Goal: Task Accomplishment & Management: Manage account settings

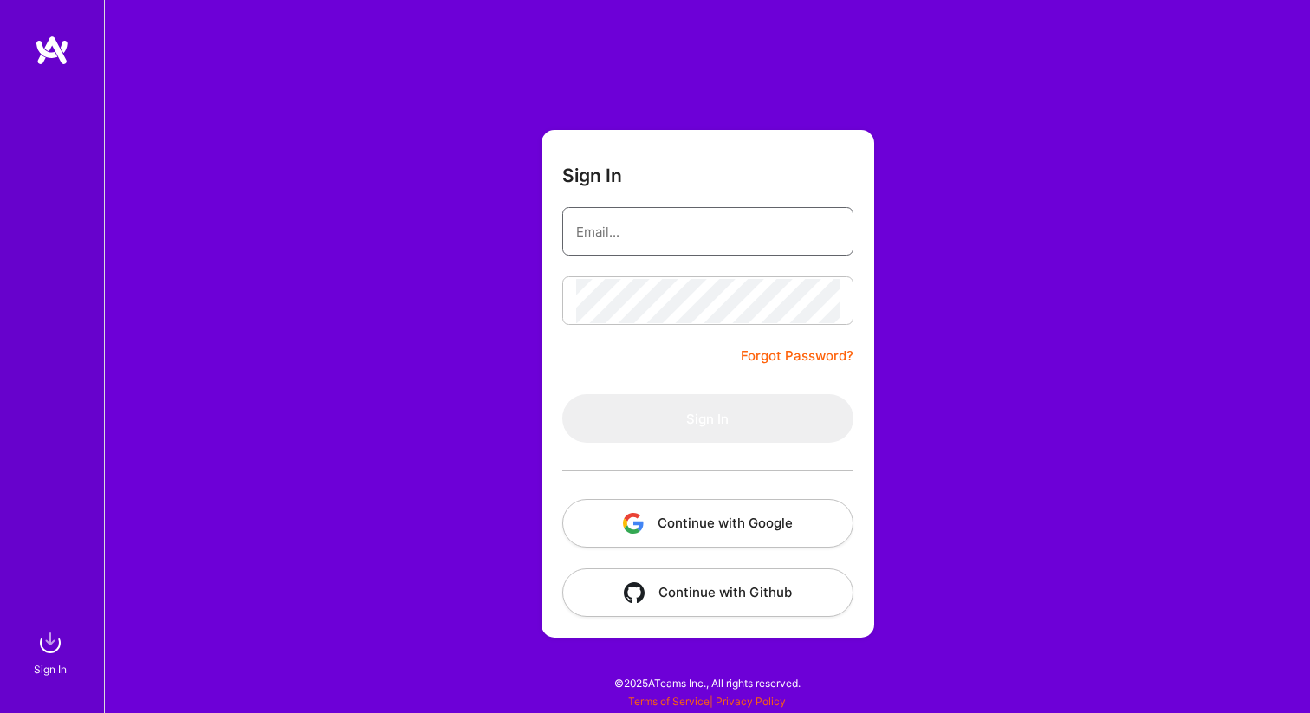
type input "[EMAIL_ADDRESS][DOMAIN_NAME]"
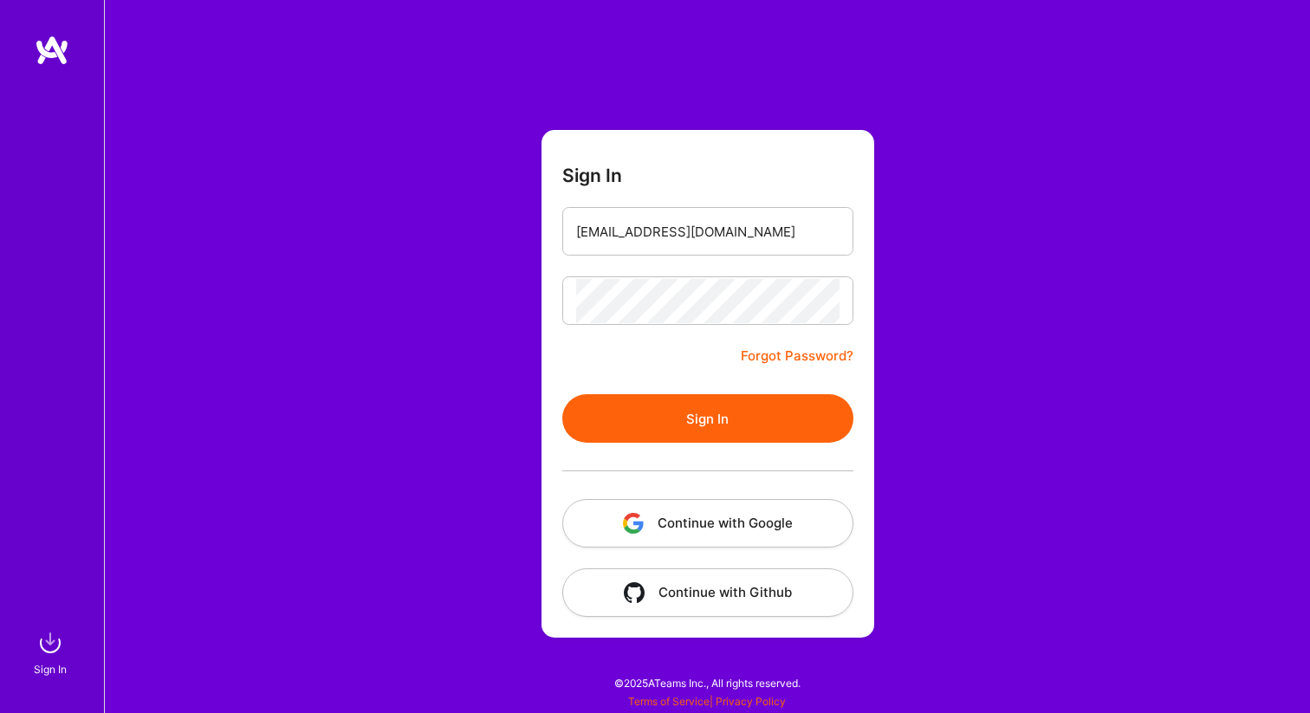
click at [723, 405] on button "Sign In" at bounding box center [707, 418] width 291 height 49
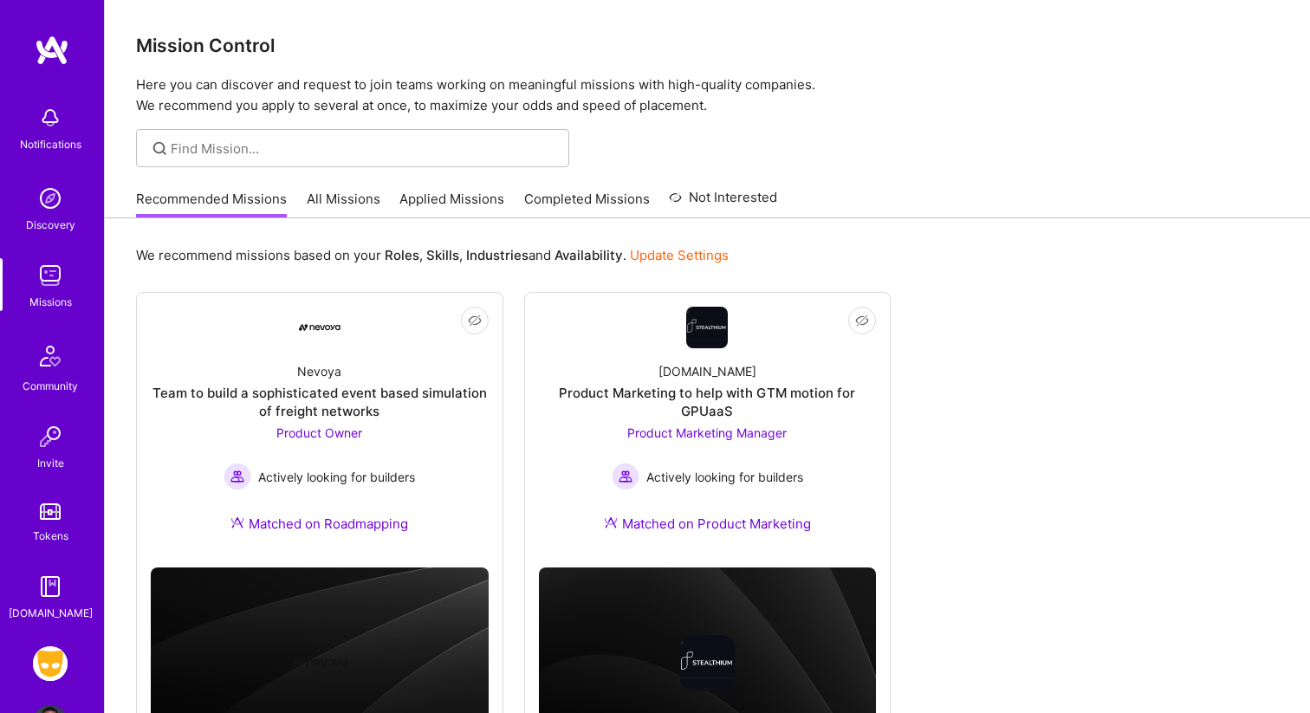
scroll to position [62, 0]
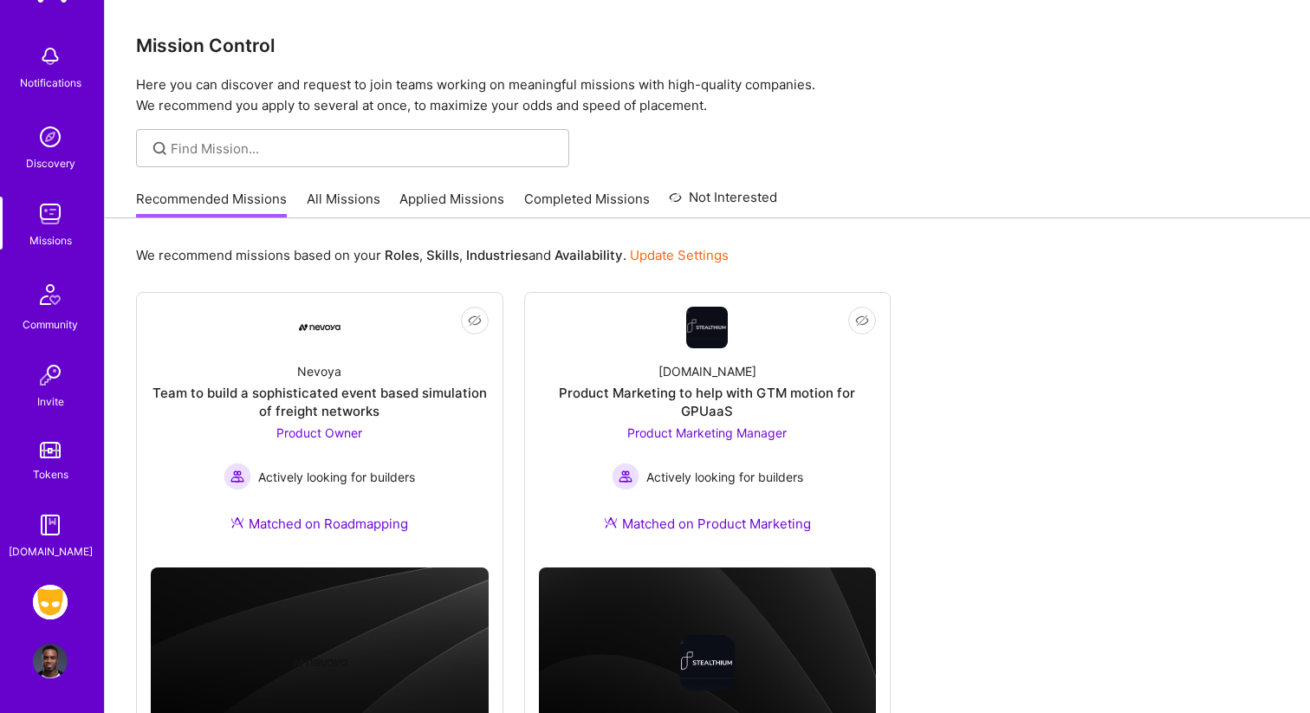
click at [55, 595] on img at bounding box center [50, 602] width 35 height 35
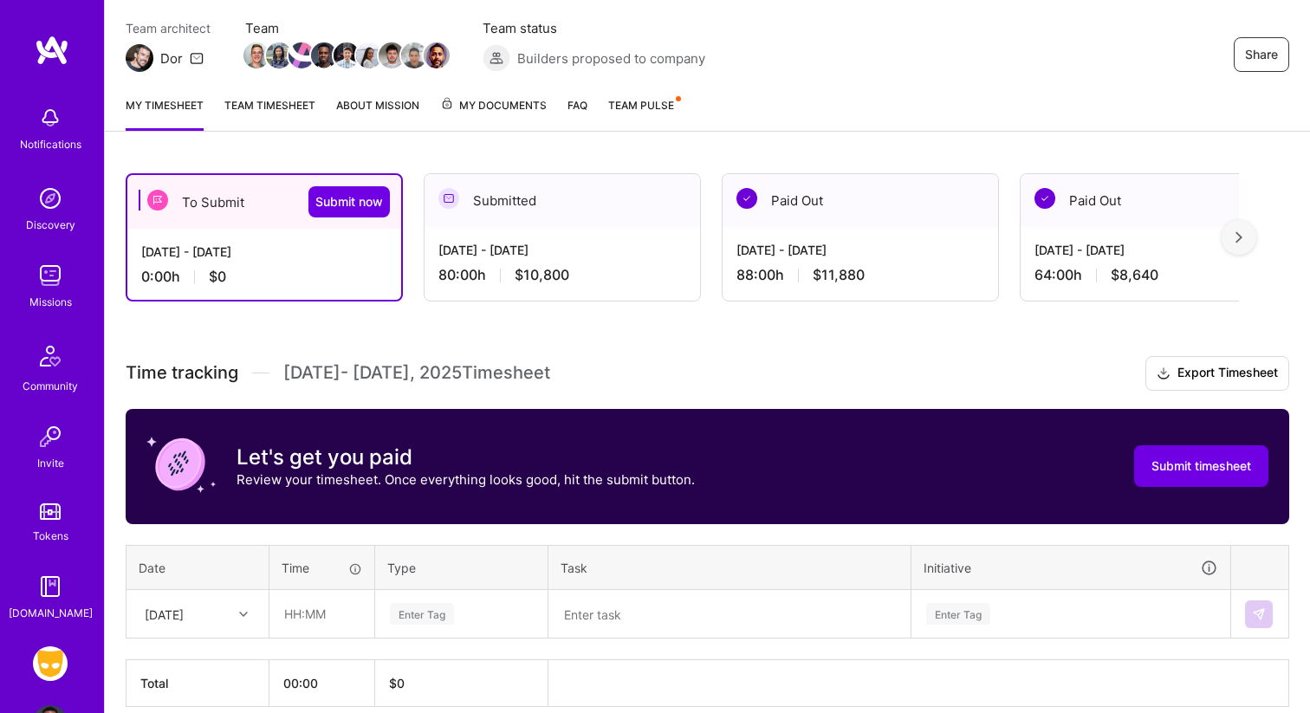
scroll to position [145, 0]
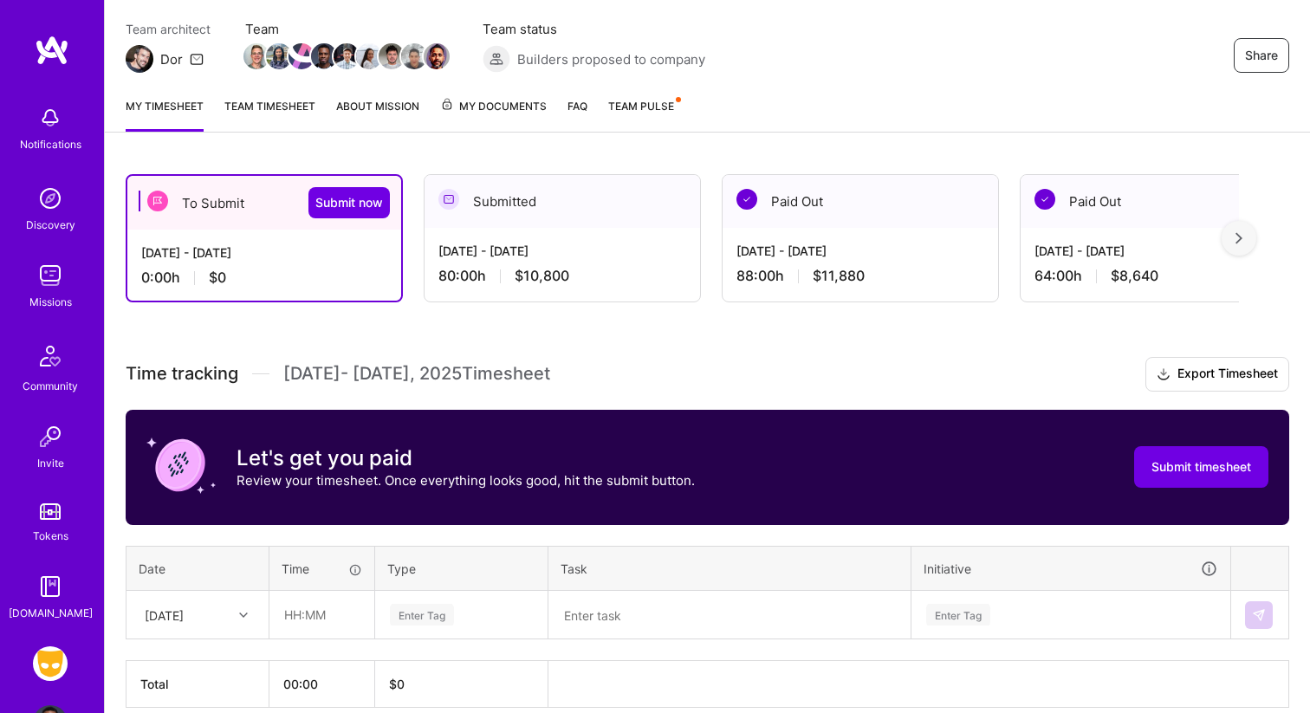
click at [278, 97] on link "Team timesheet" at bounding box center [269, 114] width 91 height 35
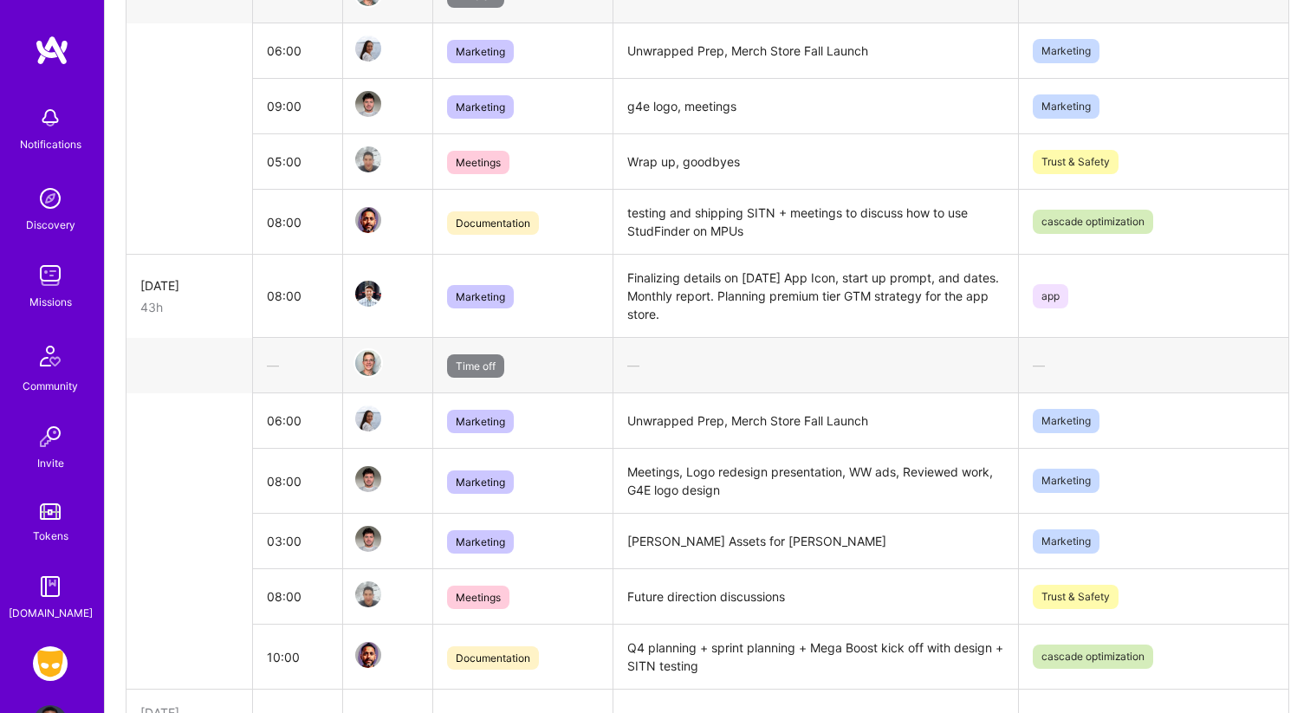
scroll to position [2207, 0]
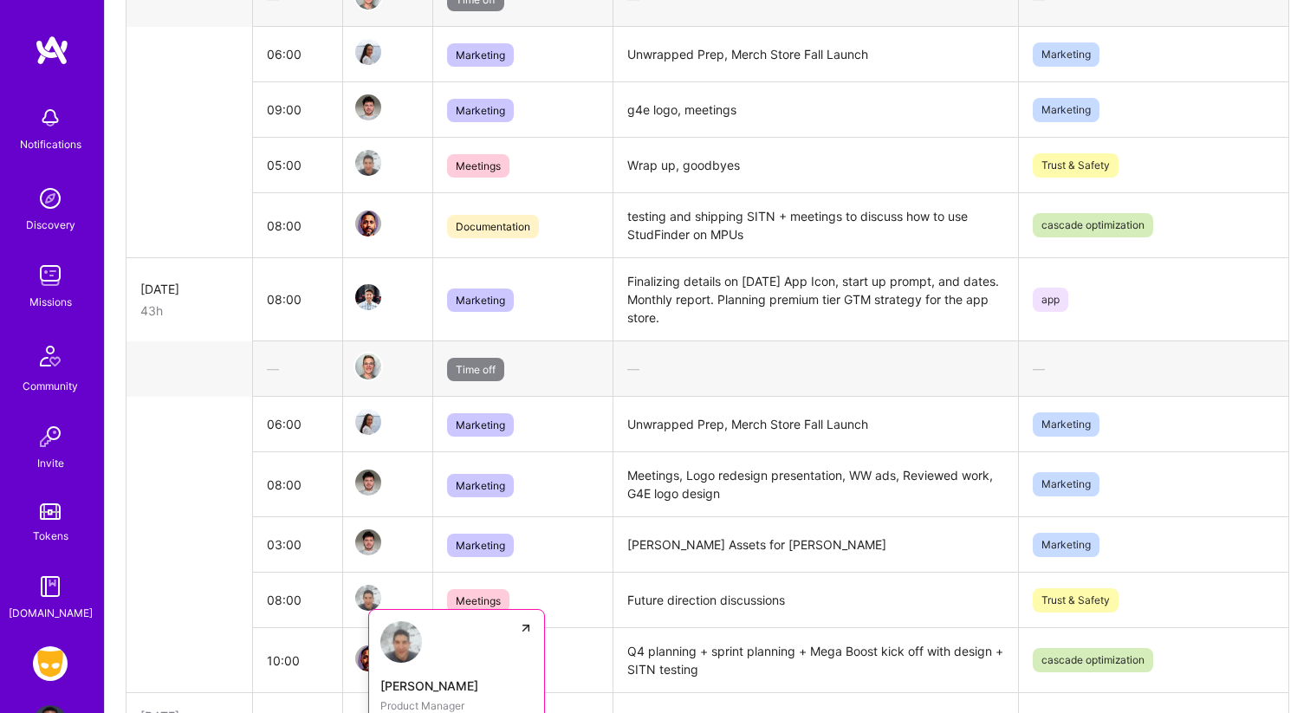
click at [366, 585] on img at bounding box center [368, 598] width 26 height 26
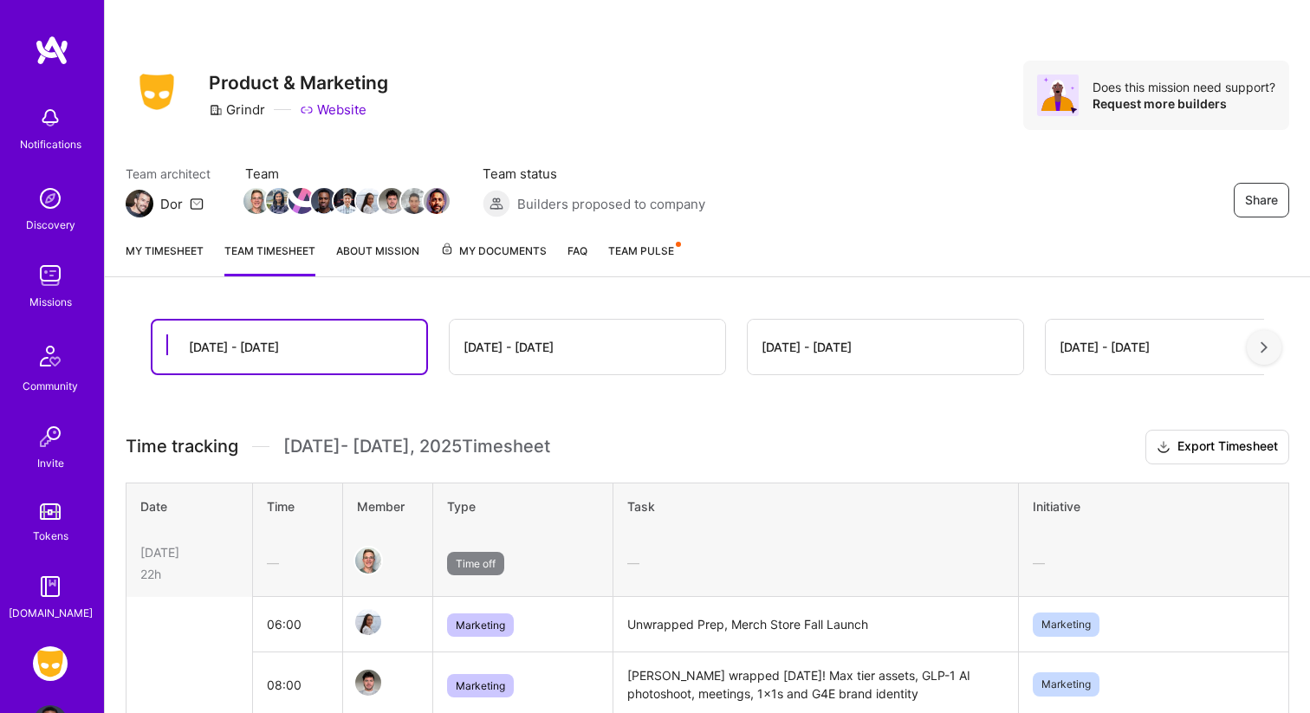
click at [165, 250] on link "My timesheet" at bounding box center [165, 259] width 78 height 35
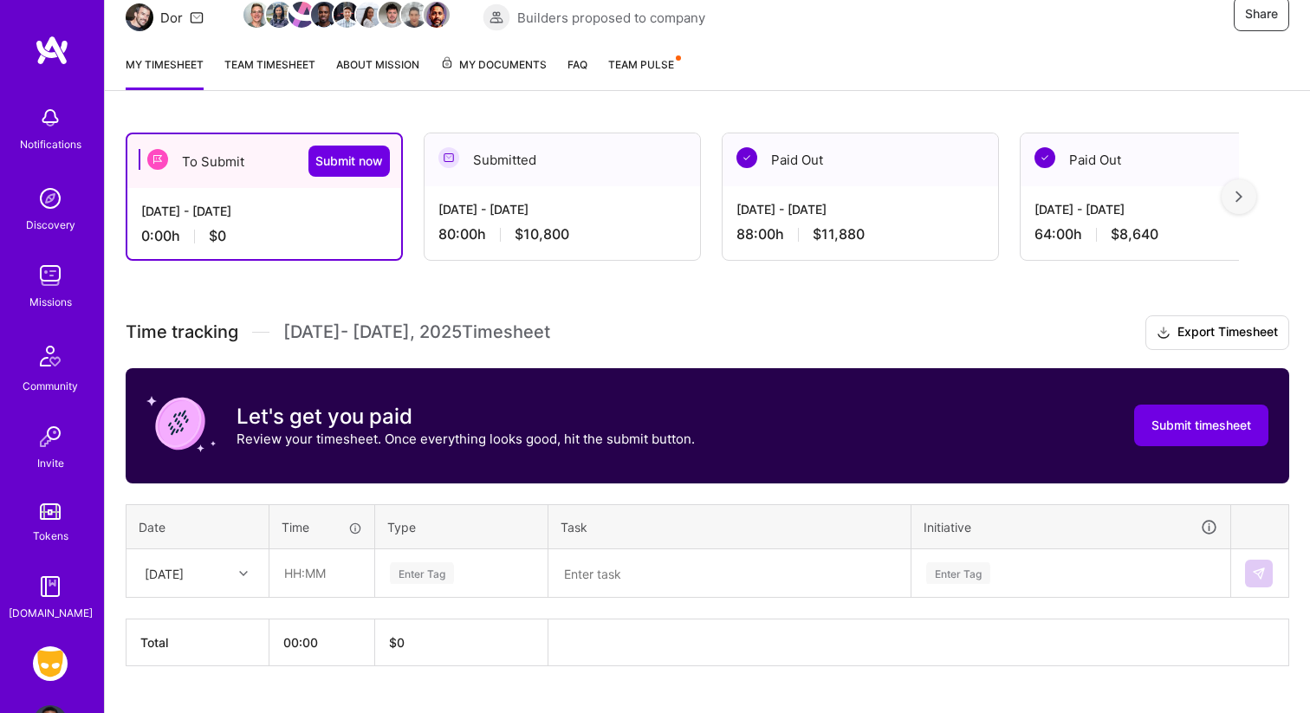
scroll to position [224, 0]
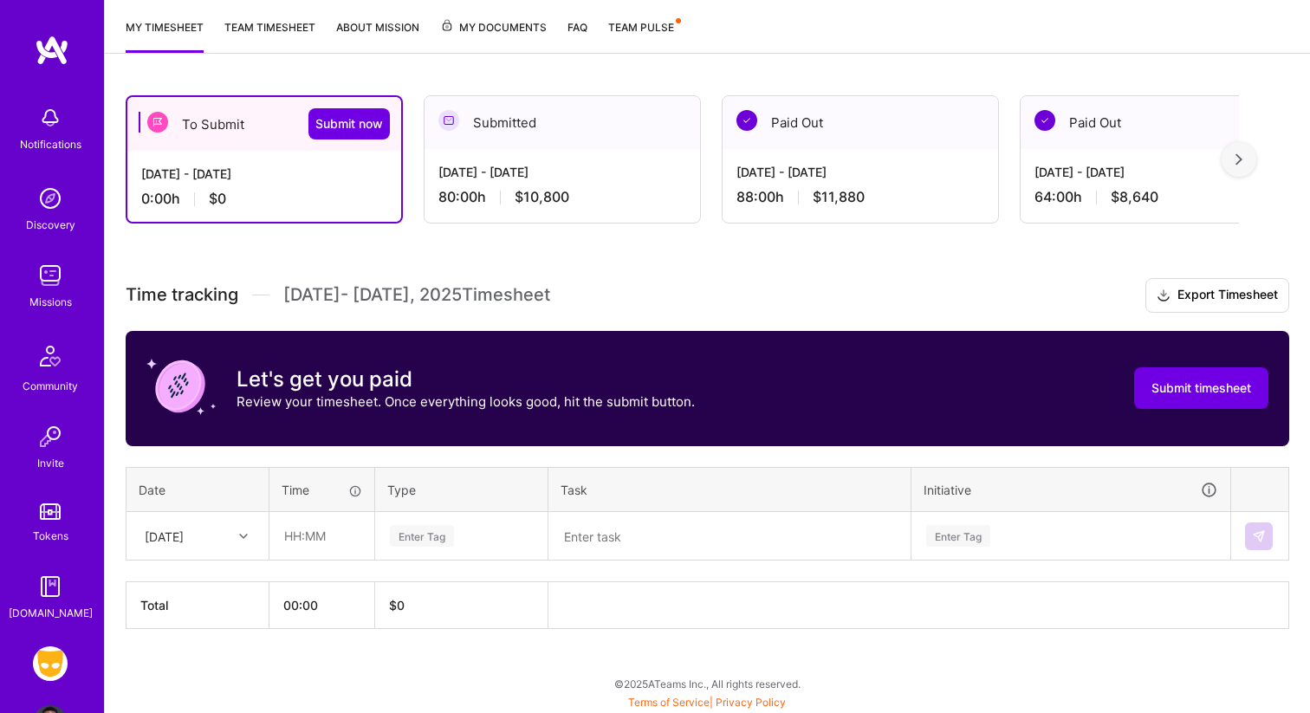
click at [184, 539] on div "[DATE]" at bounding box center [164, 536] width 39 height 18
click at [198, 569] on div "[DATE]" at bounding box center [197, 585] width 140 height 32
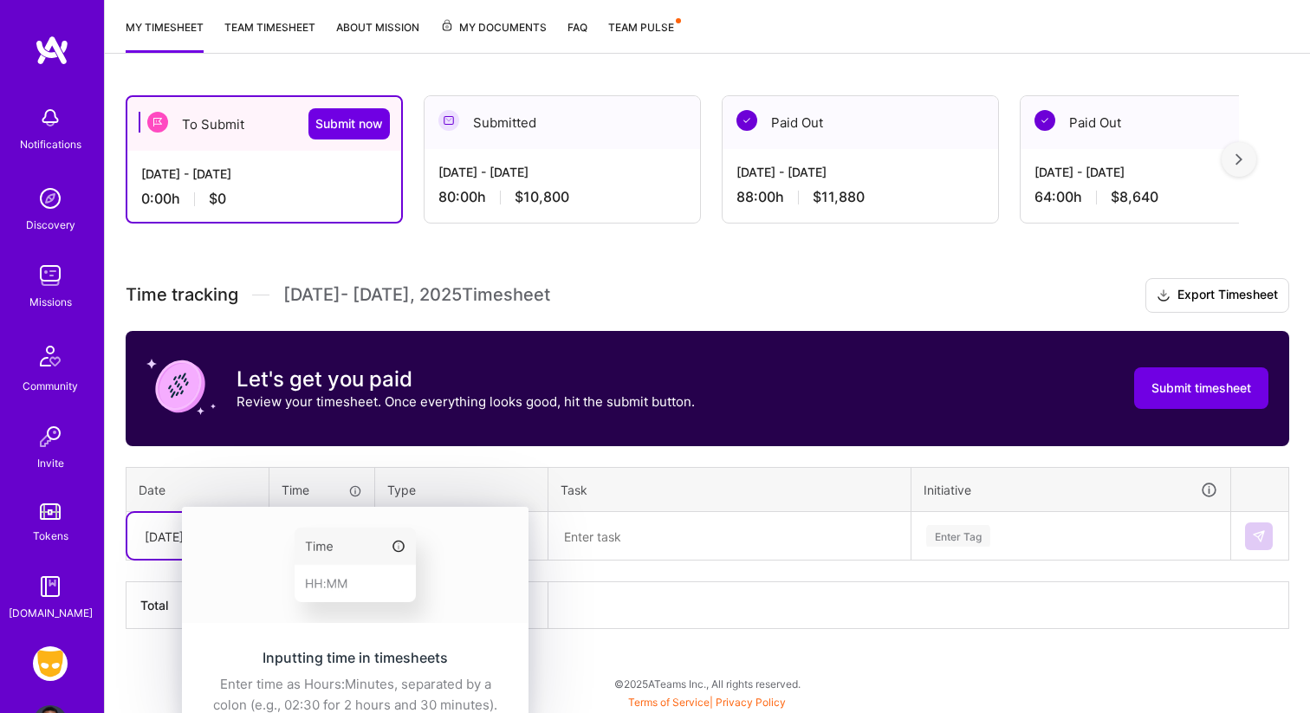
click at [299, 627] on div "Inputting time in timesheets Enter time as Hours:Minutes, separated by a colon …" at bounding box center [355, 681] width 347 height 109
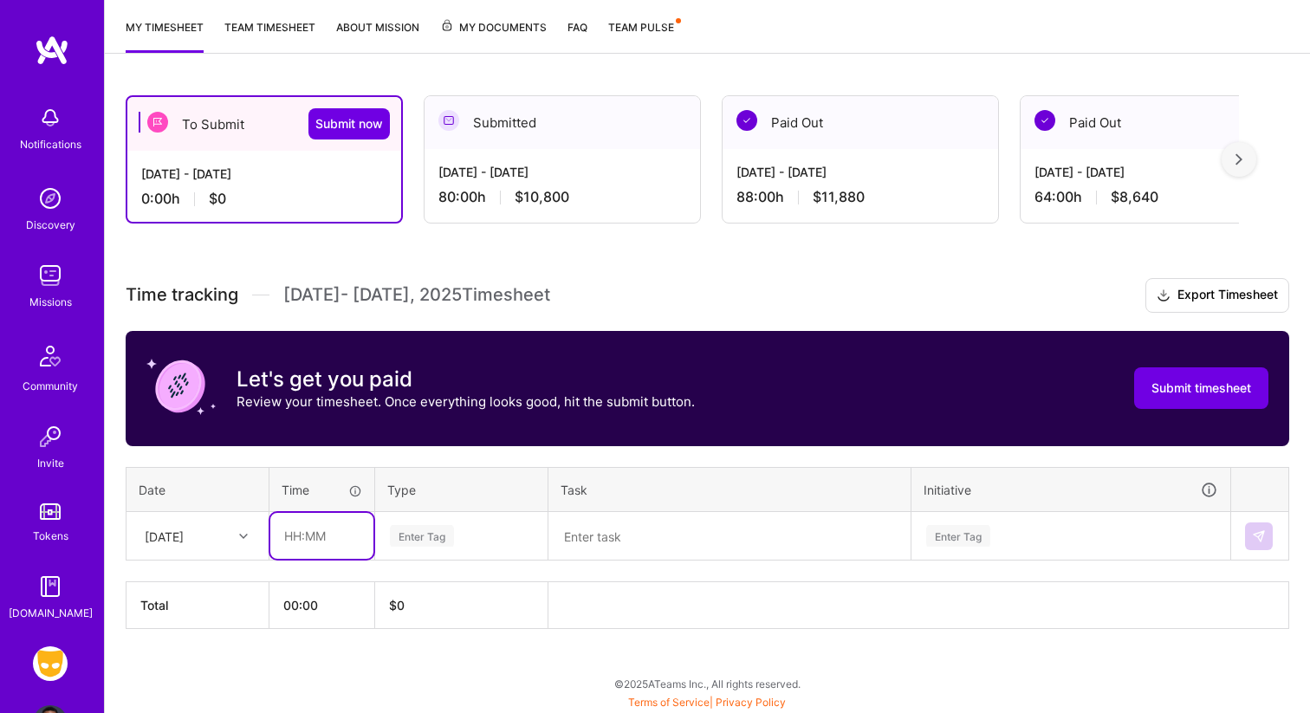
click at [293, 541] on input "text" at bounding box center [321, 536] width 103 height 46
type input "08:00"
click at [587, 542] on textarea at bounding box center [729, 536] width 359 height 45
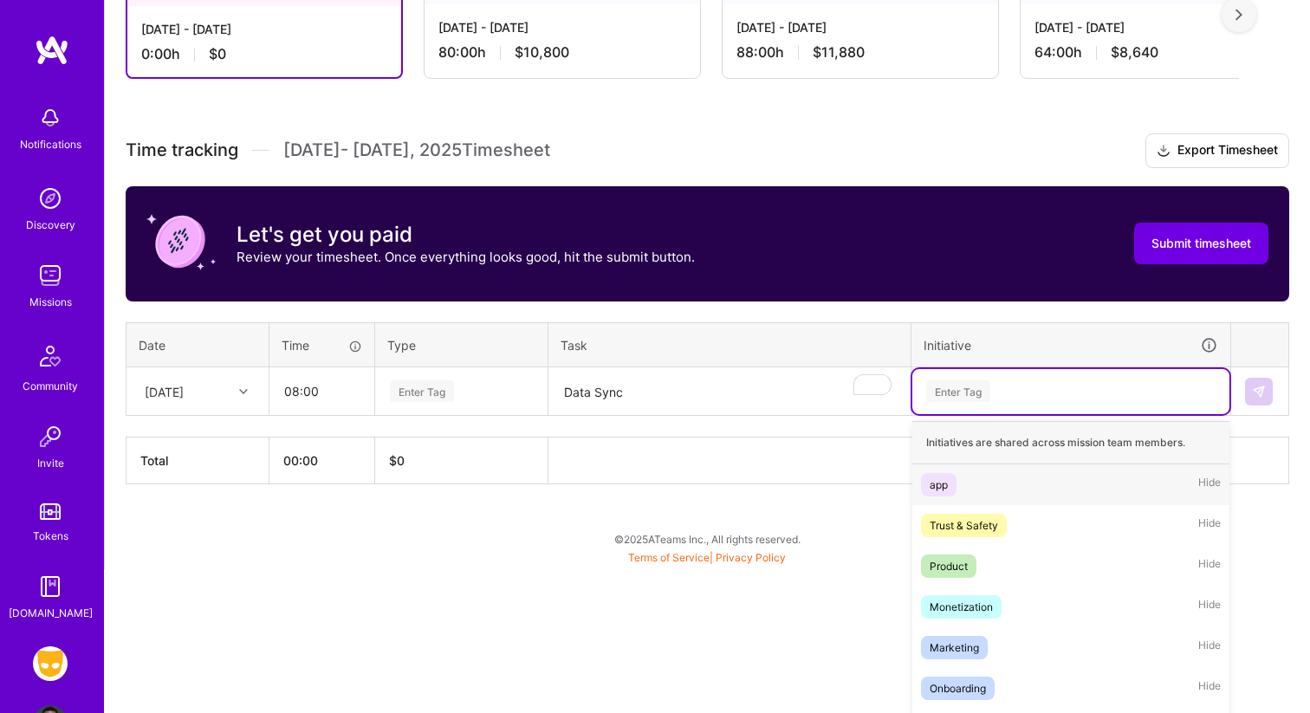
click at [982, 414] on div "option app focused, 1 of 9. 9 results available. Use Up and Down to choose opti…" at bounding box center [1070, 391] width 317 height 45
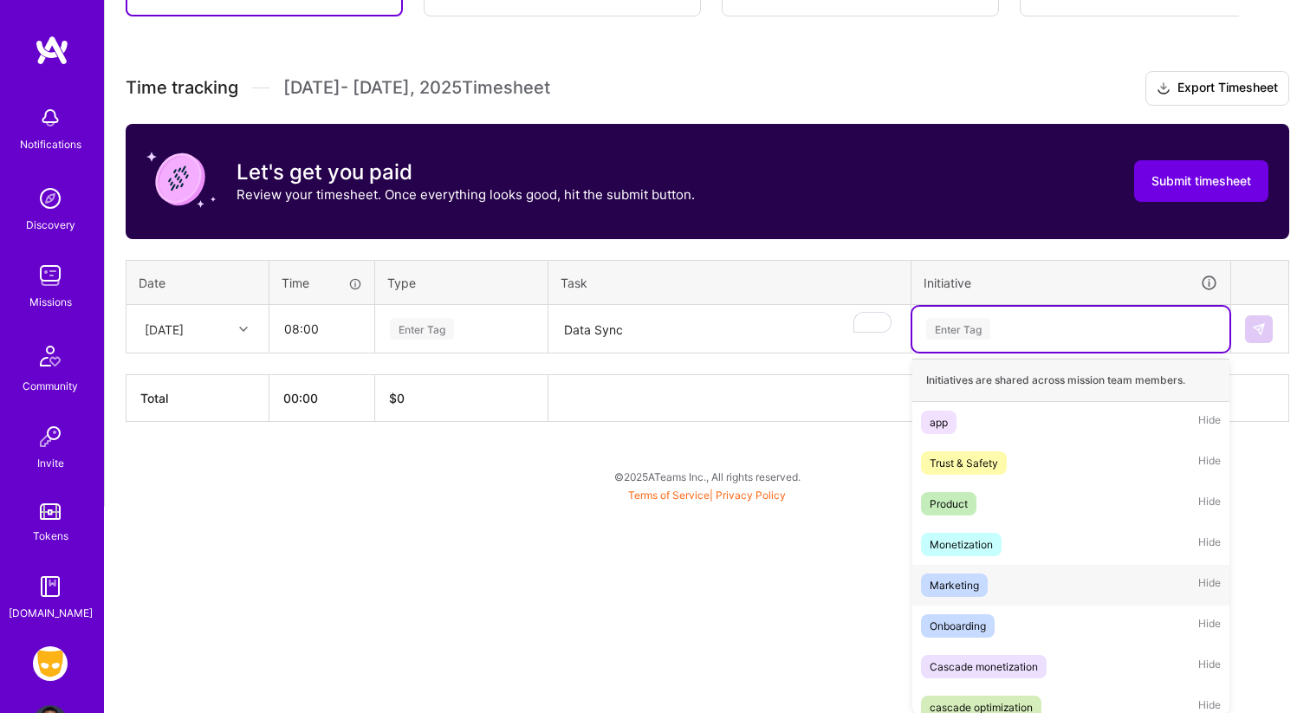
click at [976, 593] on div "Marketing" at bounding box center [954, 585] width 49 height 18
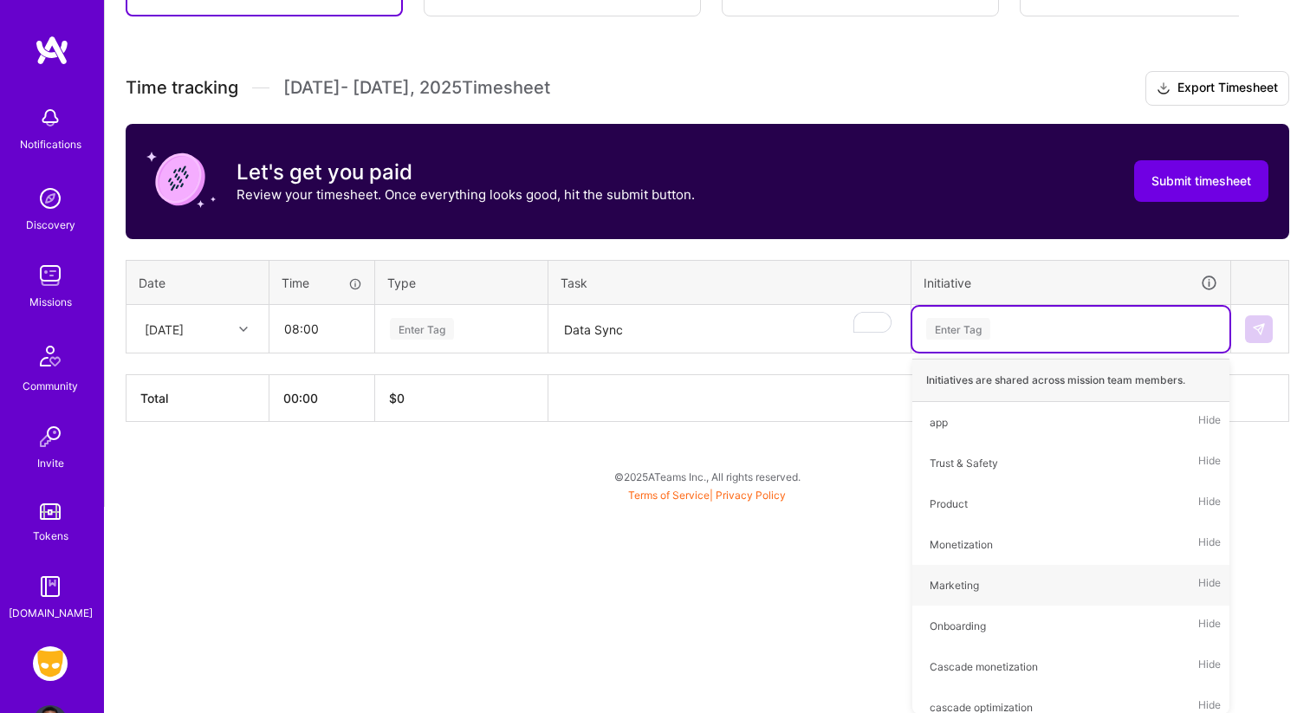
scroll to position [224, 0]
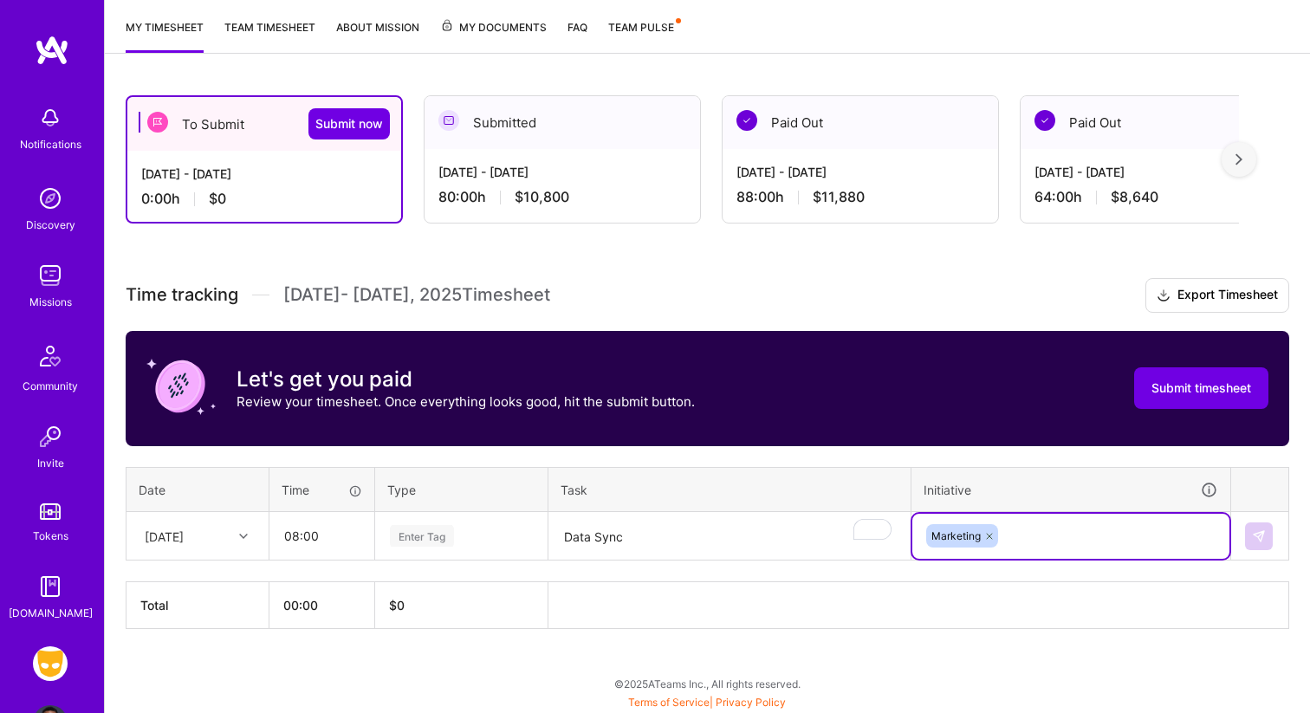
click at [446, 542] on div "Enter Tag" at bounding box center [422, 535] width 64 height 27
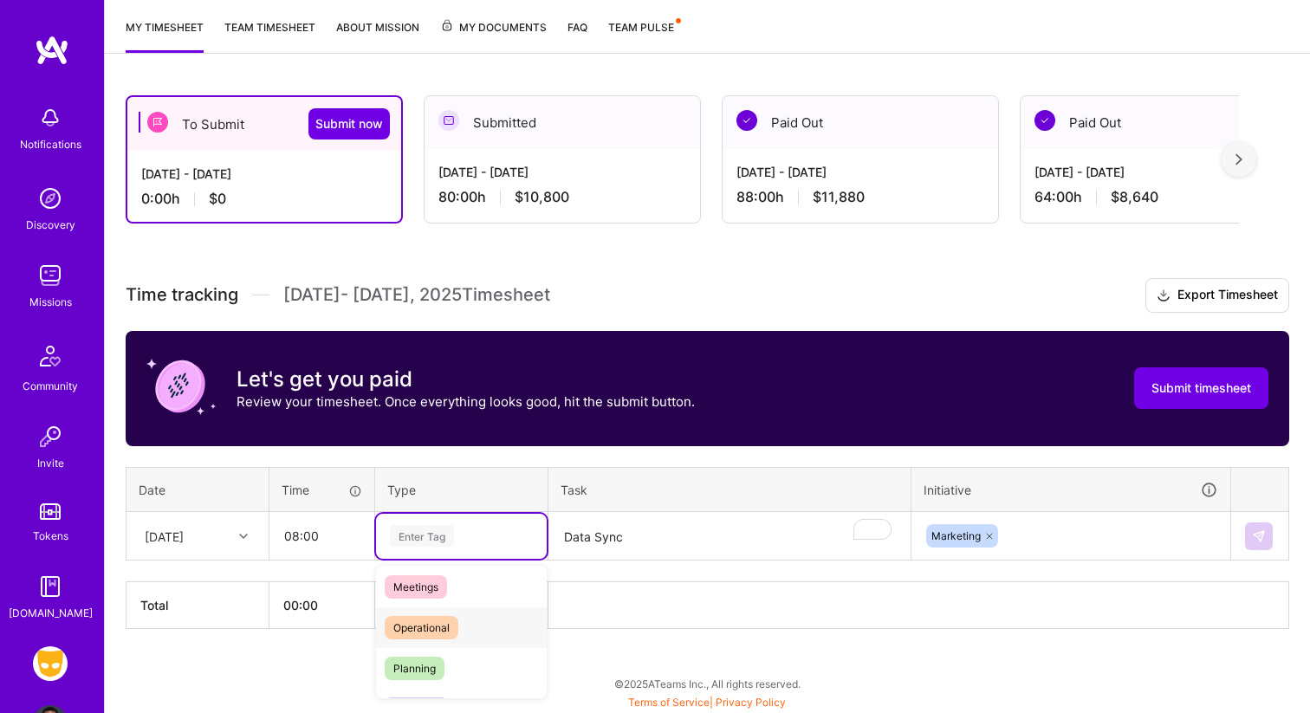
scroll to position [242, 0]
click at [453, 600] on div "Marketing" at bounding box center [461, 595] width 171 height 41
click at [1262, 533] on img at bounding box center [1259, 536] width 14 height 14
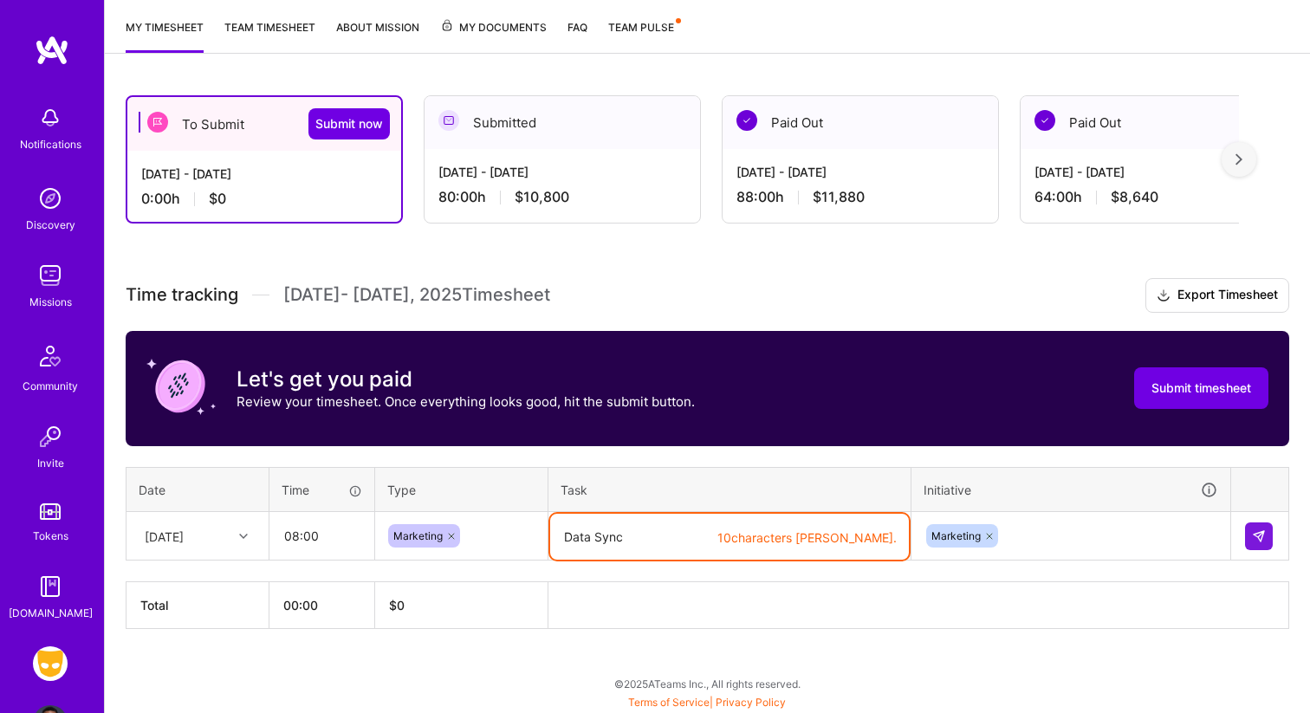
click at [697, 541] on textarea "Data Sync" at bounding box center [729, 537] width 359 height 46
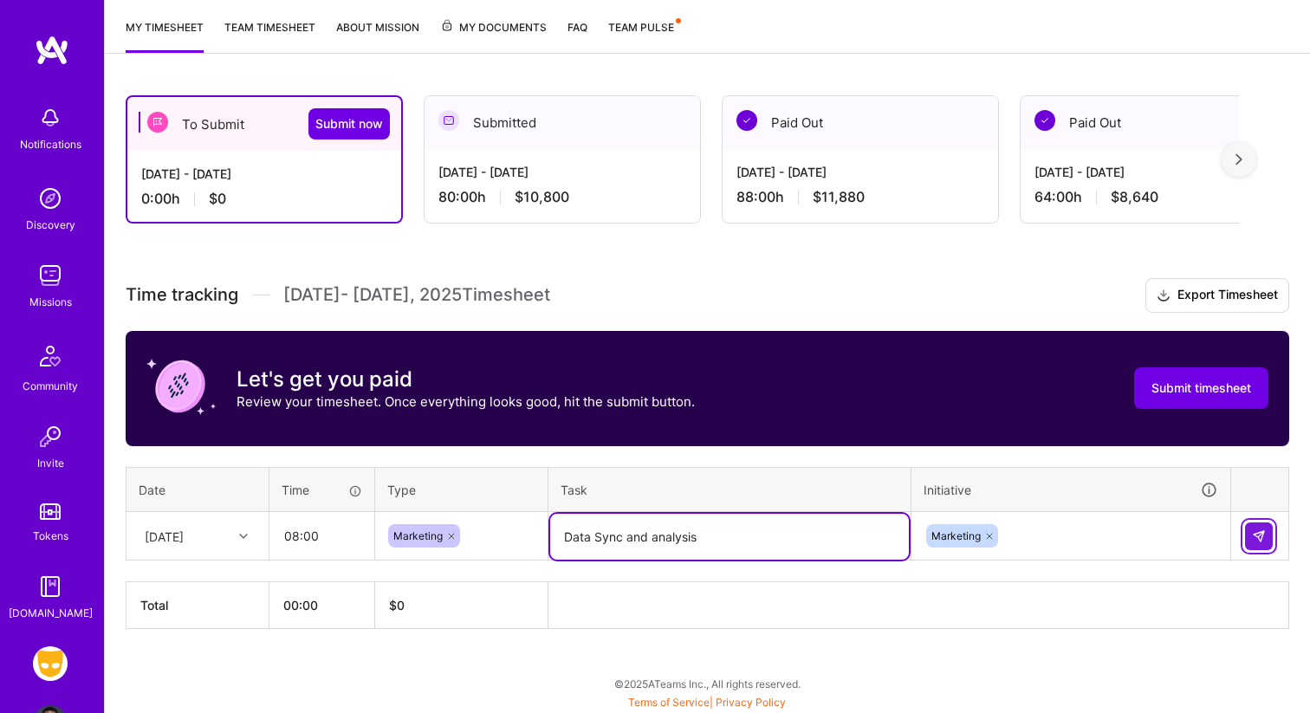
type textarea "Data Sync and analysis"
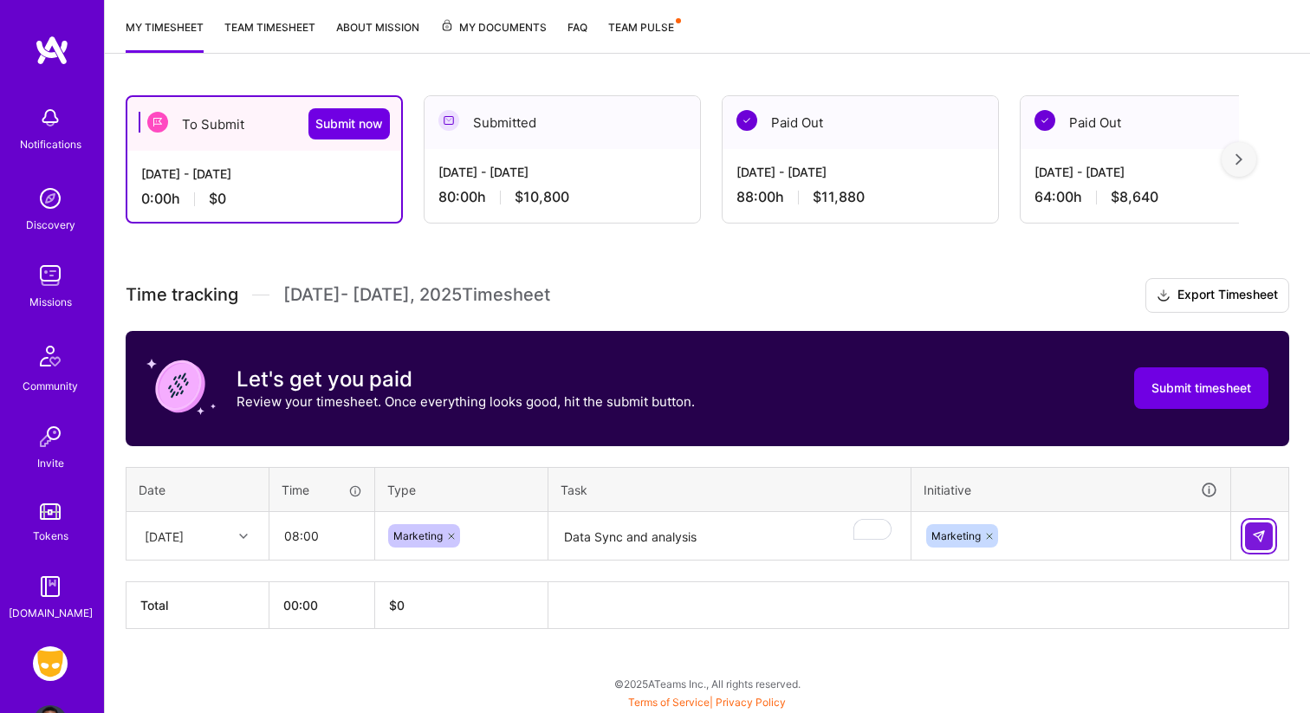
click at [1259, 523] on button at bounding box center [1259, 536] width 28 height 28
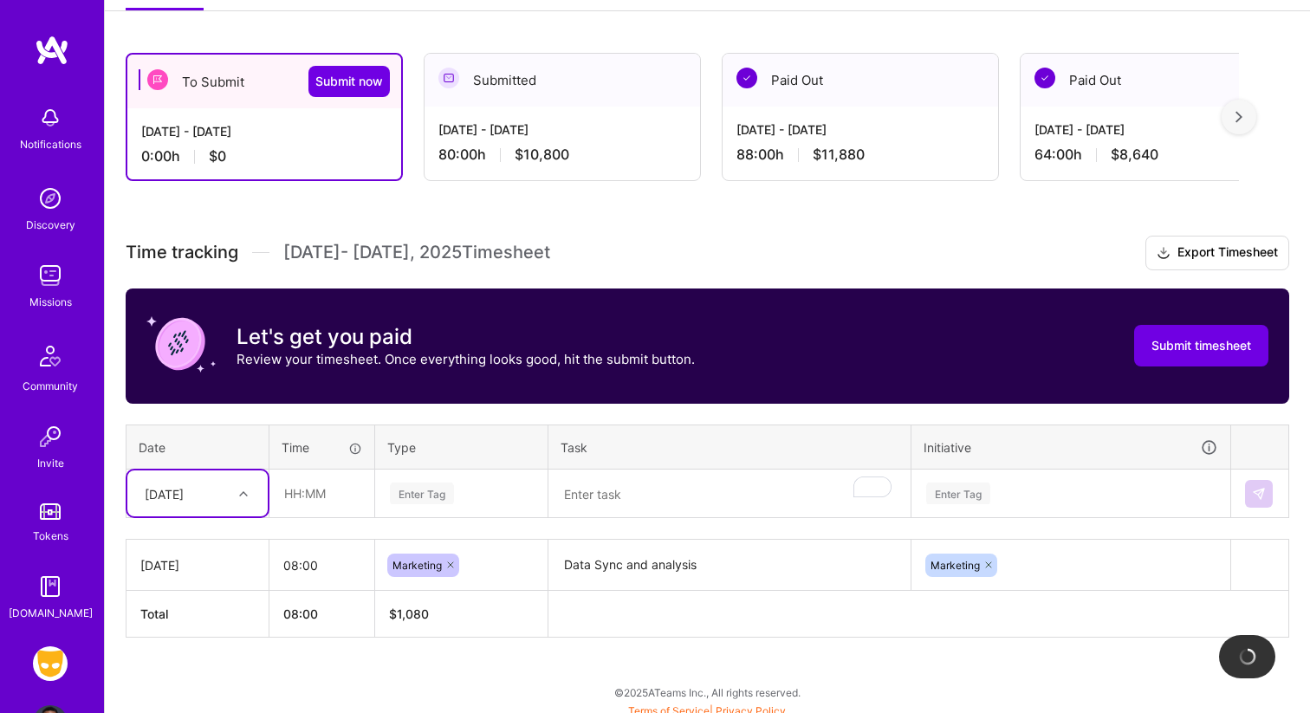
scroll to position [275, 0]
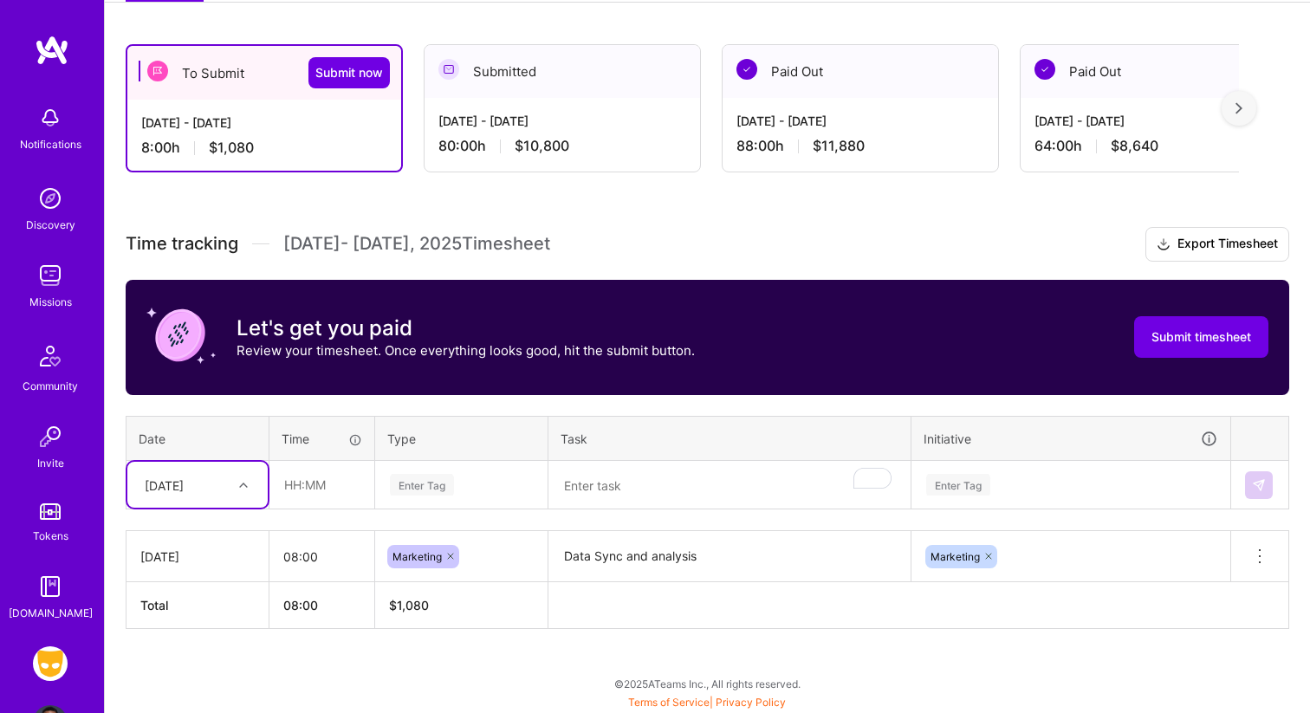
click at [187, 473] on div "[DATE]" at bounding box center [184, 484] width 96 height 29
click at [204, 535] on div "[DATE]" at bounding box center [197, 534] width 140 height 32
click at [326, 480] on input "text" at bounding box center [321, 485] width 103 height 46
type input "08:00"
click at [217, 485] on div "[DATE]" at bounding box center [184, 484] width 96 height 29
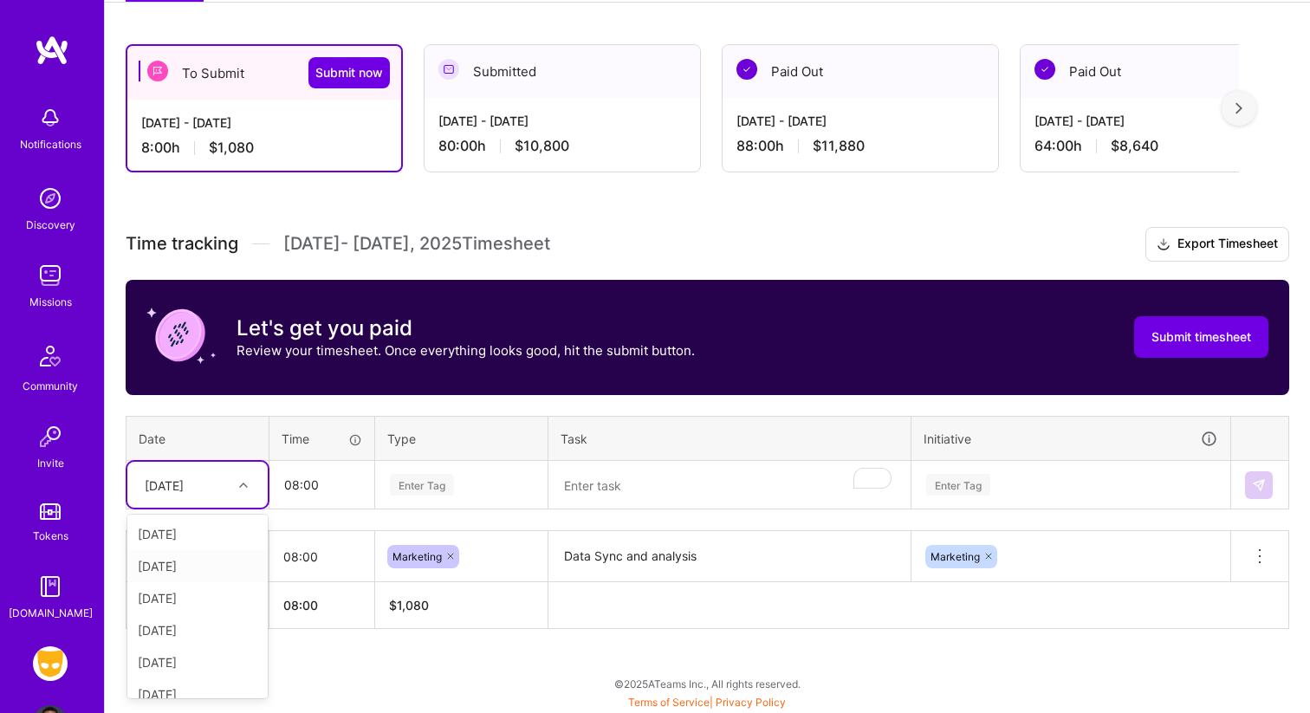
click at [198, 569] on div "[DATE]" at bounding box center [197, 566] width 140 height 32
click at [587, 483] on textarea "To enrich screen reader interactions, please activate Accessibility in Grammarl…" at bounding box center [729, 486] width 359 height 46
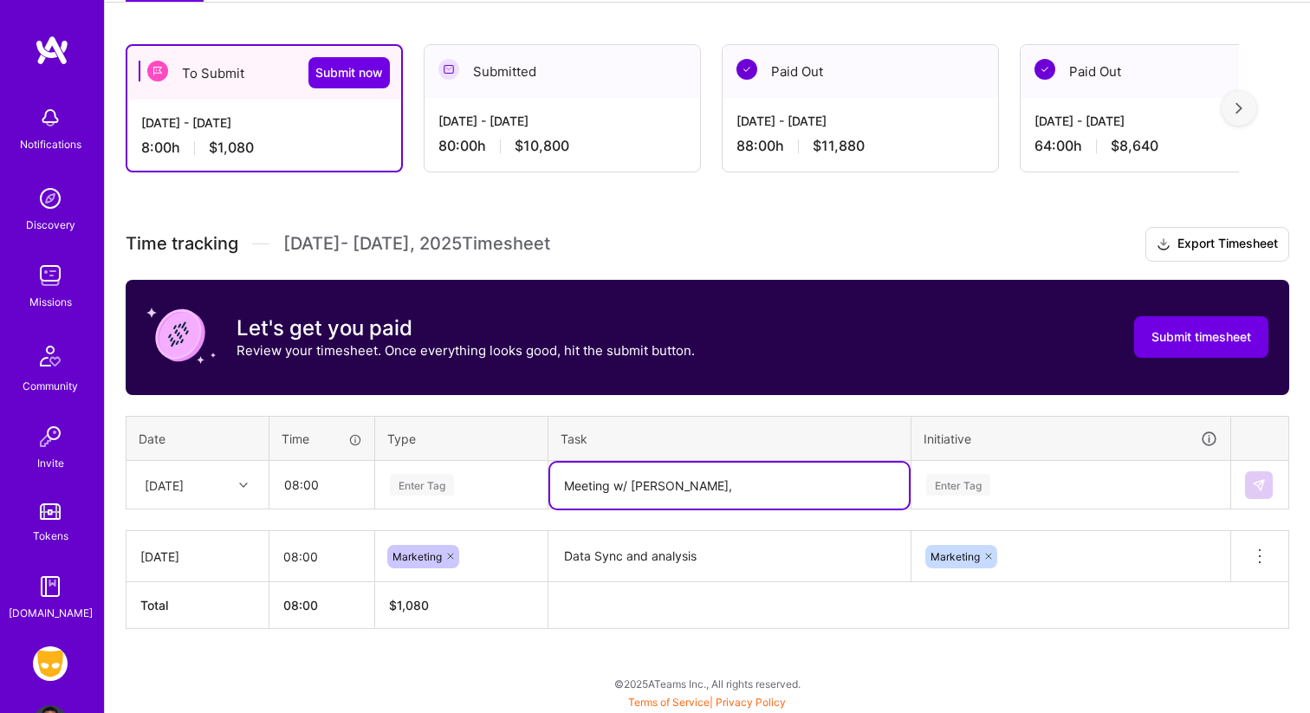
type textarea "Meeting w/ Nick,"
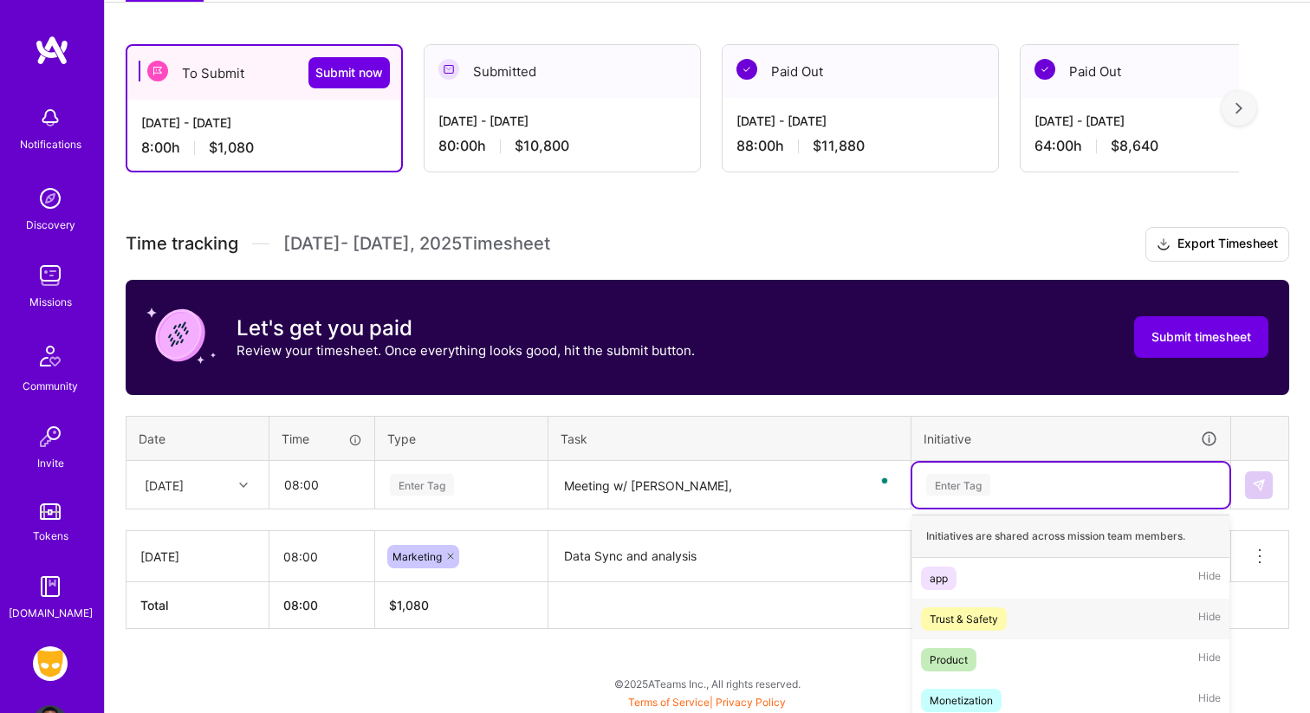
click at [967, 487] on div "option Marketing, selected. option Trust & Safety focused, 2 of 9. 9 results av…" at bounding box center [1070, 485] width 317 height 45
type input "mar"
click at [974, 567] on span "Marketing" at bounding box center [954, 578] width 67 height 23
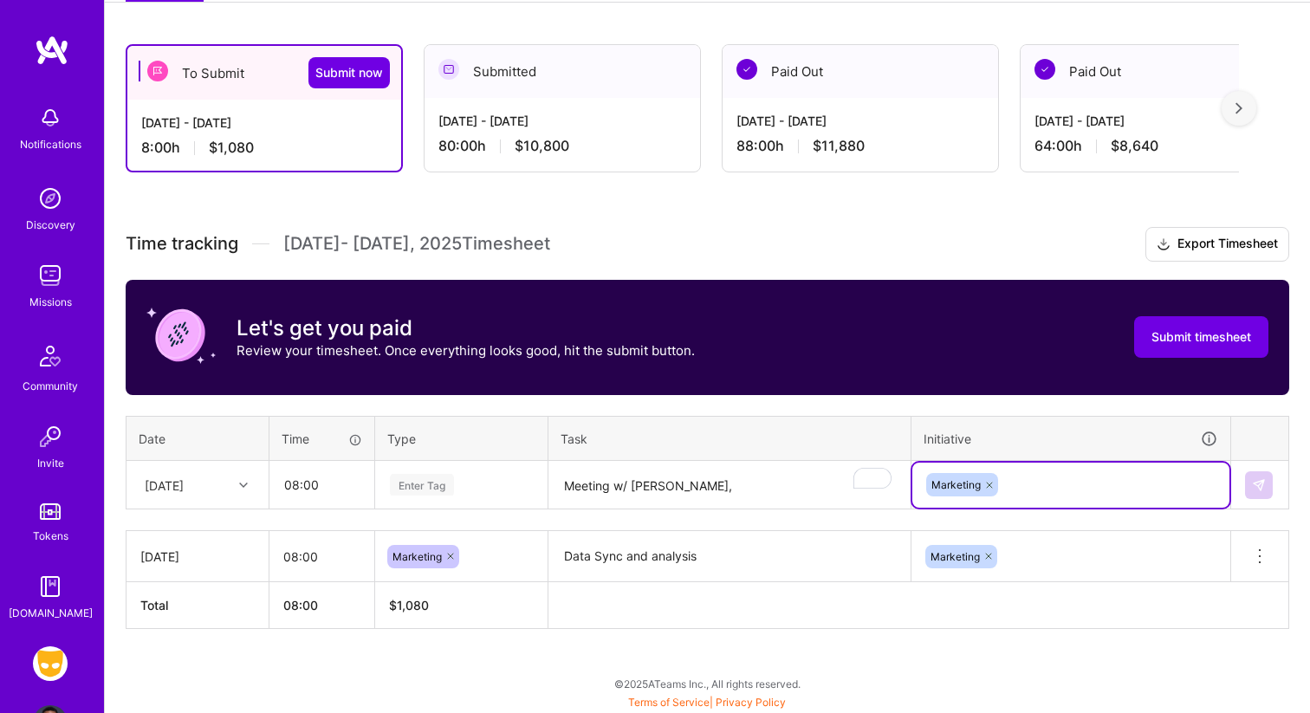
click at [784, 486] on textarea "Meeting w/ Nick," at bounding box center [729, 486] width 359 height 46
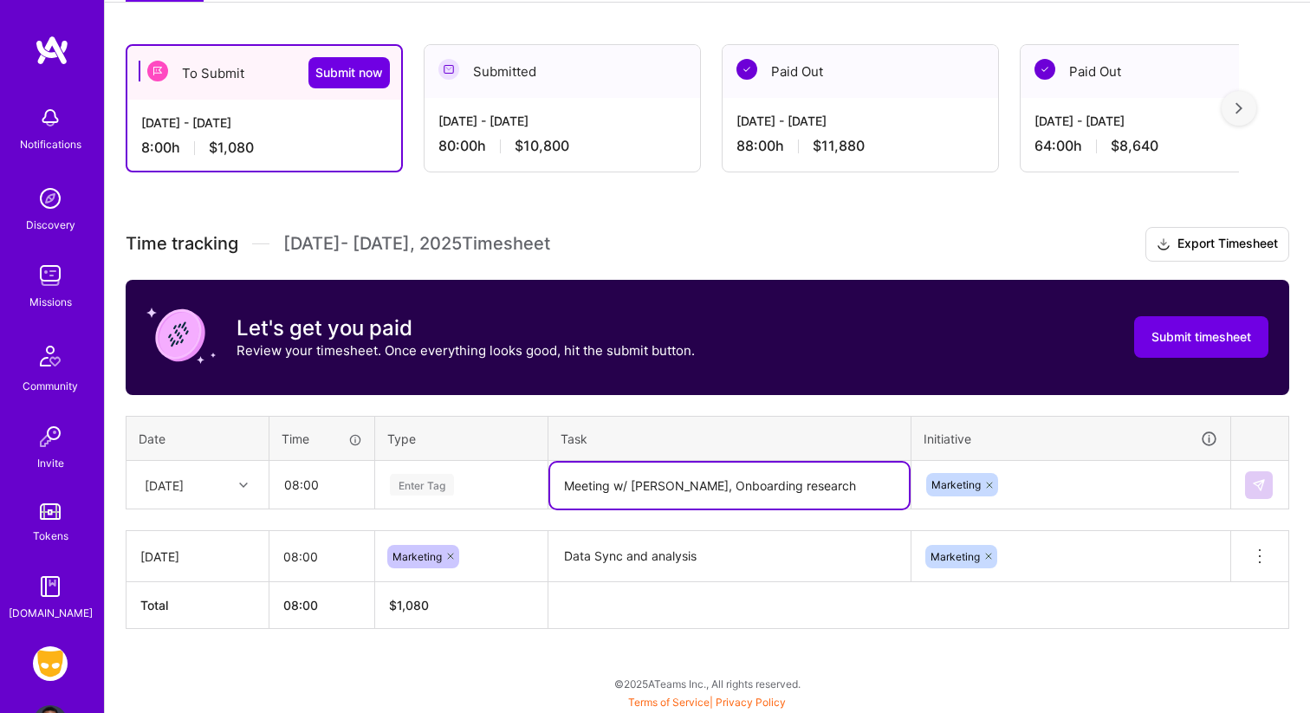
type textarea "Meeting w/ [PERSON_NAME], Onboarding research"
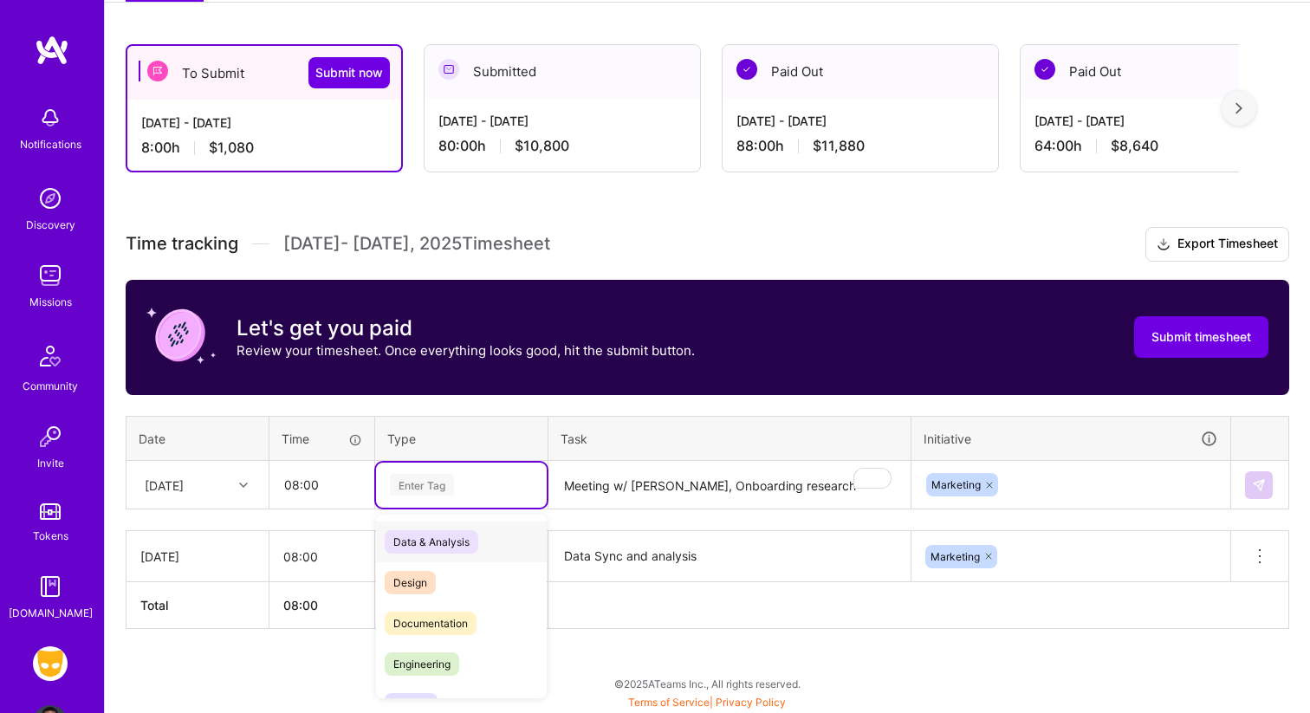
click at [425, 479] on div "Enter Tag" at bounding box center [422, 484] width 64 height 27
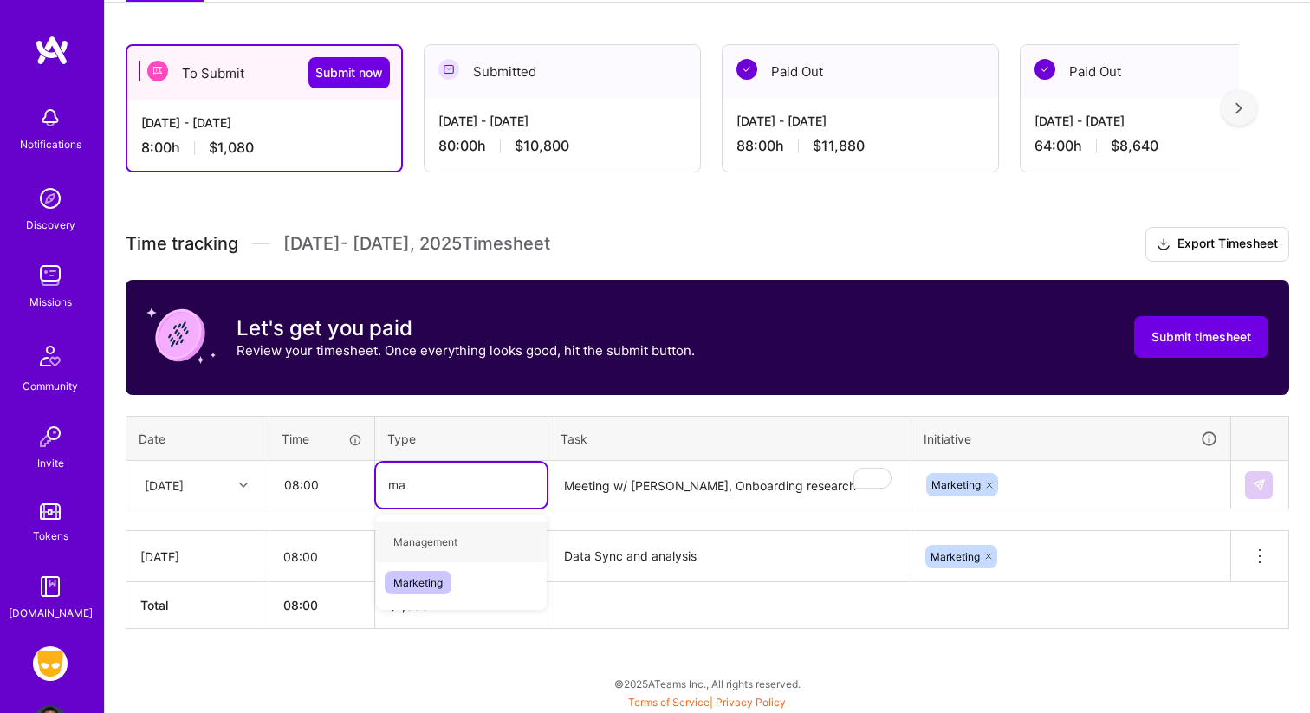
type input "mar"
click at [500, 538] on div "Marketing" at bounding box center [461, 542] width 171 height 41
click at [1258, 486] on img at bounding box center [1259, 485] width 14 height 14
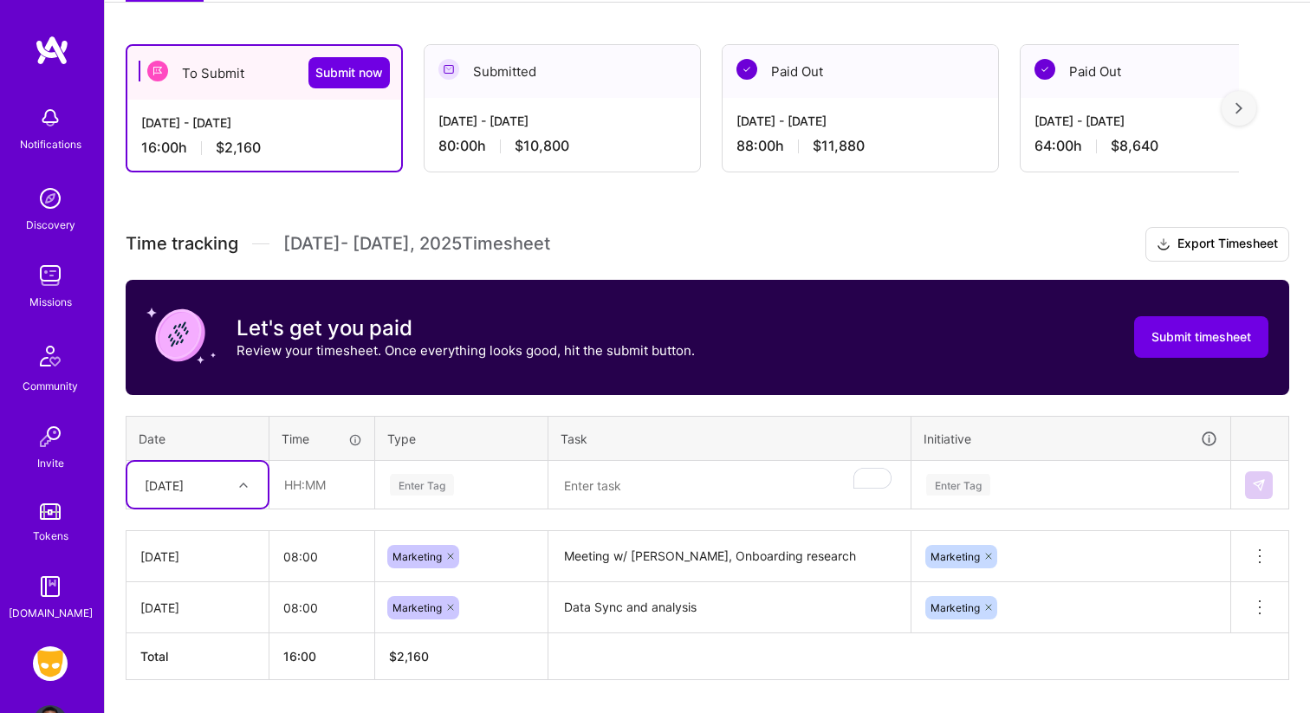
click at [246, 483] on div "option Wed, Sep 3, selected. Select is focused ,type to refine list, press Down…" at bounding box center [197, 485] width 140 height 46
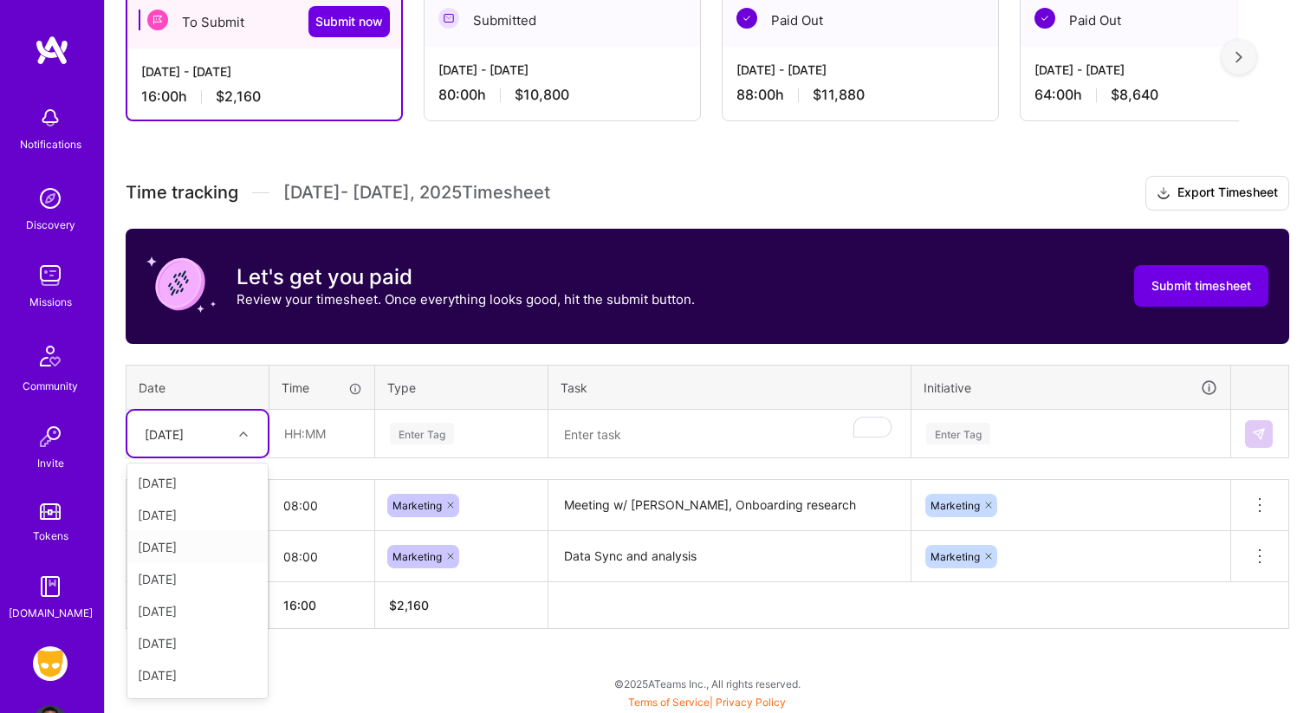
click at [217, 554] on div "[DATE]" at bounding box center [197, 547] width 140 height 32
click at [316, 431] on input "text" at bounding box center [321, 434] width 103 height 46
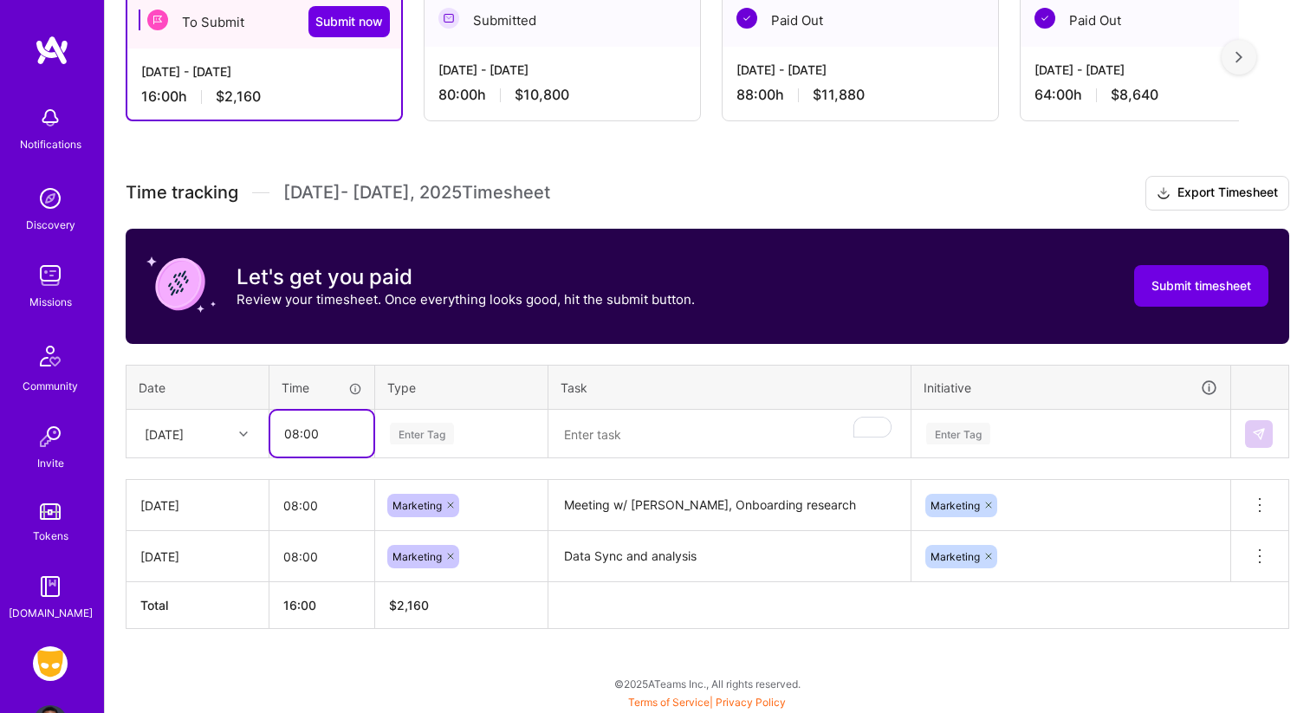
type input "08:00"
click at [606, 426] on textarea "To enrich screen reader interactions, please activate Accessibility in Grammarl…" at bounding box center [729, 435] width 359 height 46
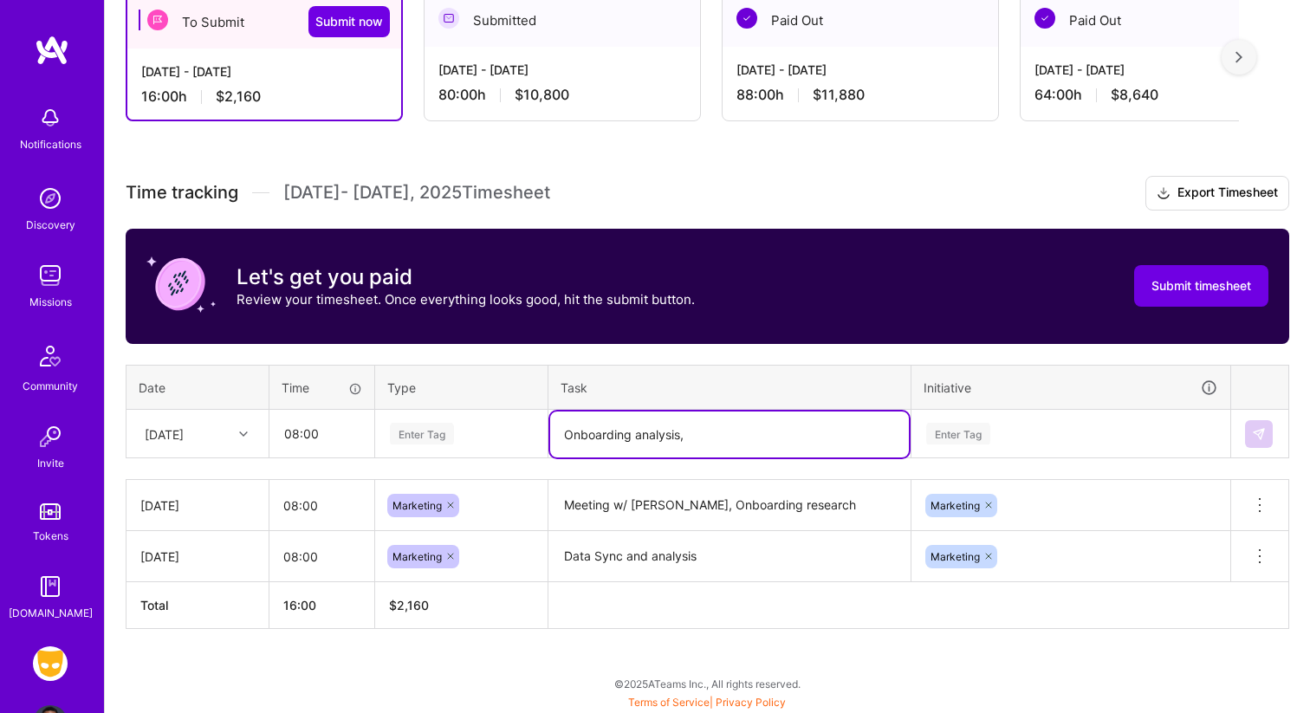
click at [726, 429] on textarea "Onboarding analysis," at bounding box center [729, 435] width 359 height 46
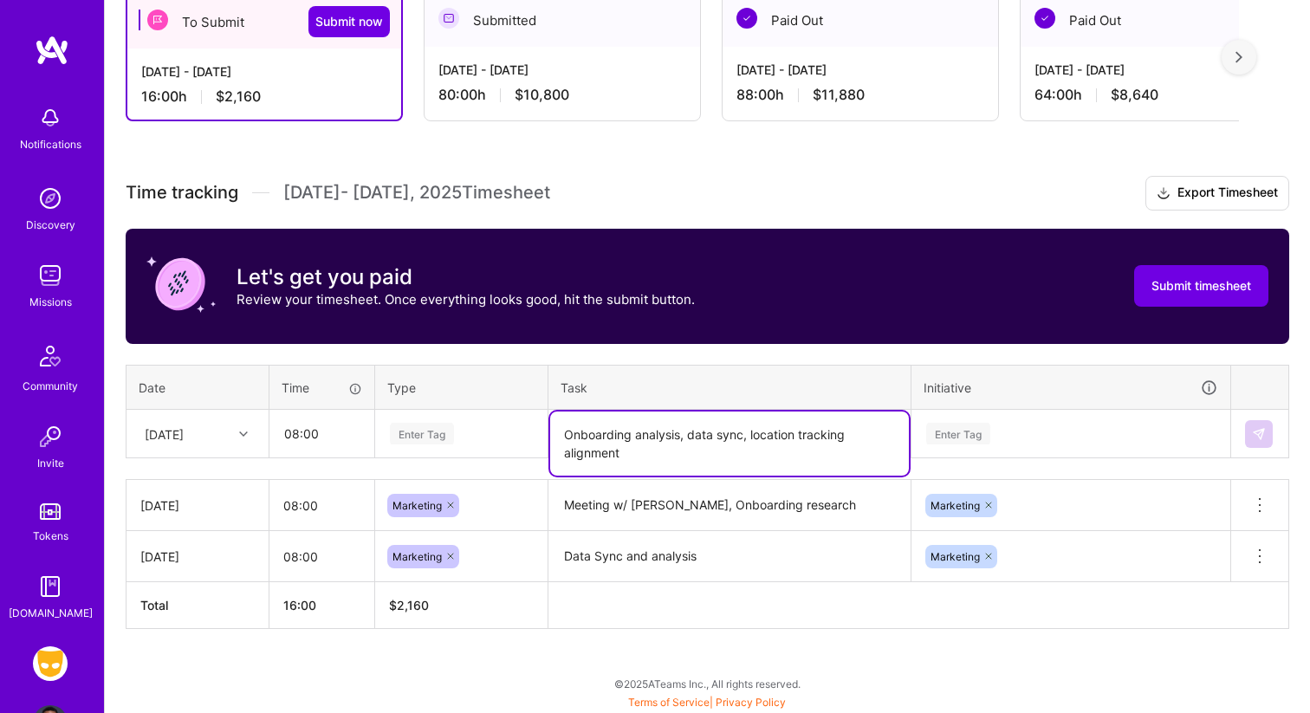
type textarea "Onboarding analysis, data sync, location tracking alignment"
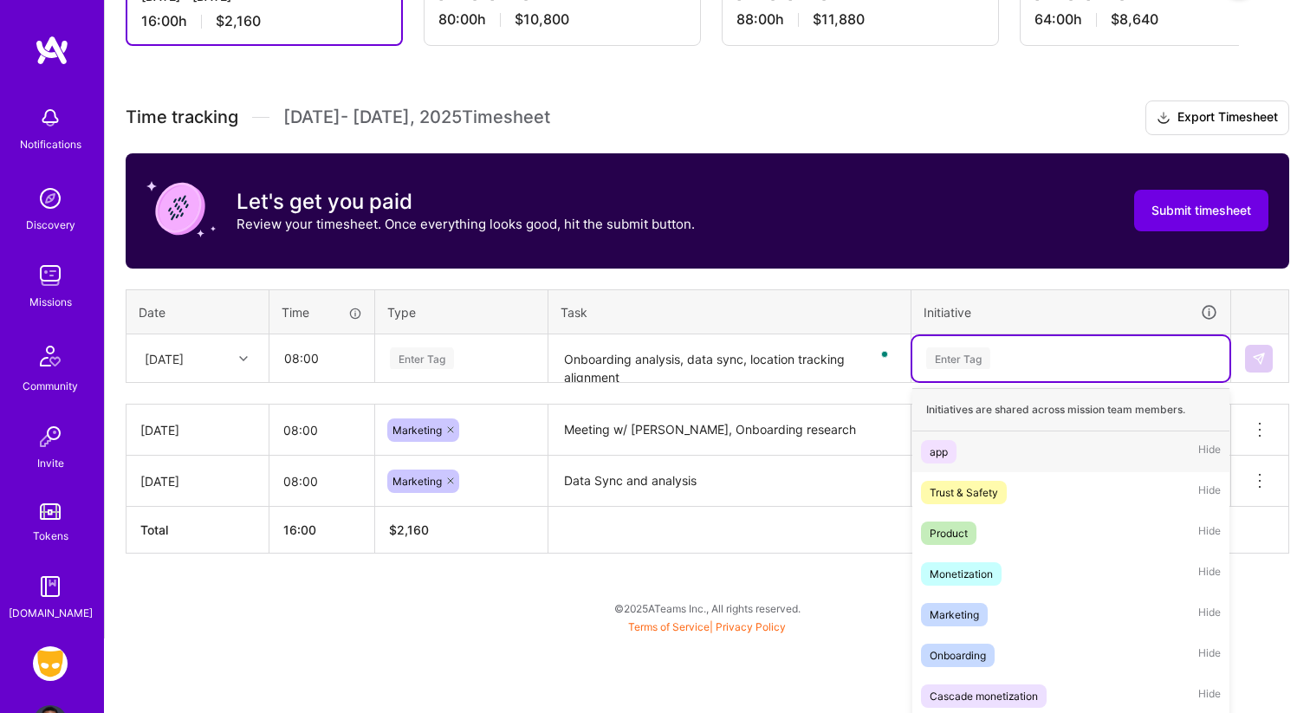
click at [973, 381] on div "option Marketing, selected. option app focused, 1 of 9. 9 results available. Us…" at bounding box center [1070, 358] width 317 height 45
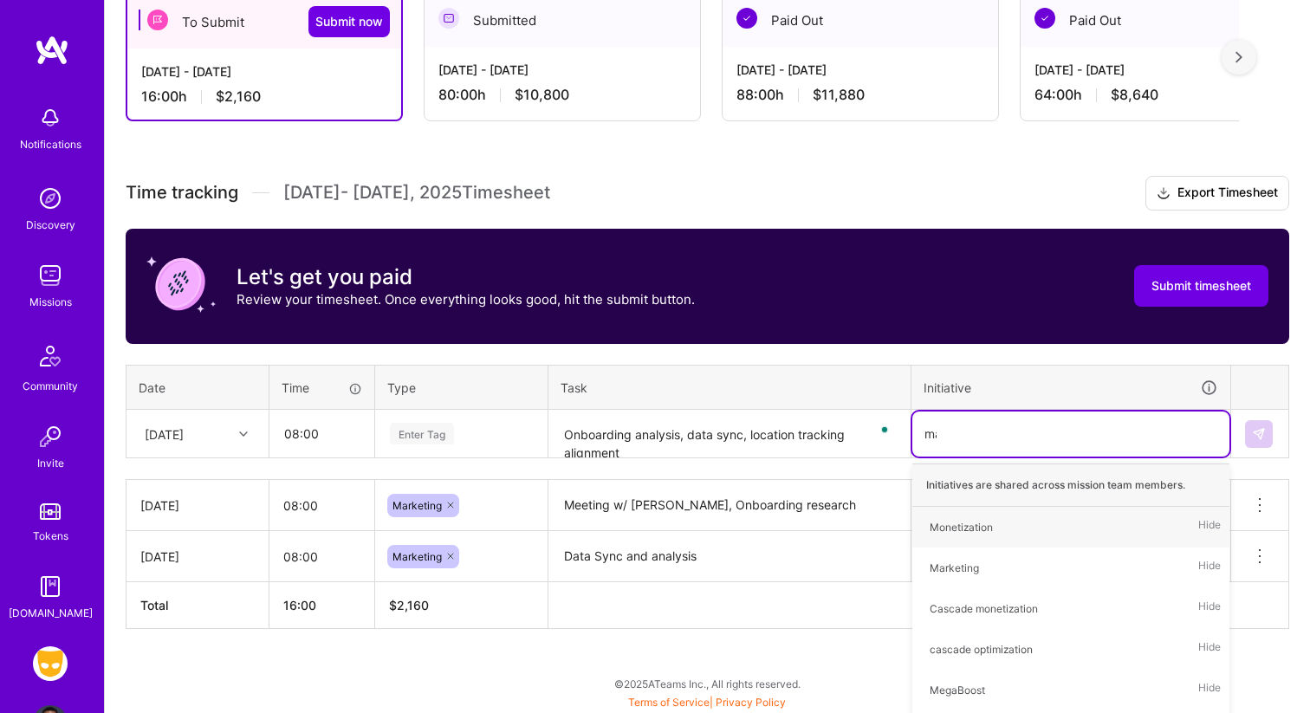
type input "mar"
click at [970, 515] on span "Marketing" at bounding box center [954, 526] width 67 height 23
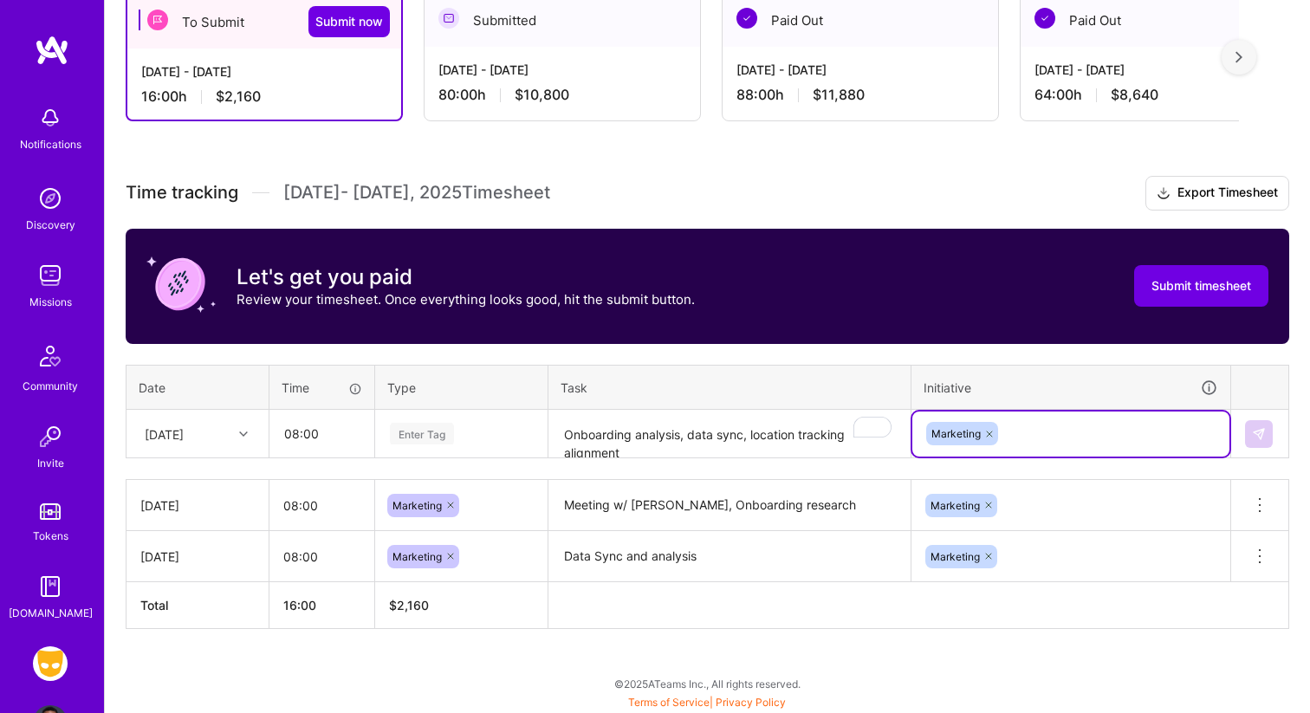
click at [444, 431] on div "Enter Tag" at bounding box center [422, 433] width 64 height 27
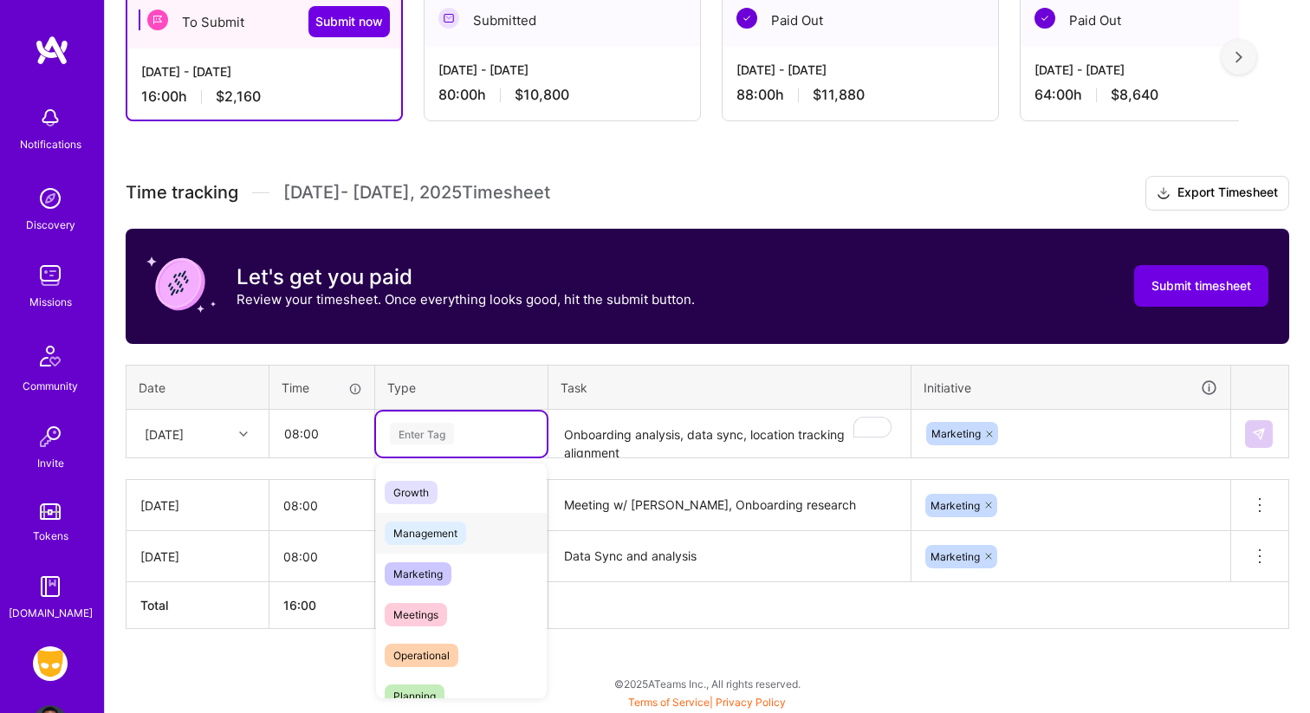
scroll to position [176, 0]
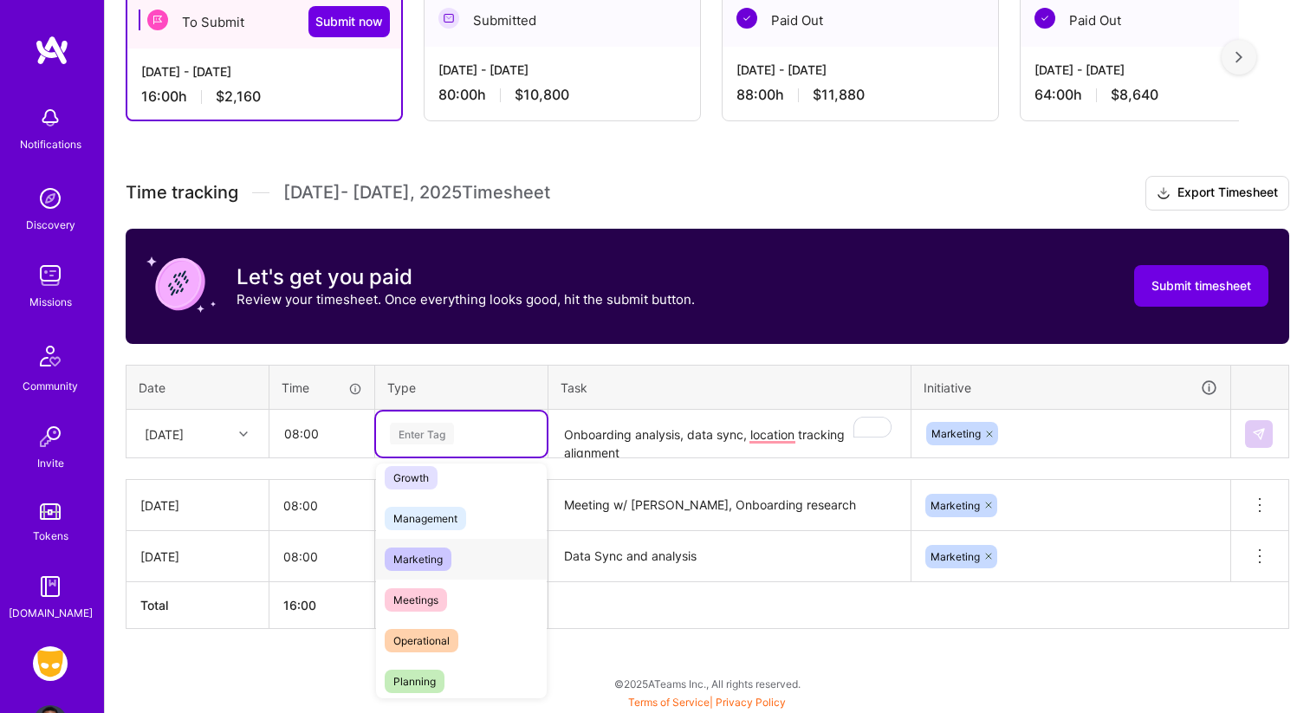
click at [457, 561] on div "Marketing" at bounding box center [461, 559] width 171 height 41
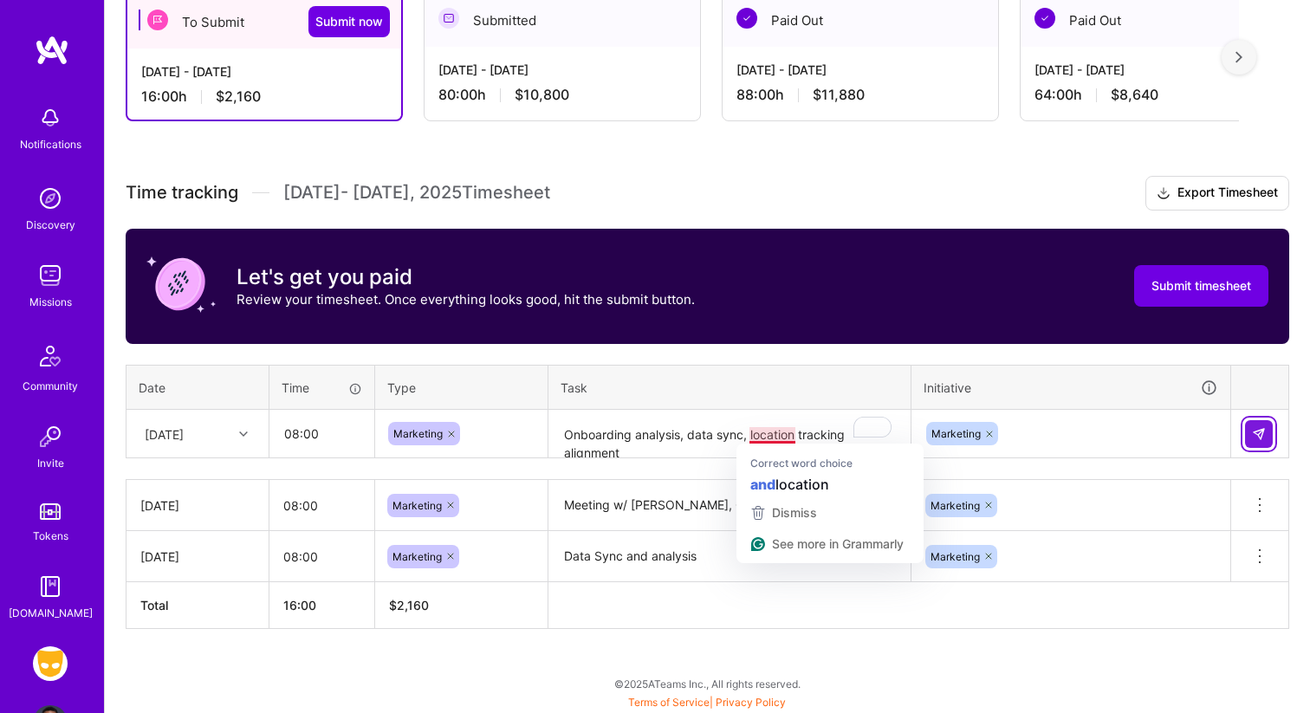
click at [1260, 440] on button at bounding box center [1259, 434] width 28 height 28
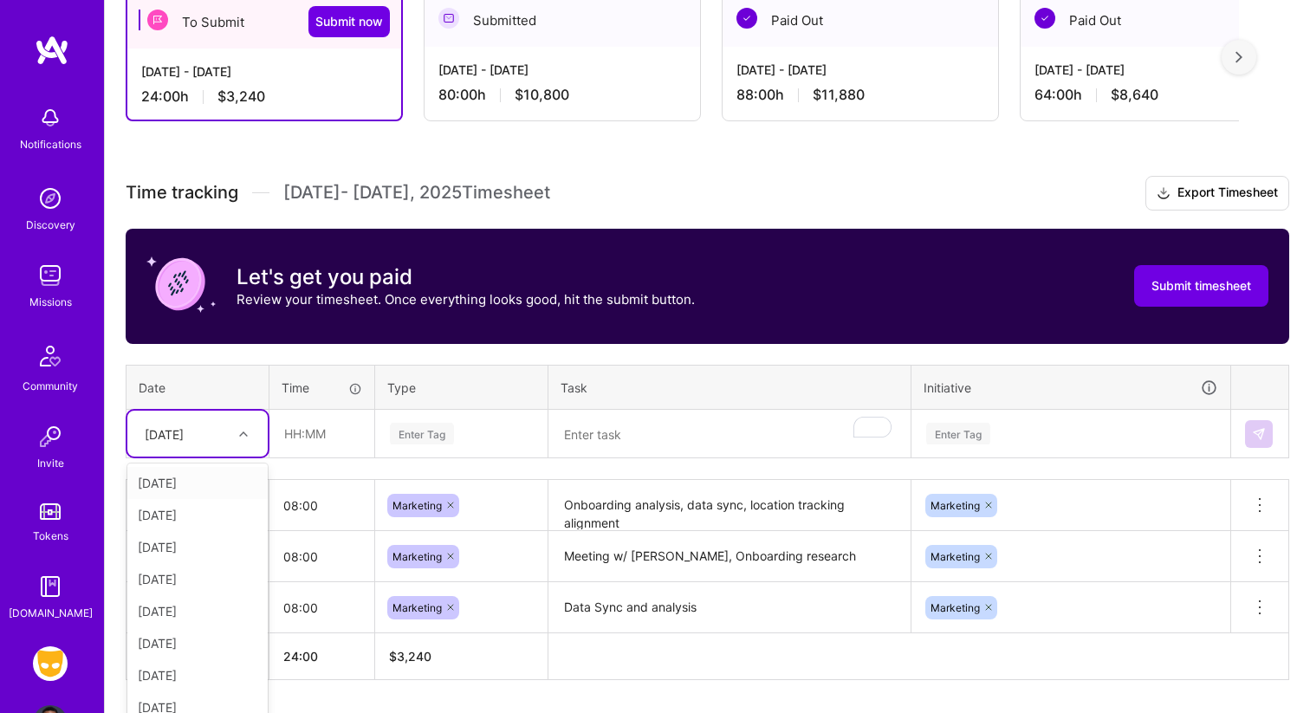
scroll to position [342, 0]
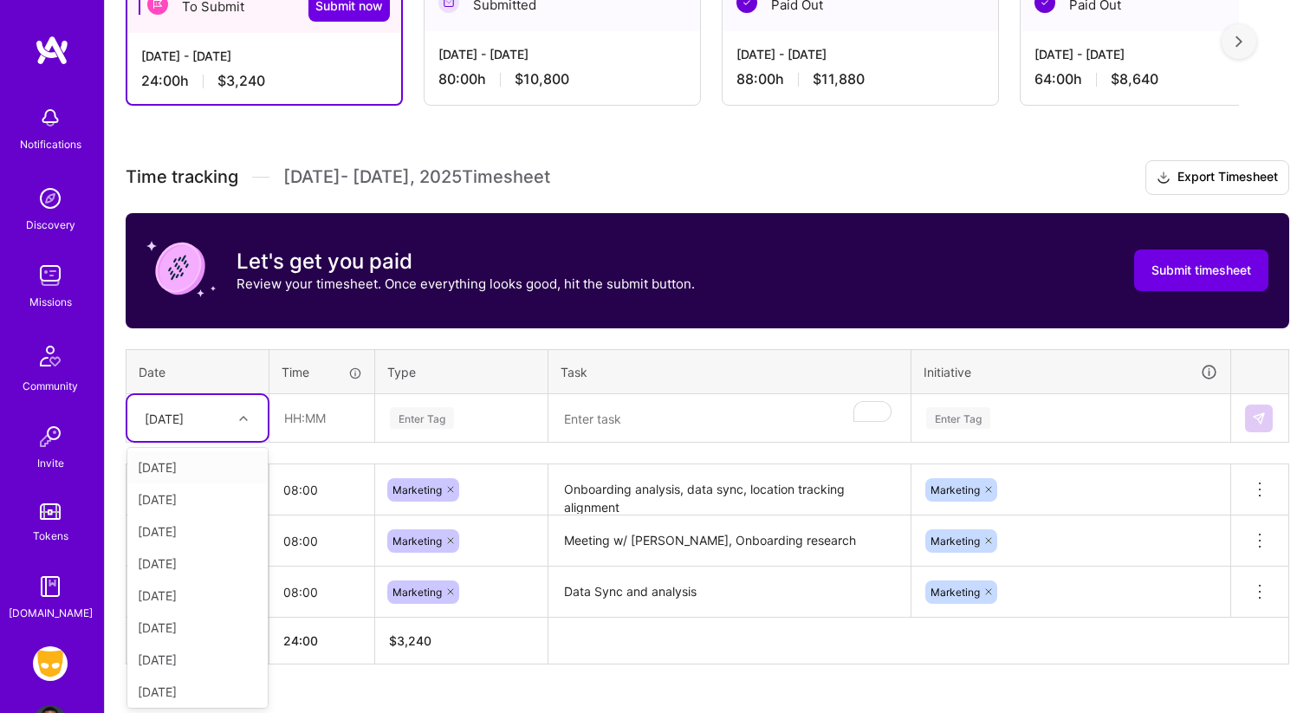
click at [242, 432] on div "[DATE]" at bounding box center [197, 418] width 140 height 46
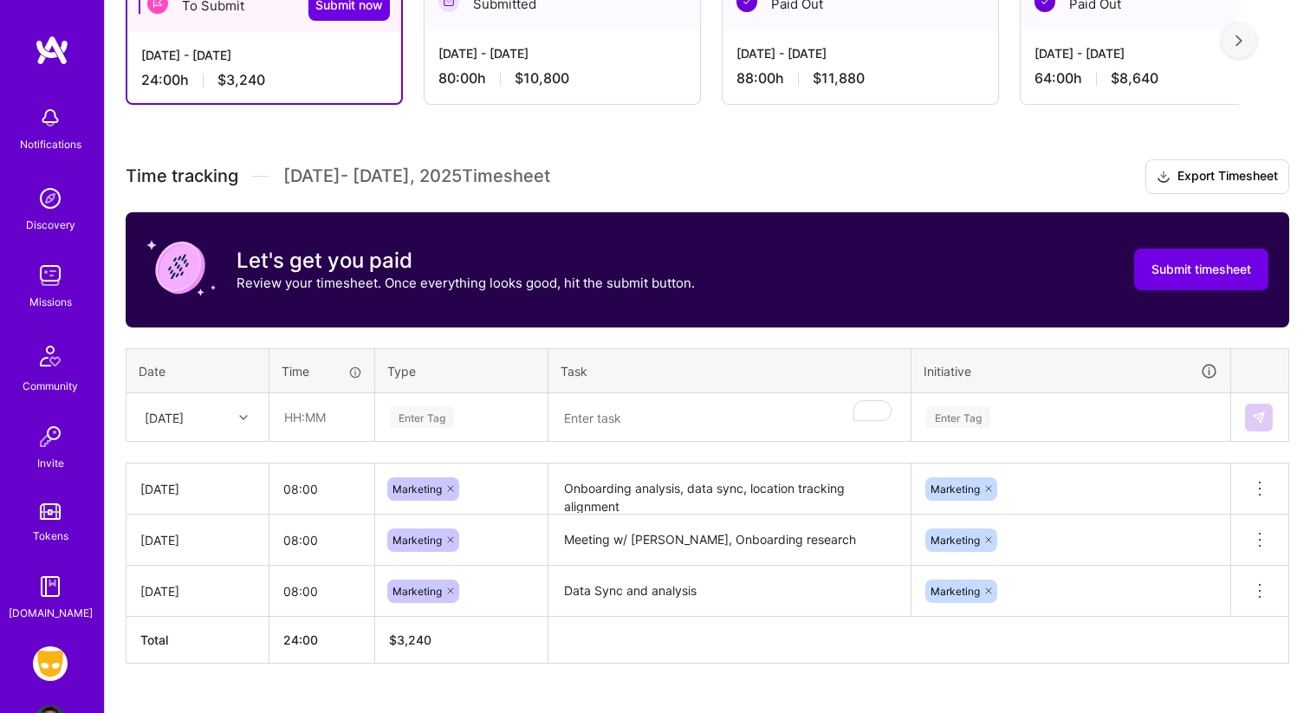
click at [735, 641] on th at bounding box center [918, 640] width 741 height 47
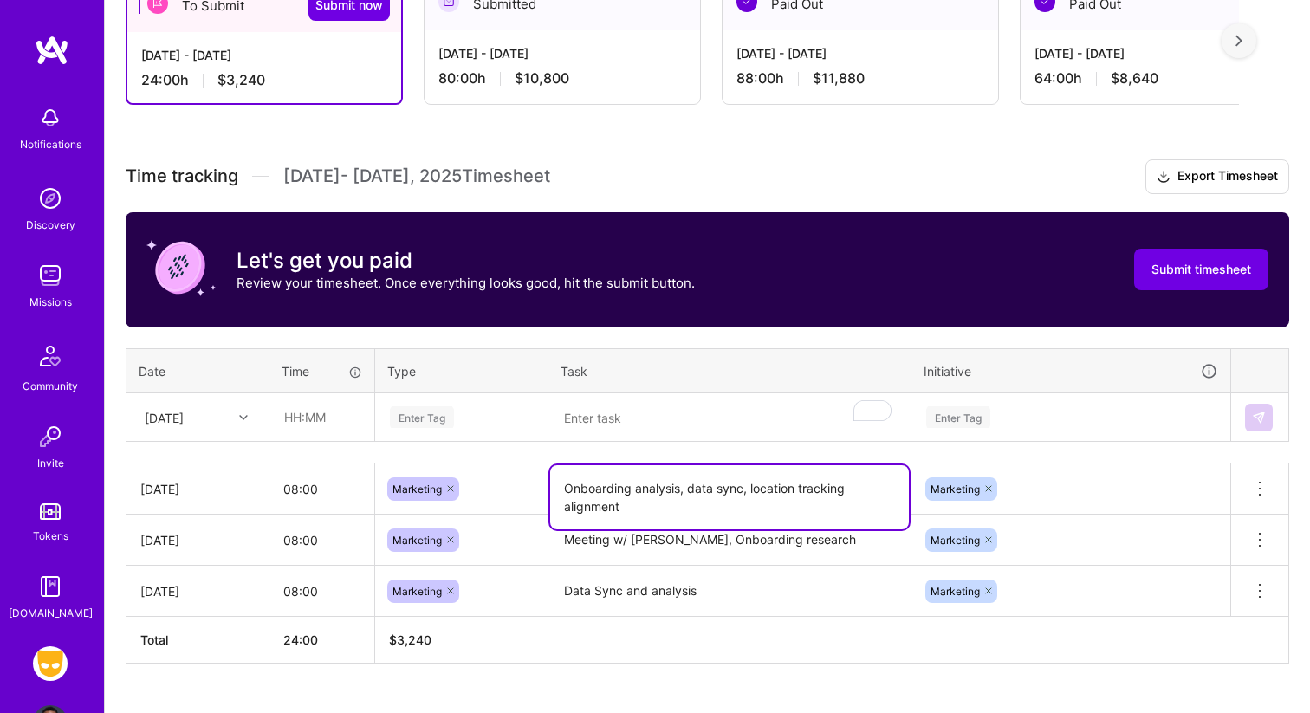
drag, startPoint x: 806, startPoint y: 503, endPoint x: 560, endPoint y: 492, distance: 246.3
click at [560, 492] on textarea "Onboarding analysis, data sync, location tracking alignment" at bounding box center [729, 497] width 359 height 64
click at [213, 421] on div "[DATE]" at bounding box center [184, 417] width 96 height 29
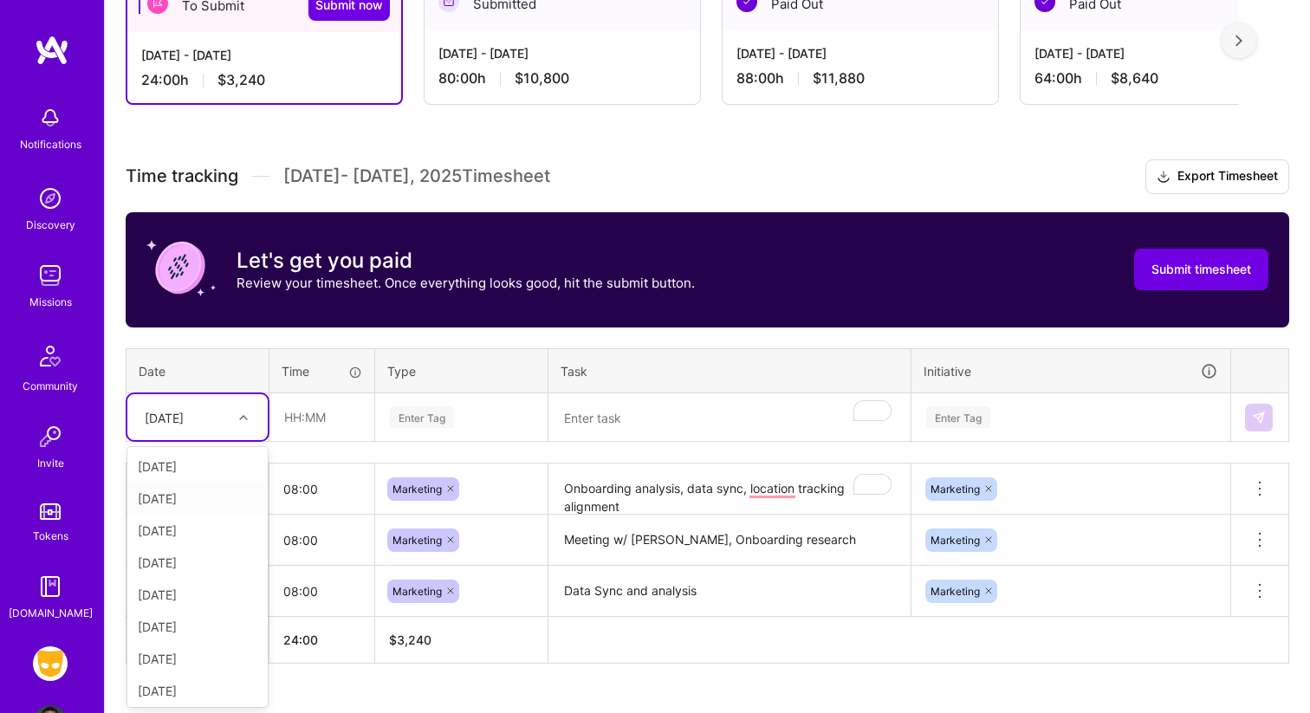
click at [204, 497] on div "[DATE]" at bounding box center [197, 499] width 140 height 32
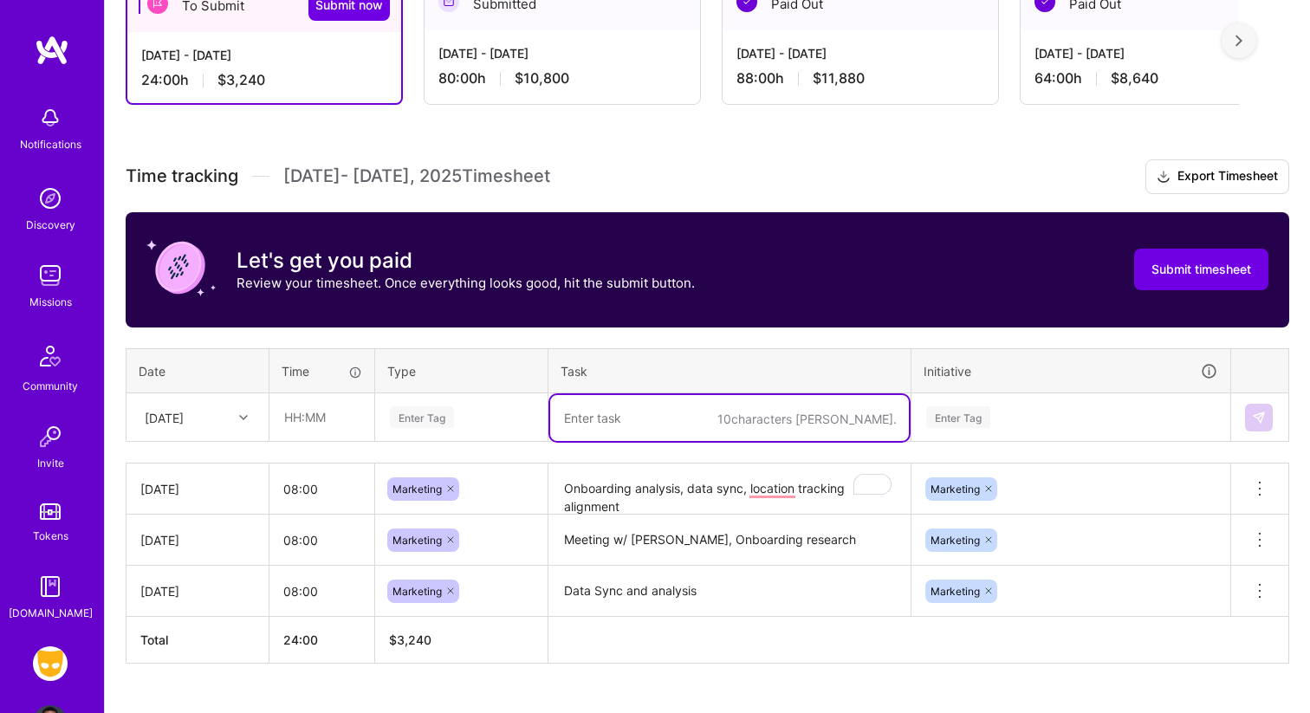
click at [656, 430] on textarea "To enrich screen reader interactions, please activate Accessibility in Grammarl…" at bounding box center [729, 418] width 359 height 46
paste textarea "Onboarding analysis, data sync, location tracking alignment"
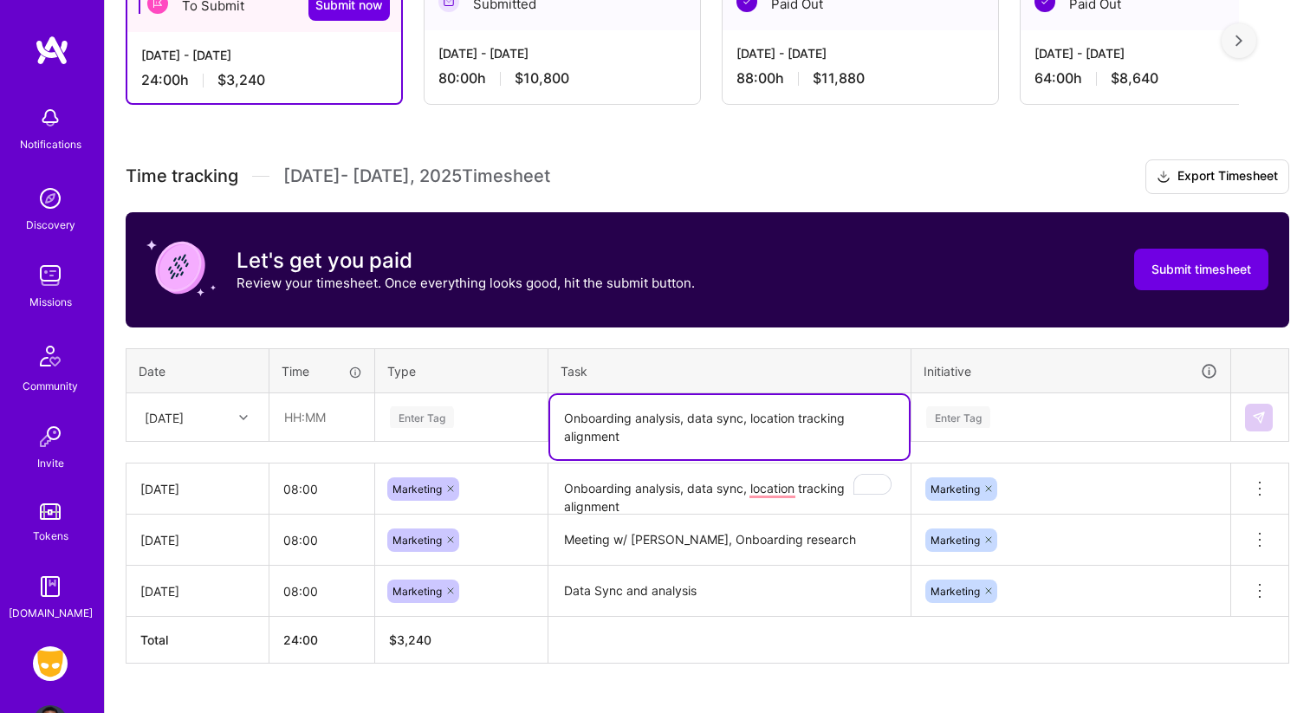
type textarea "Onboarding analysis, data sync, location tracking alignment"
click at [470, 400] on div "Enter Tag" at bounding box center [461, 417] width 171 height 45
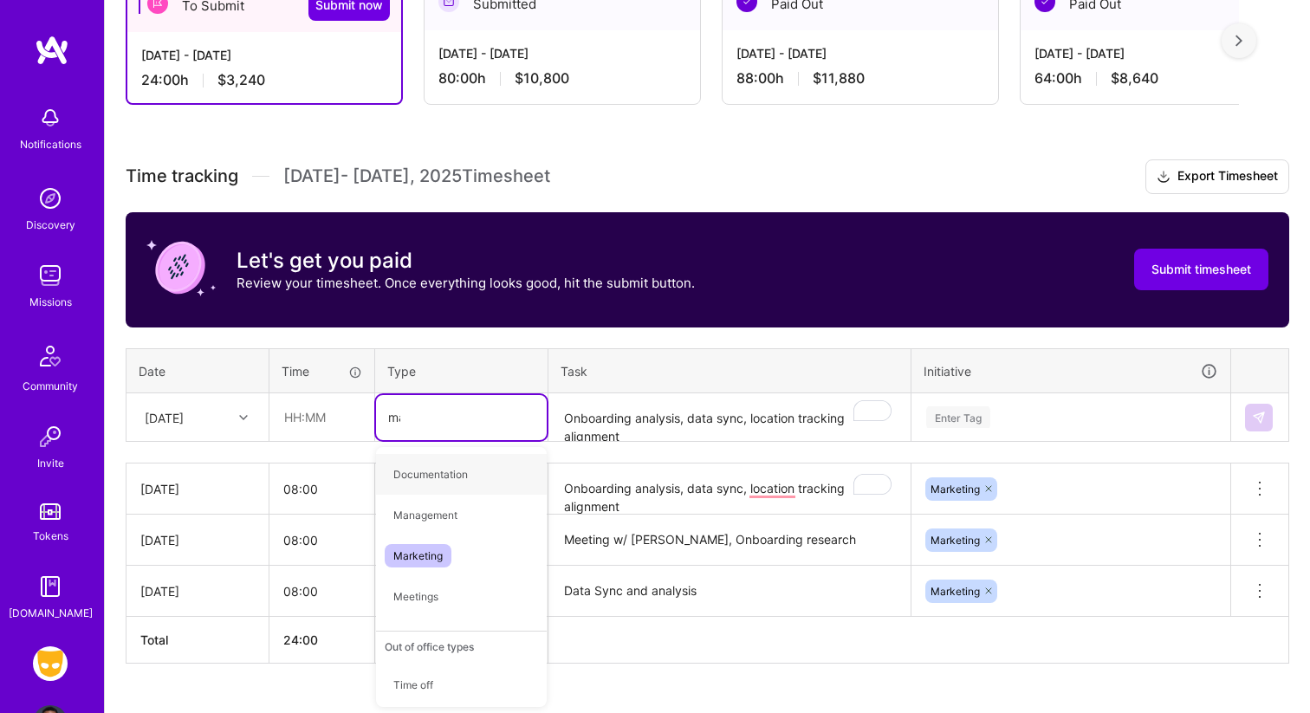
type input "mar"
click at [466, 455] on div "Marketing" at bounding box center [461, 474] width 171 height 41
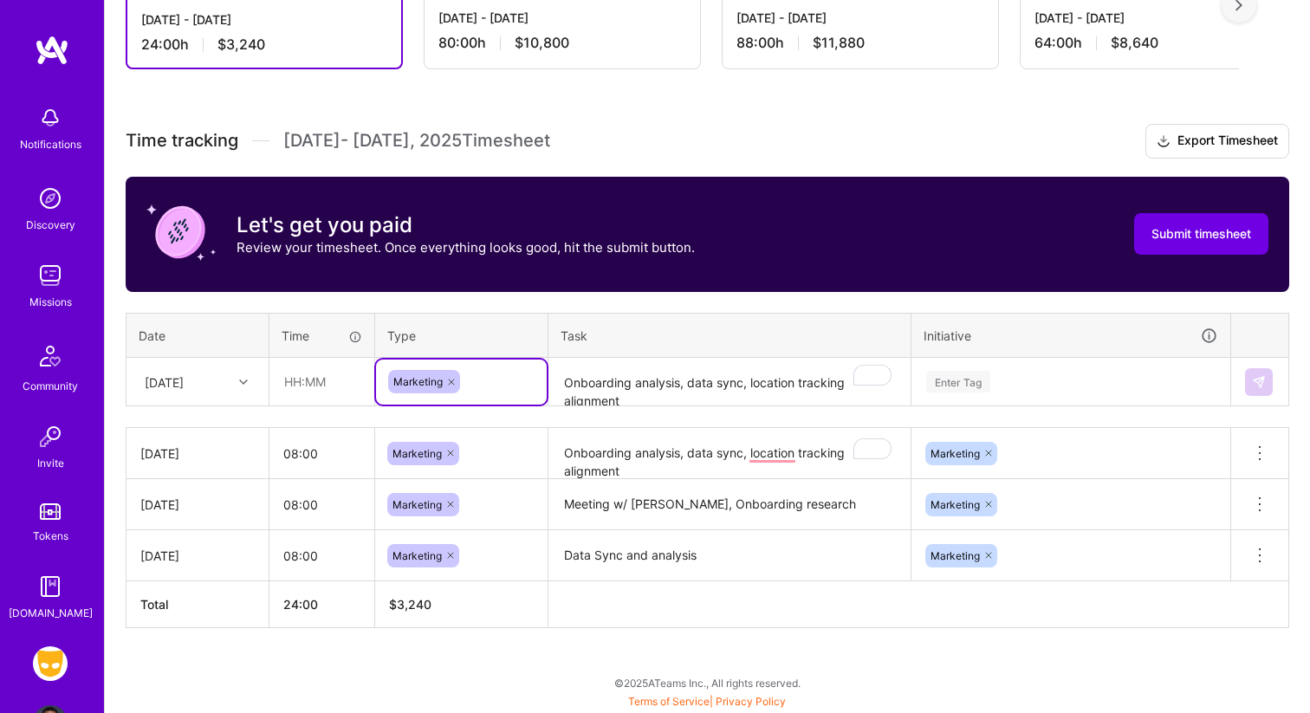
click at [959, 405] on div "Enter Tag" at bounding box center [1070, 382] width 317 height 45
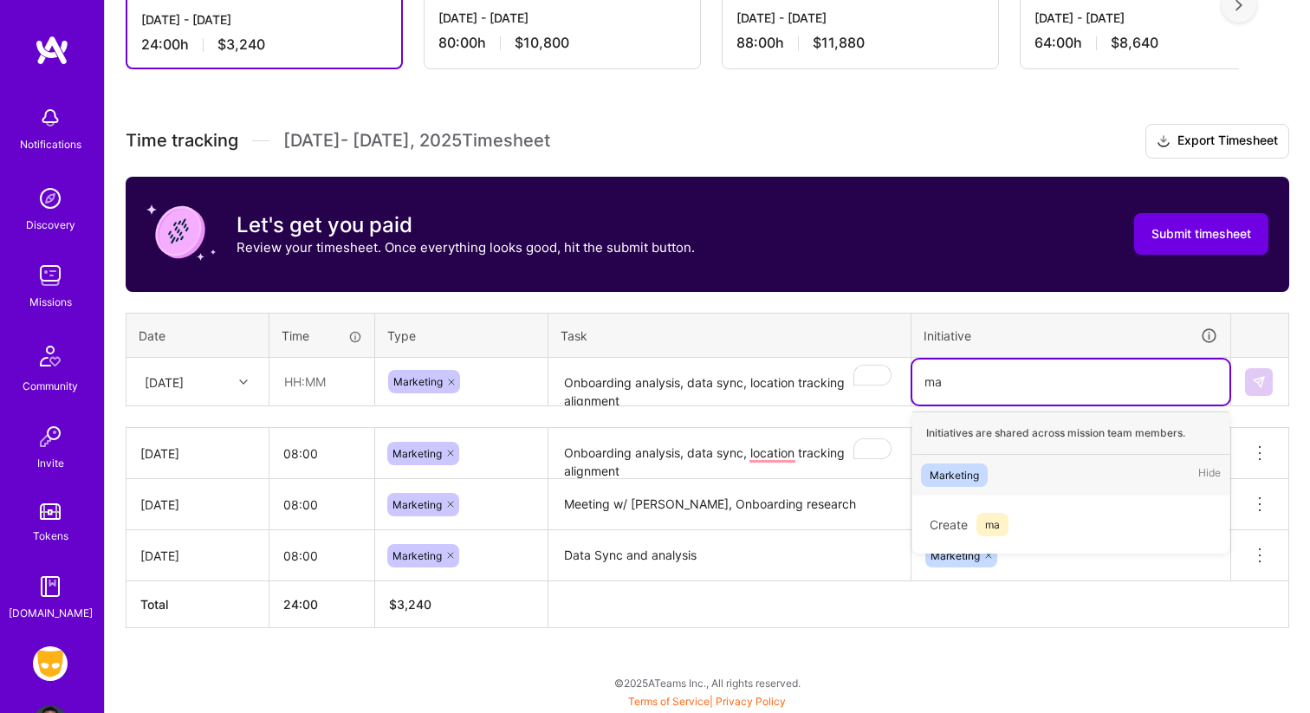
scroll to position [377, 0]
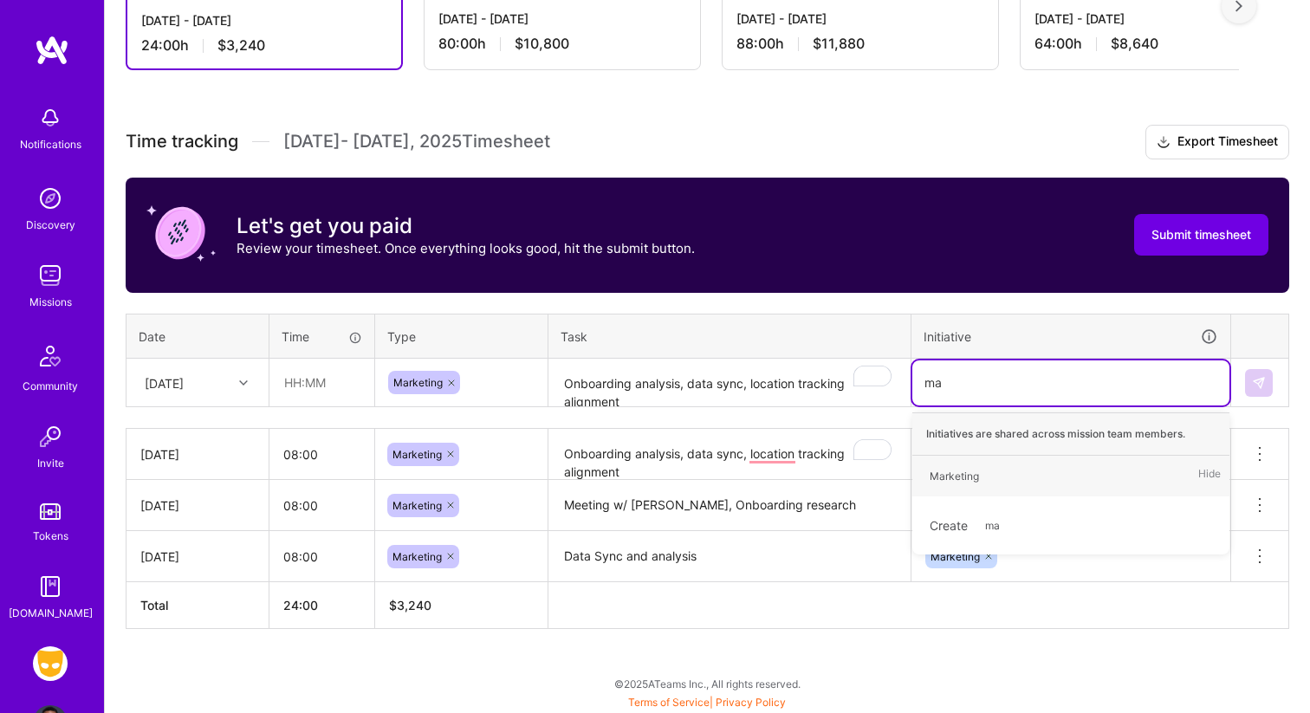
type input "mar"
click at [965, 486] on span "Marketing" at bounding box center [954, 475] width 67 height 23
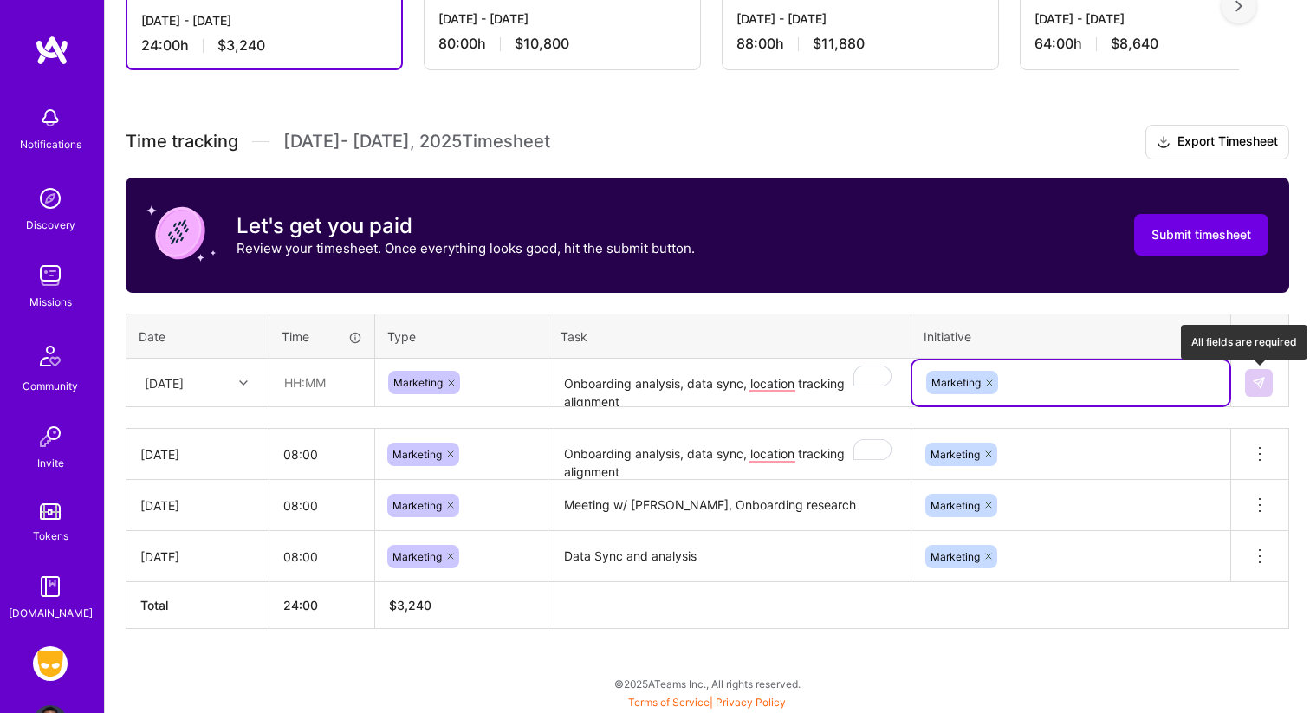
click at [1254, 371] on button at bounding box center [1259, 383] width 28 height 28
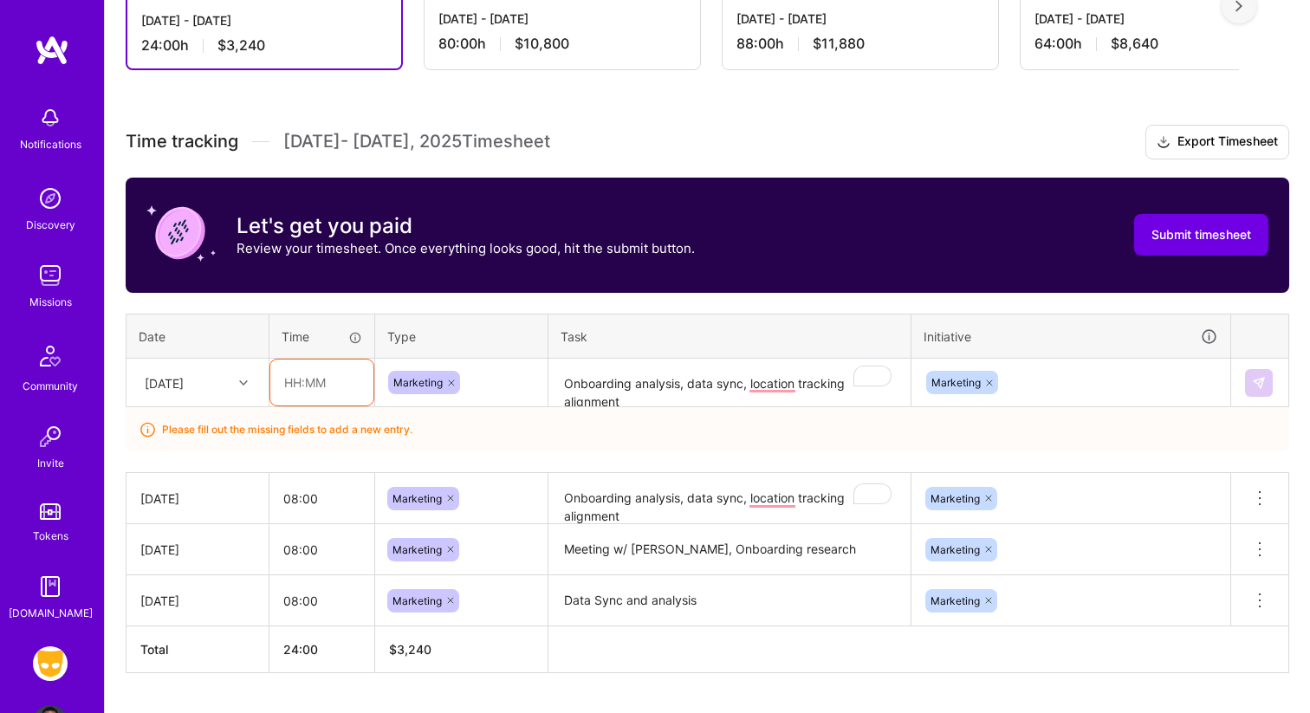
click at [343, 381] on input "text" at bounding box center [321, 383] width 103 height 46
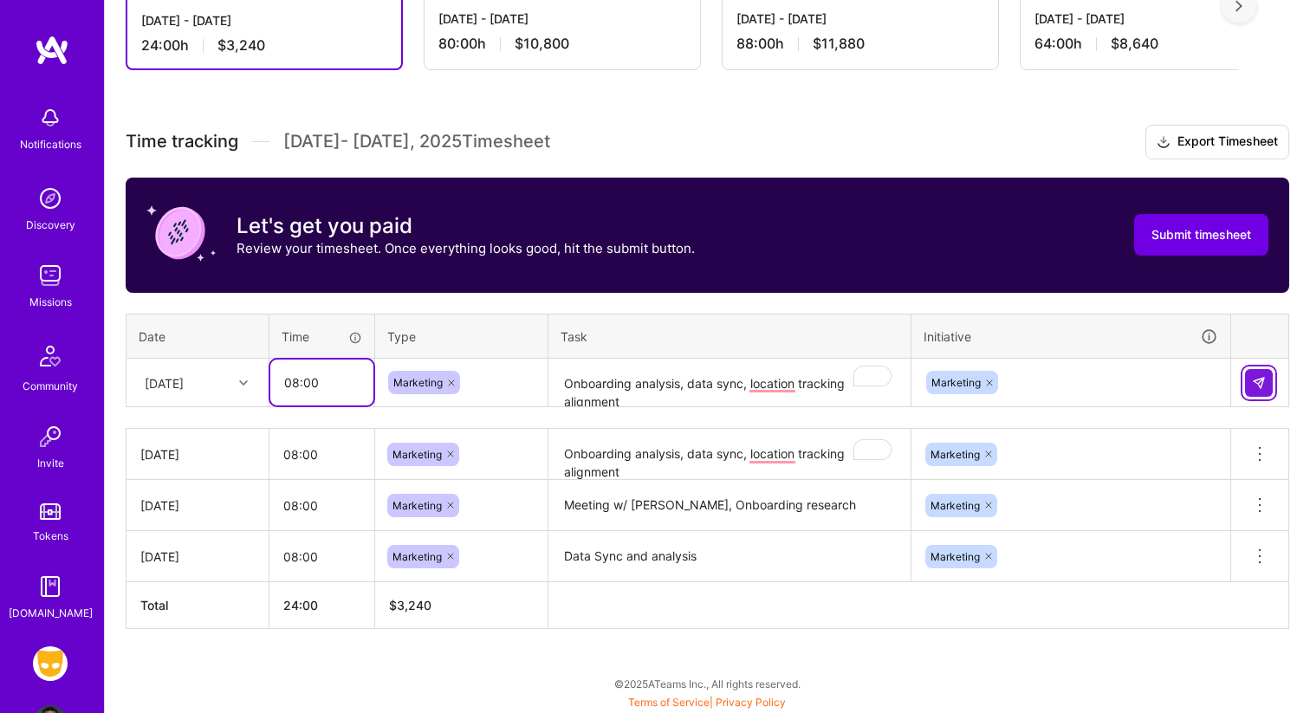
type input "08:00"
click at [1270, 373] on button at bounding box center [1259, 383] width 28 height 28
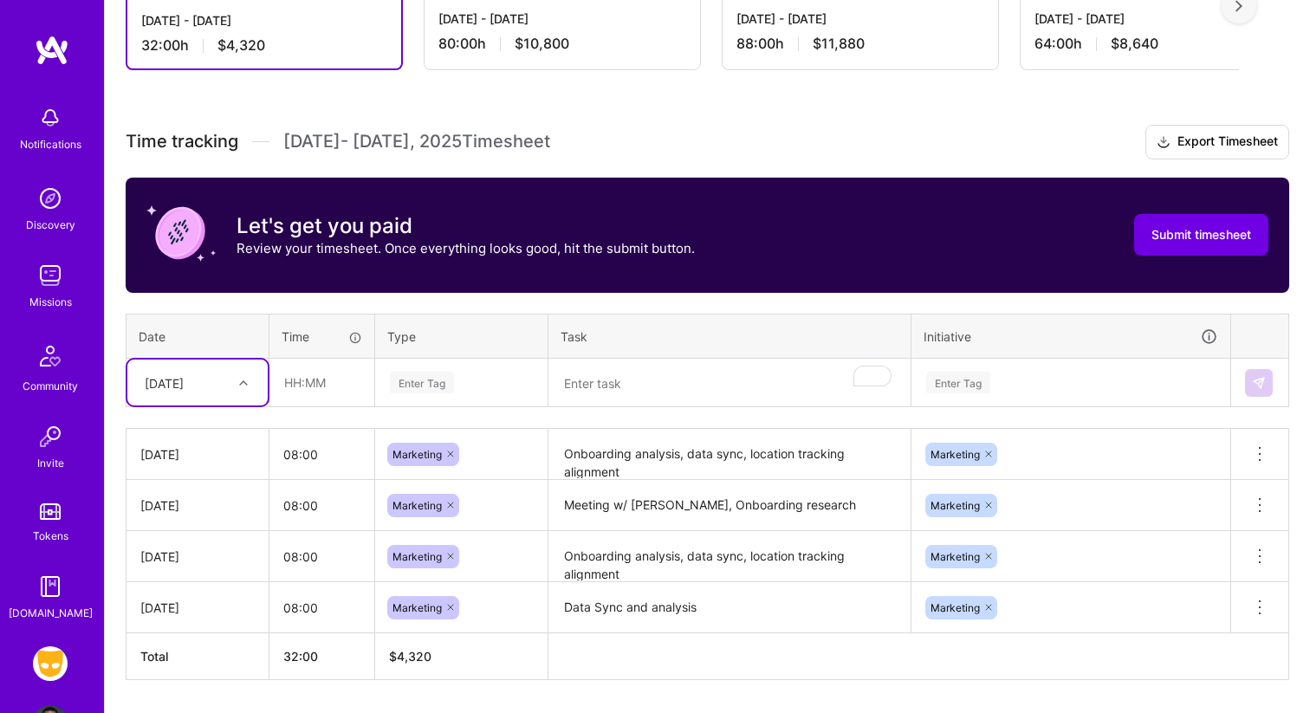
click at [210, 365] on div "[DATE]" at bounding box center [197, 383] width 140 height 46
click at [217, 528] on div "[DATE]" at bounding box center [197, 528] width 140 height 32
click at [647, 386] on textarea "To enrich screen reader interactions, please activate Accessibility in Grammarl…" at bounding box center [729, 383] width 359 height 46
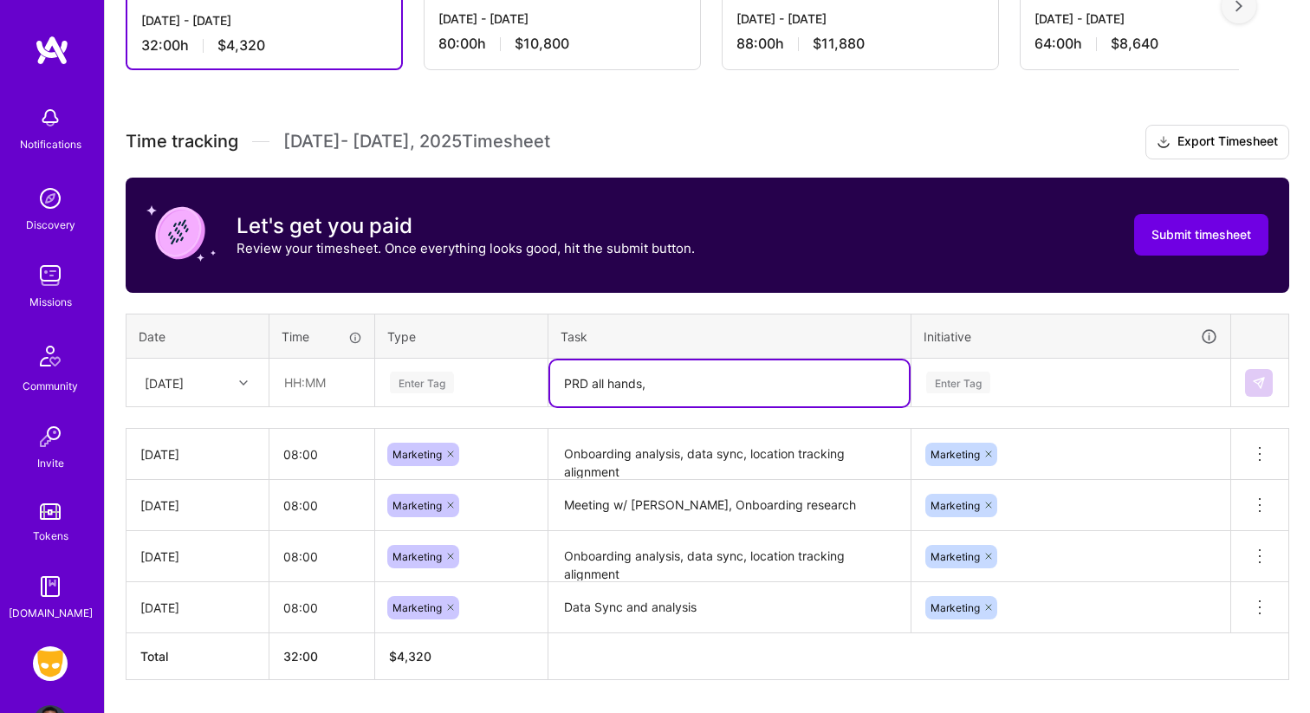
type textarea "PRD all hands,"
click at [758, 461] on textarea "Onboarding analysis, data sync, location tracking alignment" at bounding box center [729, 455] width 359 height 48
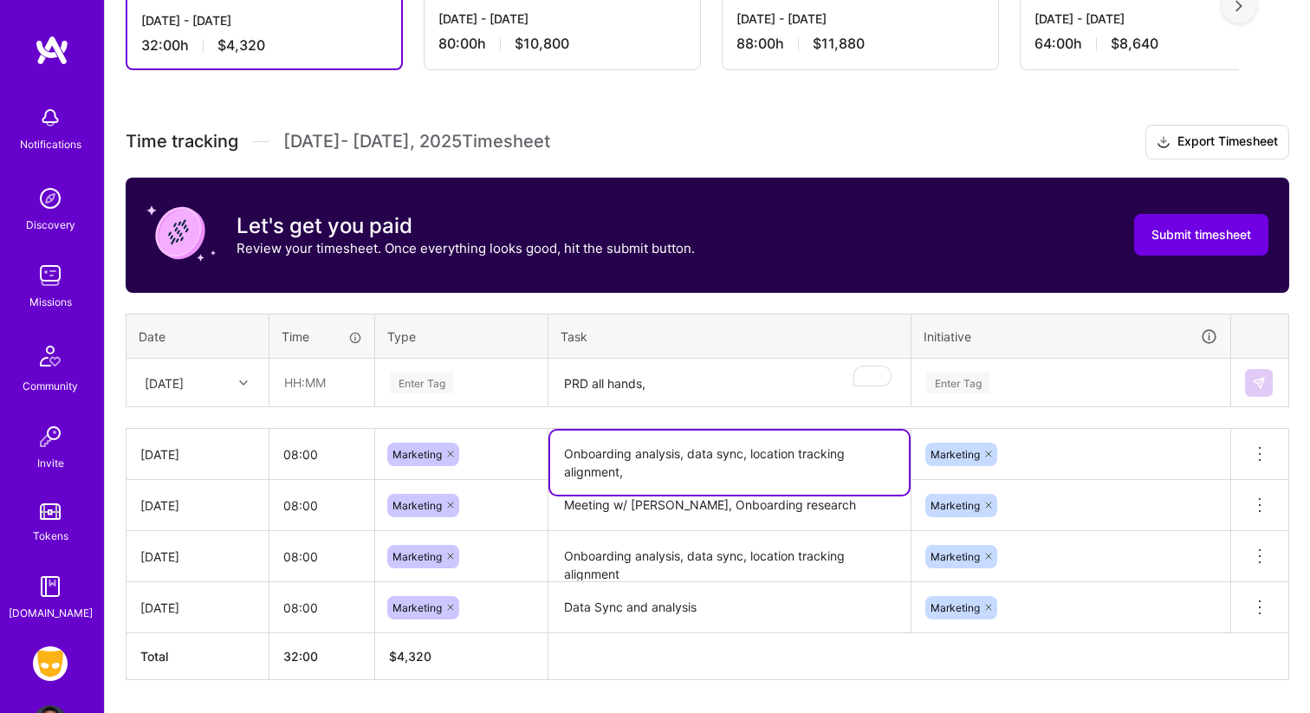
drag, startPoint x: 685, startPoint y: 451, endPoint x: 685, endPoint y: 513, distance: 62.4
click at [685, 513] on tbody "Thu, Sep 4 08:00 Marketing Onboarding analysis, data sync, location tracking al…" at bounding box center [707, 531] width 1163 height 204
type textarea "Onboarding analysis, [PERSON_NAME] sync, Braze hand-off"
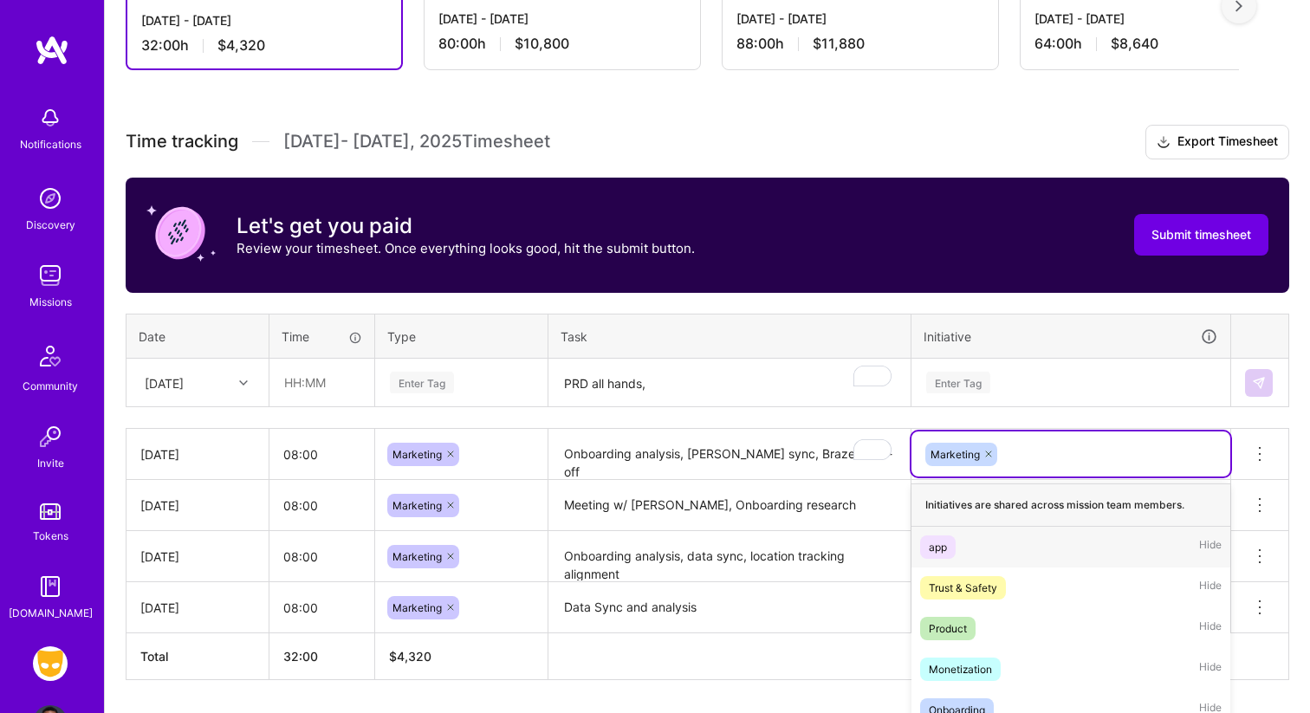
scroll to position [502, 0]
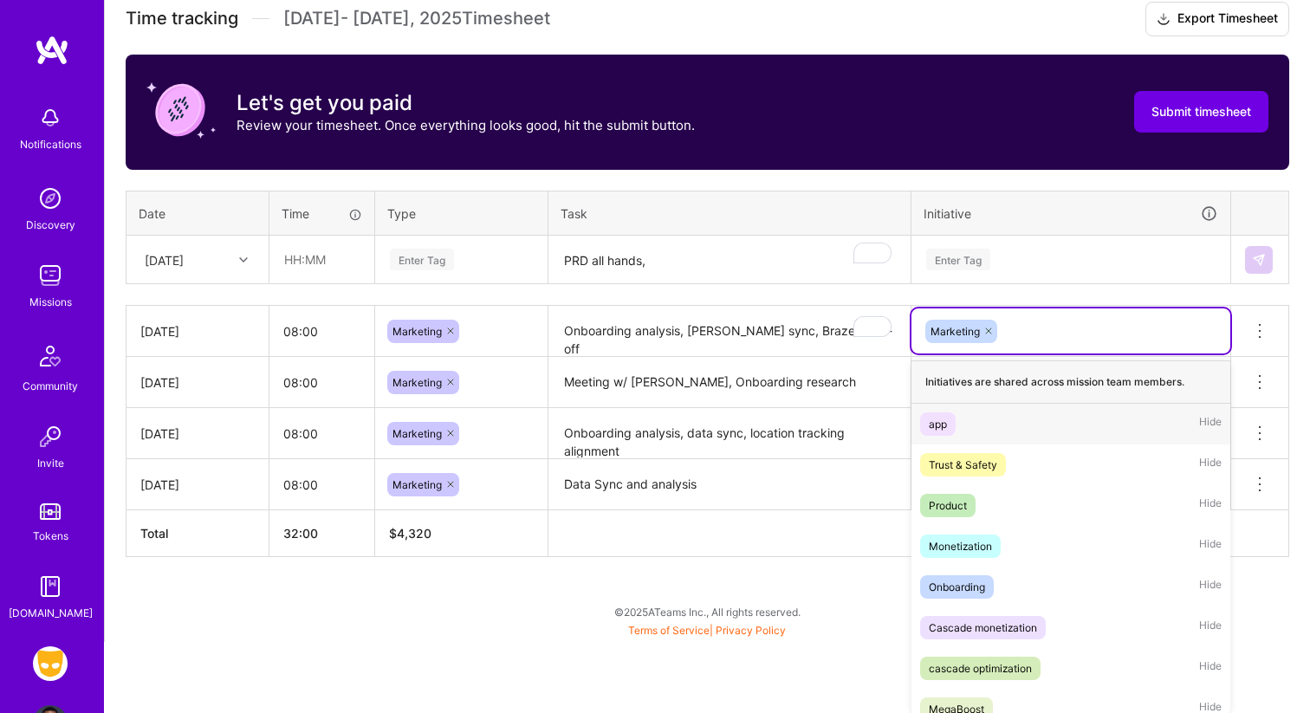
click at [1156, 353] on div "option app focused, 1 of 9. 8 results available. Use Up and Down to choose opti…" at bounding box center [1070, 330] width 319 height 45
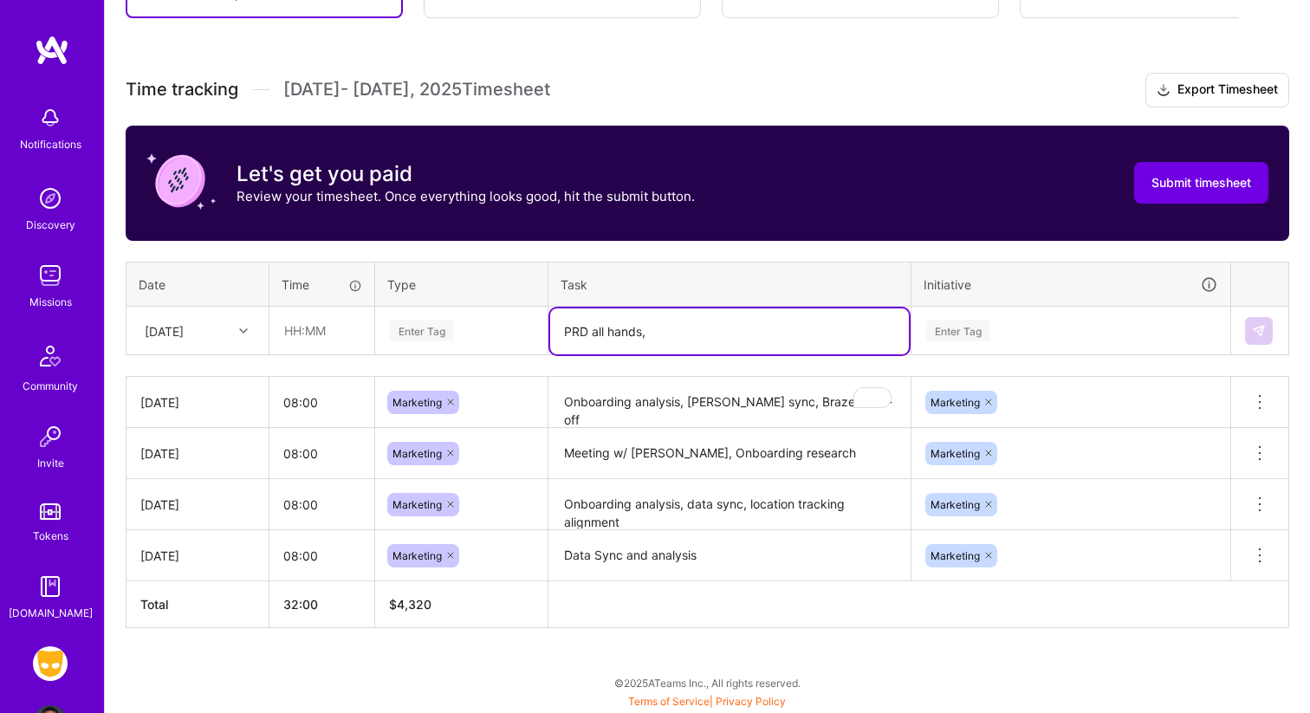
scroll to position [428, 0]
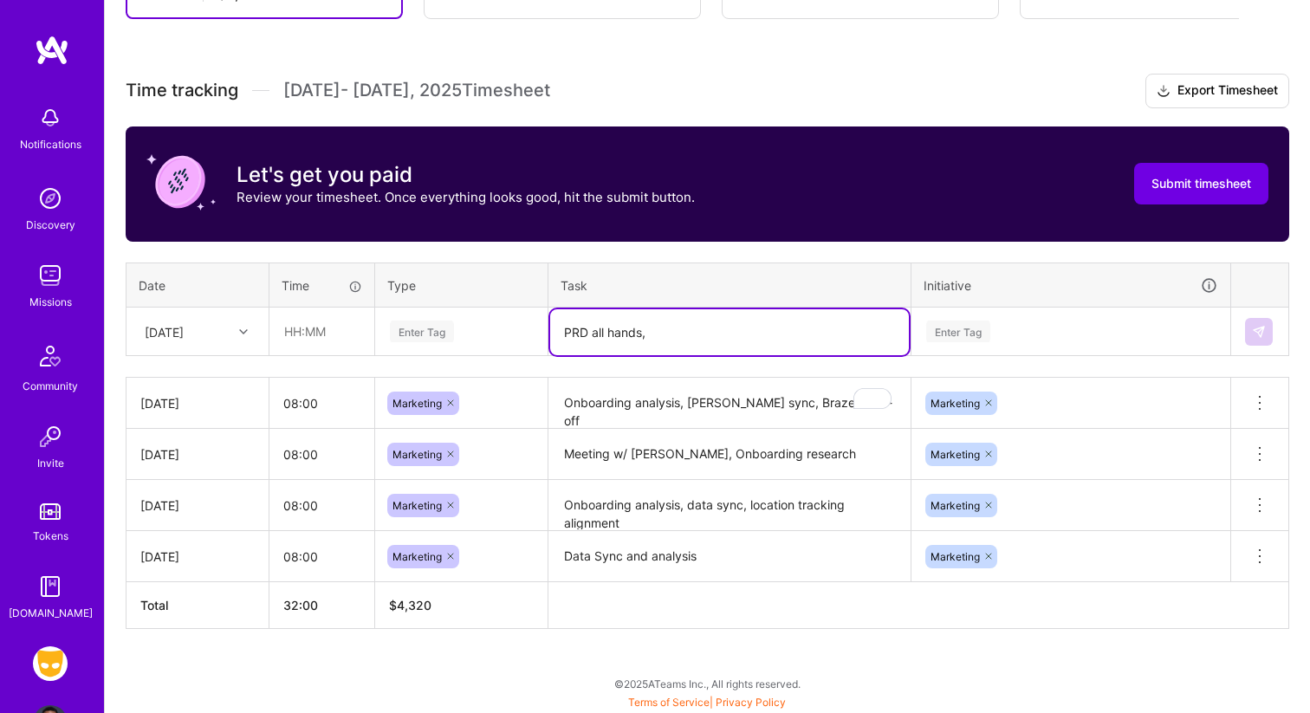
click at [792, 263] on table "Date Time Type Task Initiative Fri, Sep 5 Enter Tag PRD all hands, Enter Tag" at bounding box center [708, 310] width 1164 height 94
click at [707, 329] on textarea "PRD all hands," at bounding box center [729, 332] width 359 height 46
type textarea "PRD all hands, Braze hand-off"
click at [938, 323] on div "Enter Tag" at bounding box center [958, 331] width 64 height 27
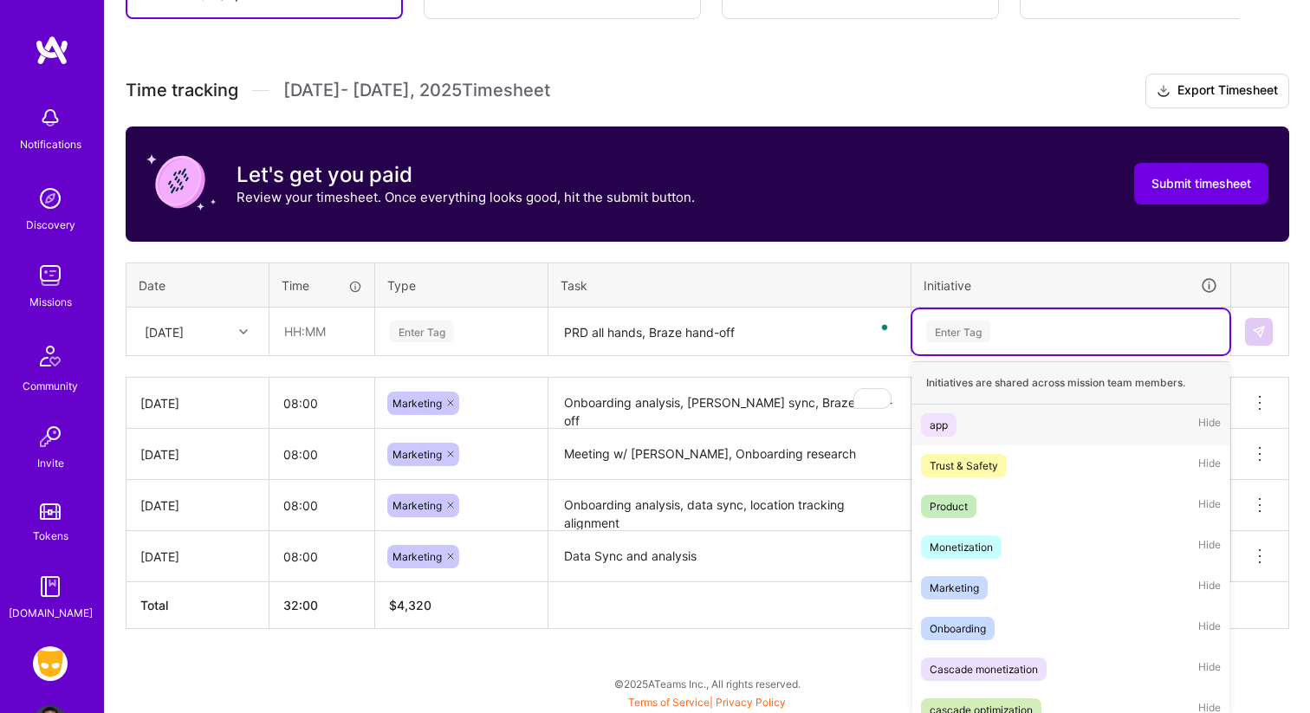
scroll to position [431, 0]
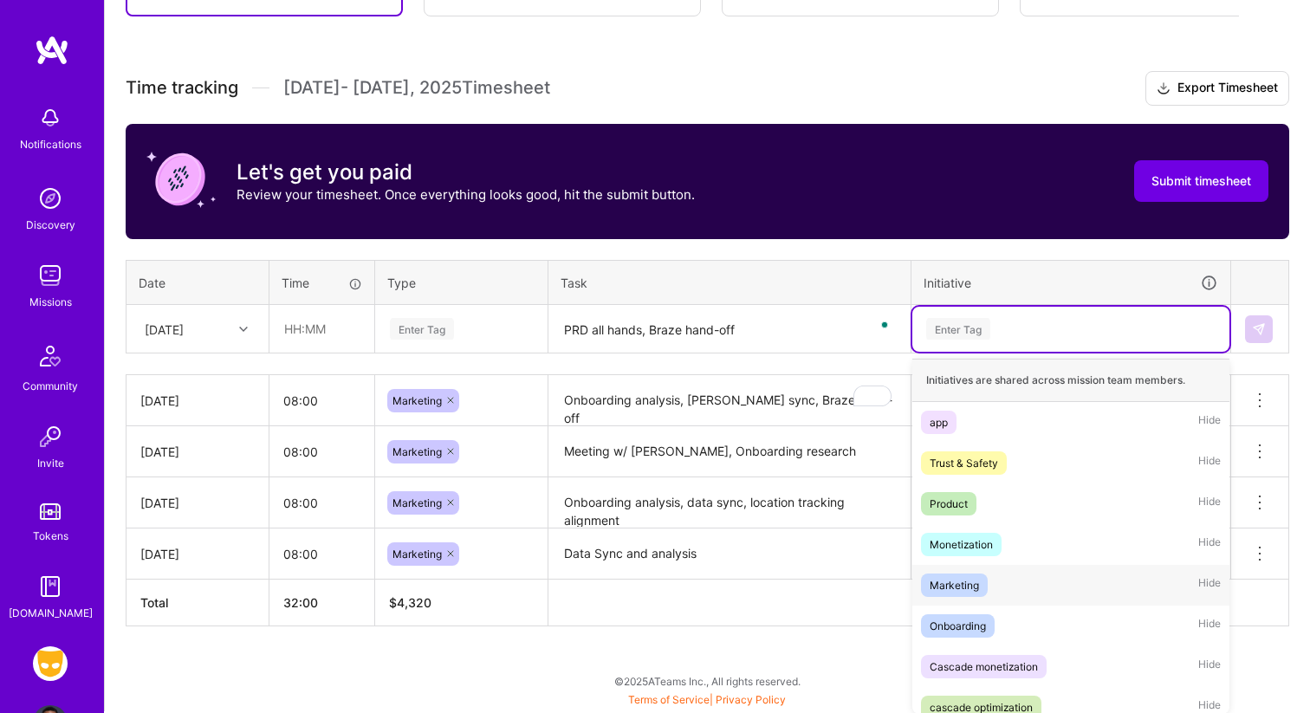
click at [1009, 580] on div "Marketing Hide" at bounding box center [1070, 585] width 317 height 41
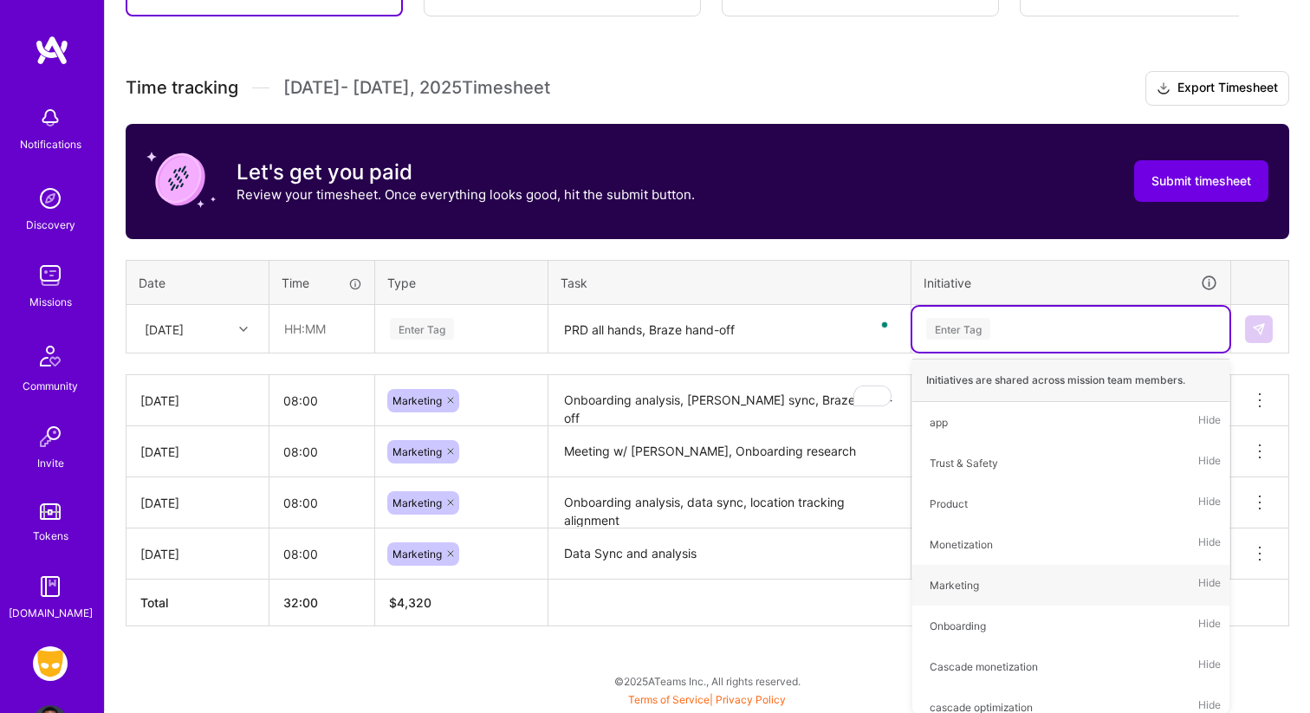
scroll to position [428, 0]
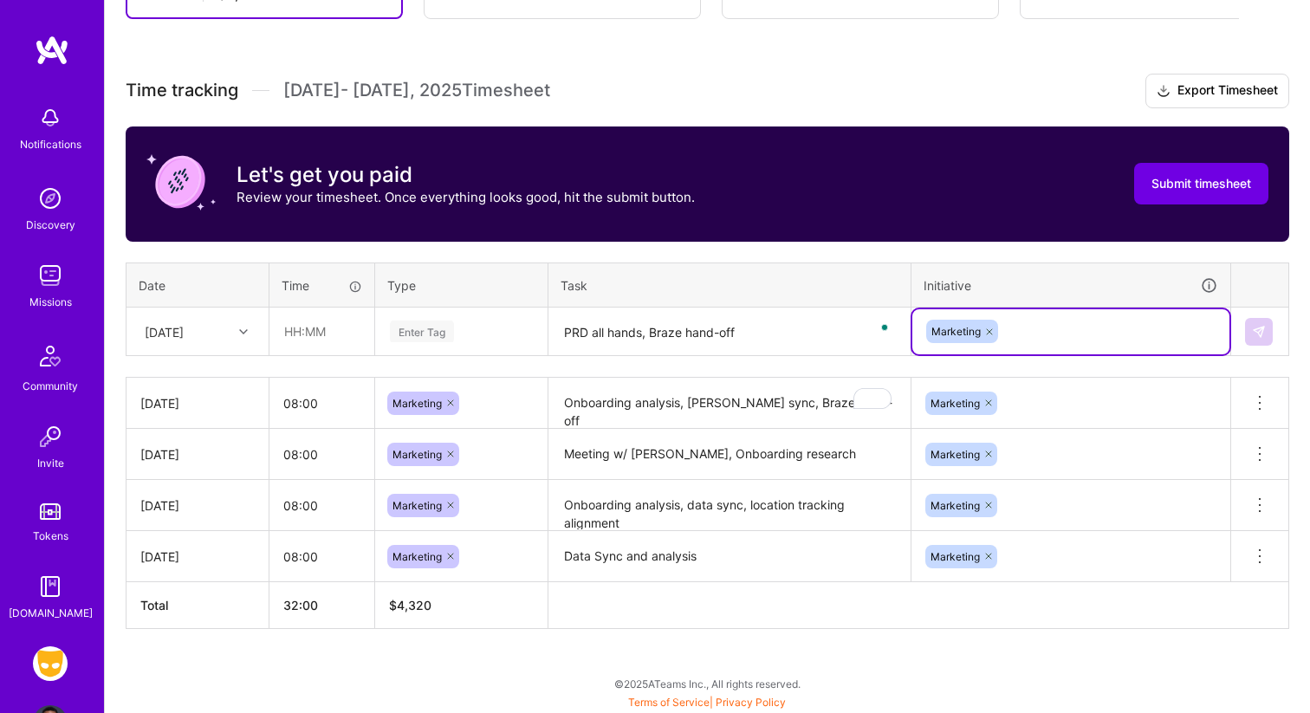
click at [418, 322] on div "Enter Tag" at bounding box center [422, 331] width 64 height 27
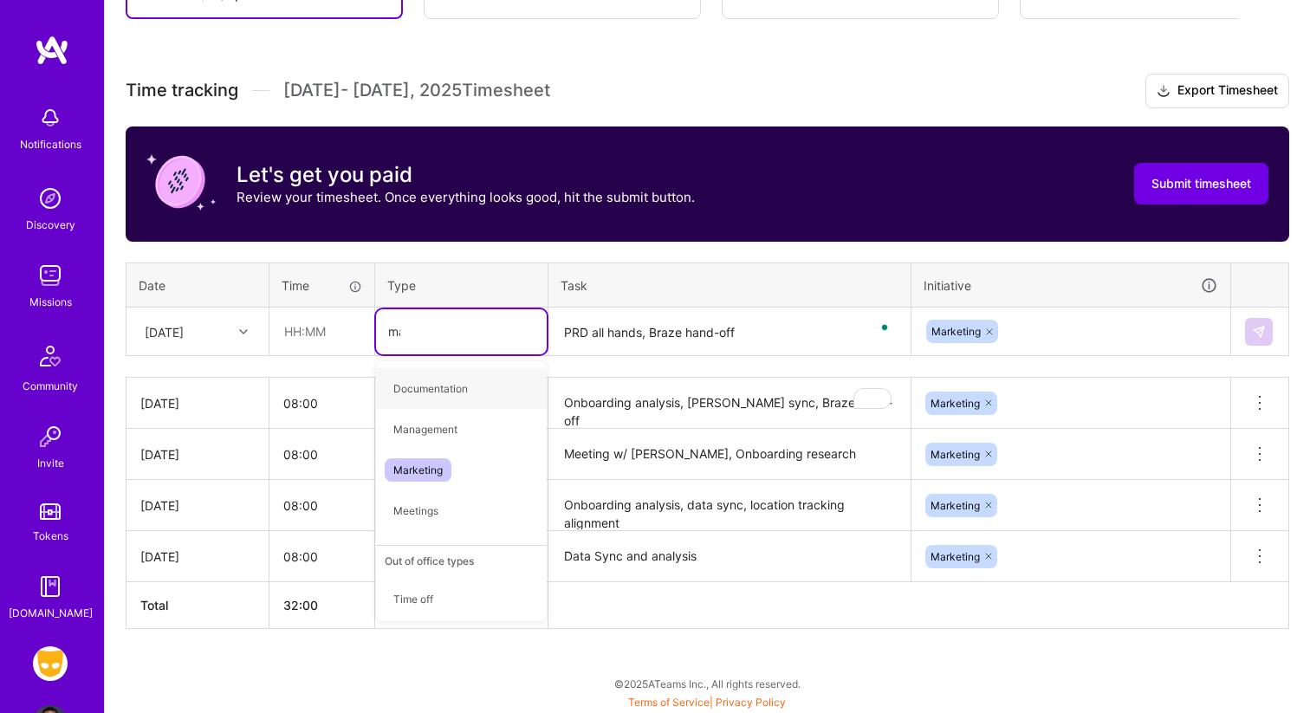
type input "mar"
click at [427, 398] on span "Marketing" at bounding box center [418, 388] width 67 height 23
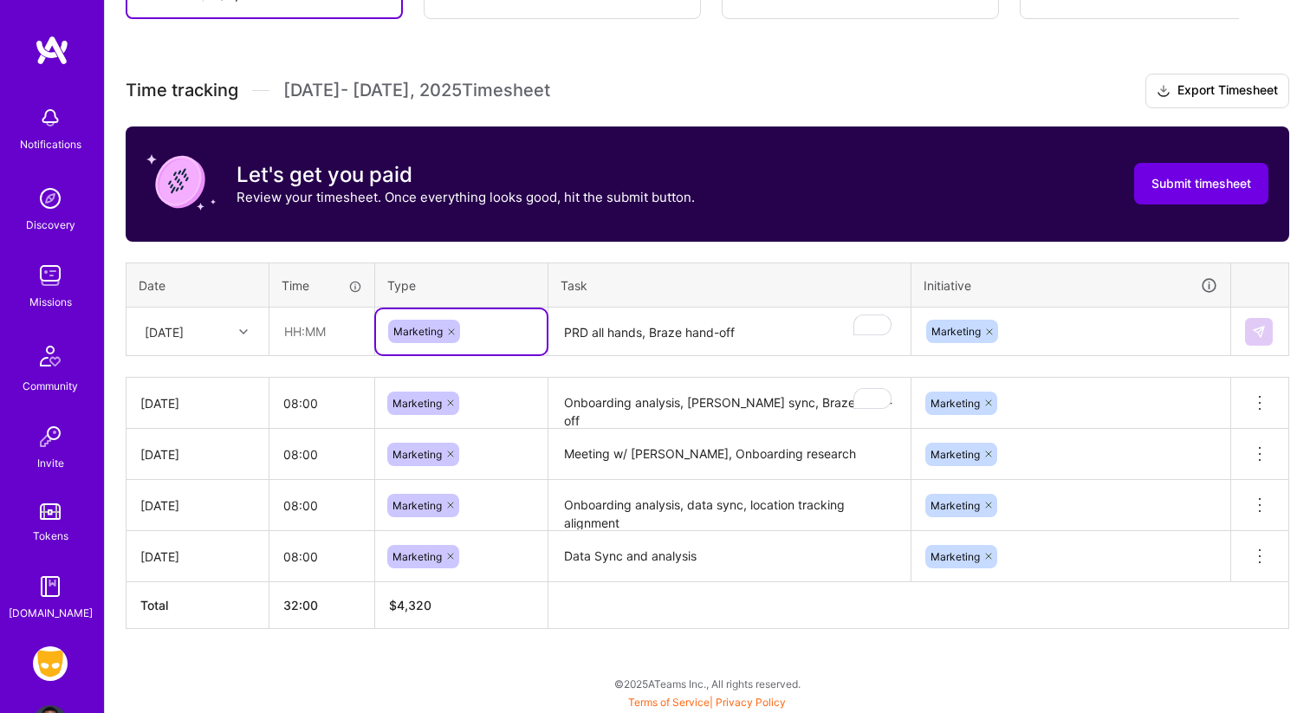
click at [1065, 272] on th "Initiative" at bounding box center [1071, 285] width 320 height 45
click at [327, 337] on input "text" at bounding box center [321, 331] width 103 height 46
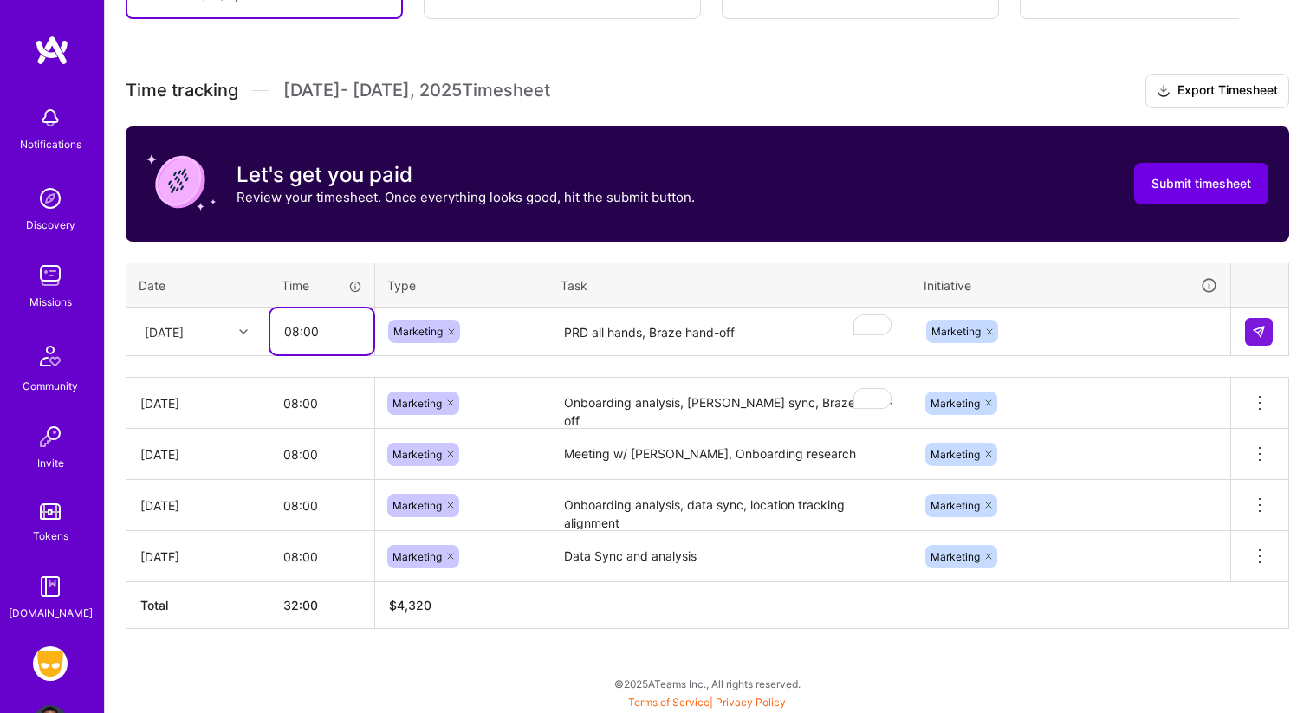
type input "08:00"
click at [1244, 332] on td at bounding box center [1260, 332] width 58 height 49
click at [1254, 331] on img at bounding box center [1259, 332] width 14 height 14
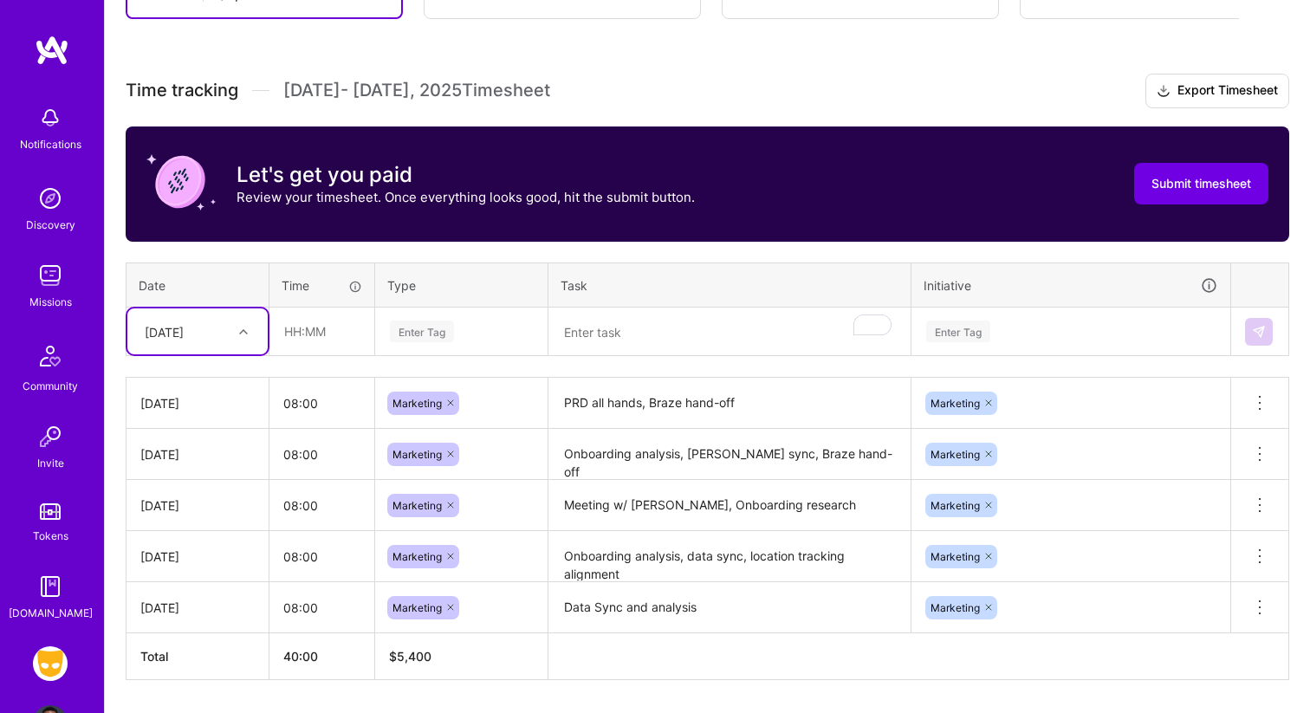
click at [241, 263] on th "Date" at bounding box center [197, 285] width 143 height 45
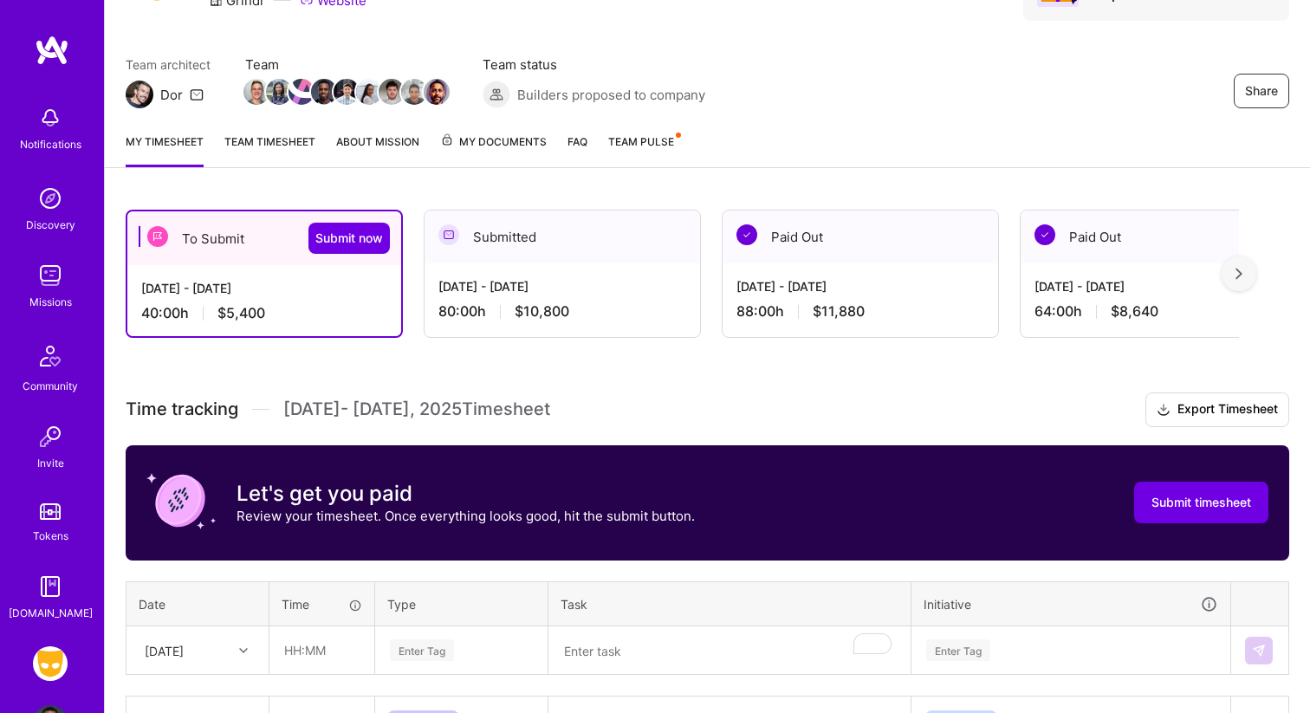
scroll to position [0, 0]
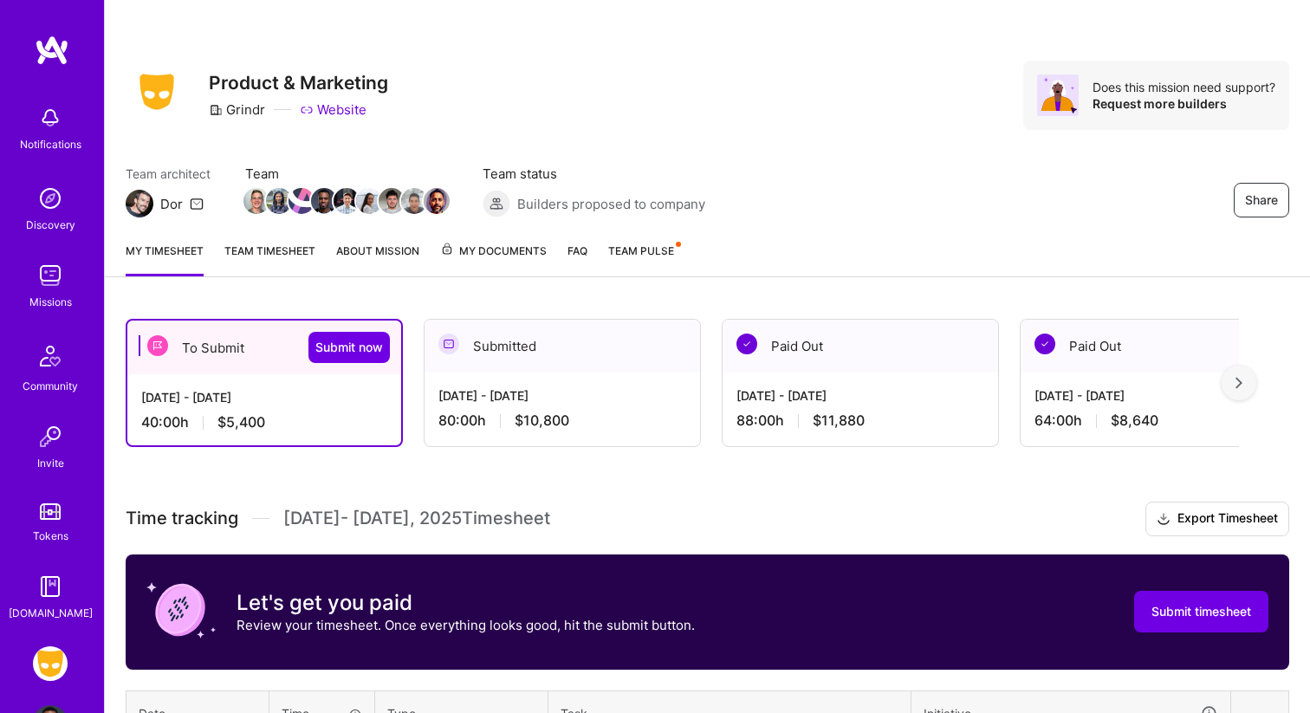
click at [543, 342] on div "Submitted" at bounding box center [563, 346] width 276 height 53
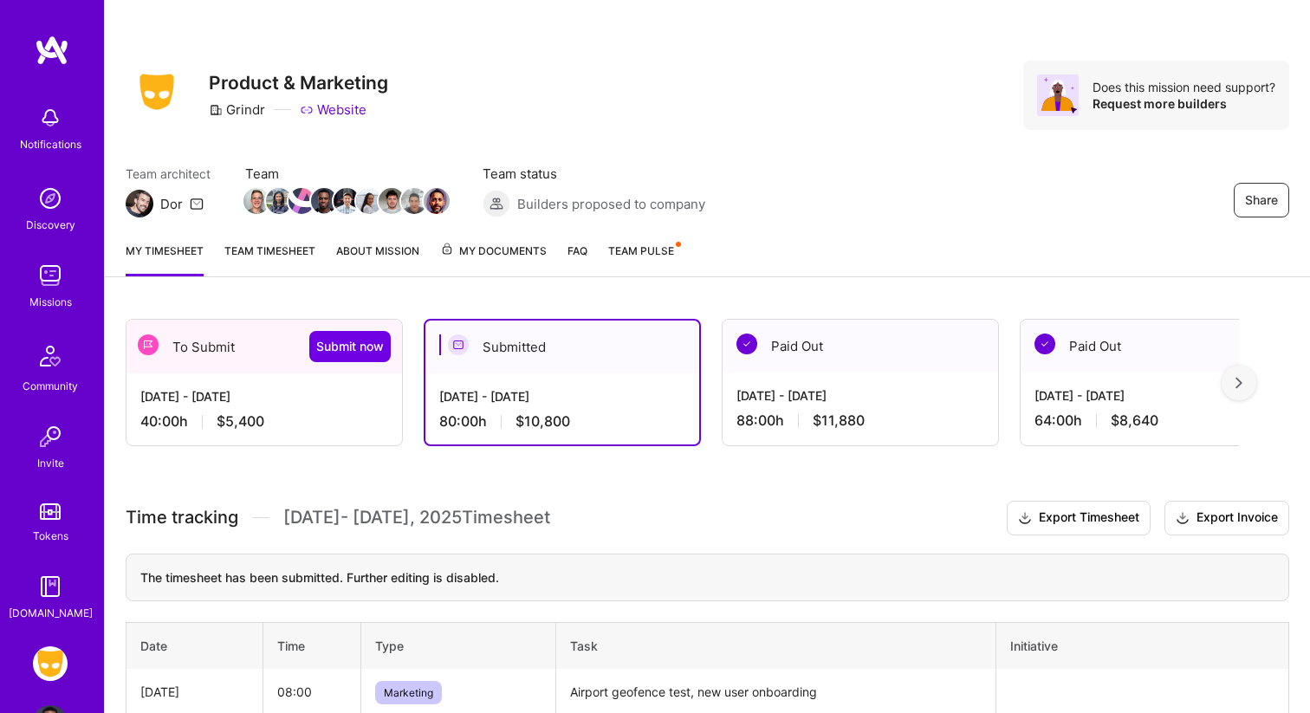
click at [684, 250] on div "My timesheet Team timesheet About Mission My Documents FAQ Team Pulse" at bounding box center [707, 252] width 1205 height 49
click at [662, 250] on span "Team Pulse" at bounding box center [641, 250] width 66 height 13
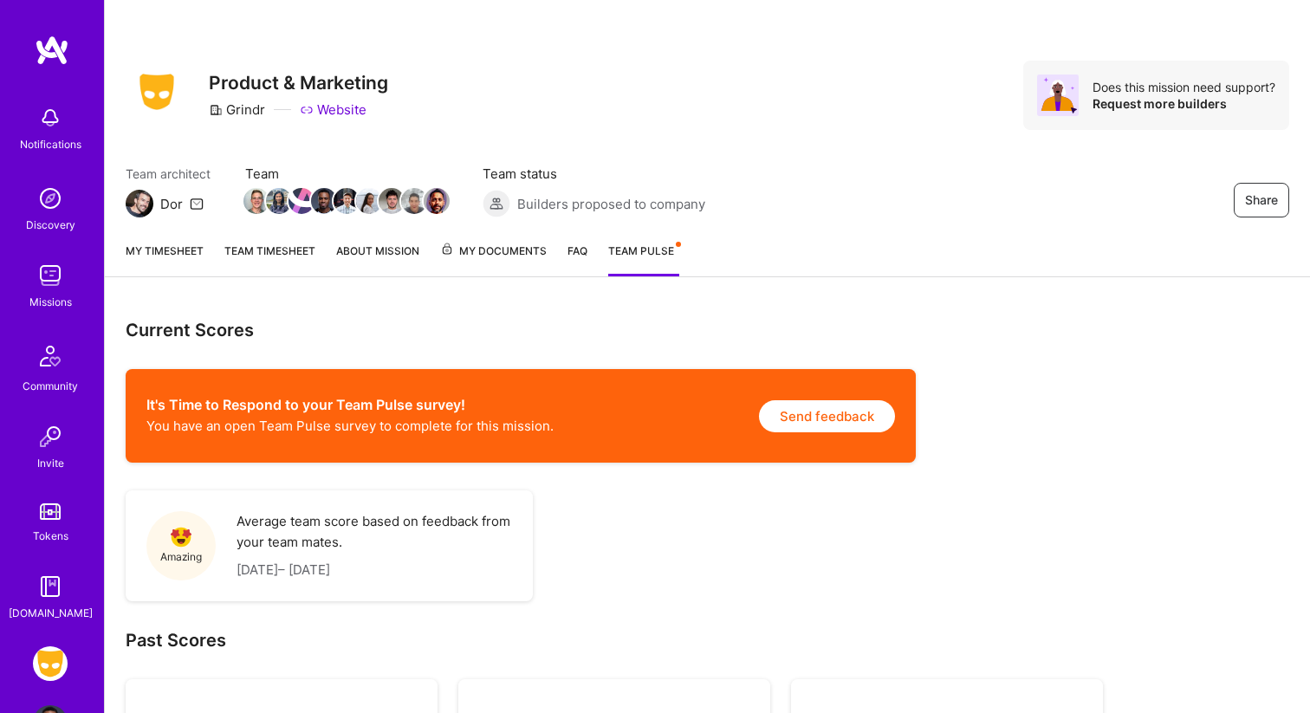
click at [294, 246] on link "Team timesheet" at bounding box center [269, 259] width 91 height 35
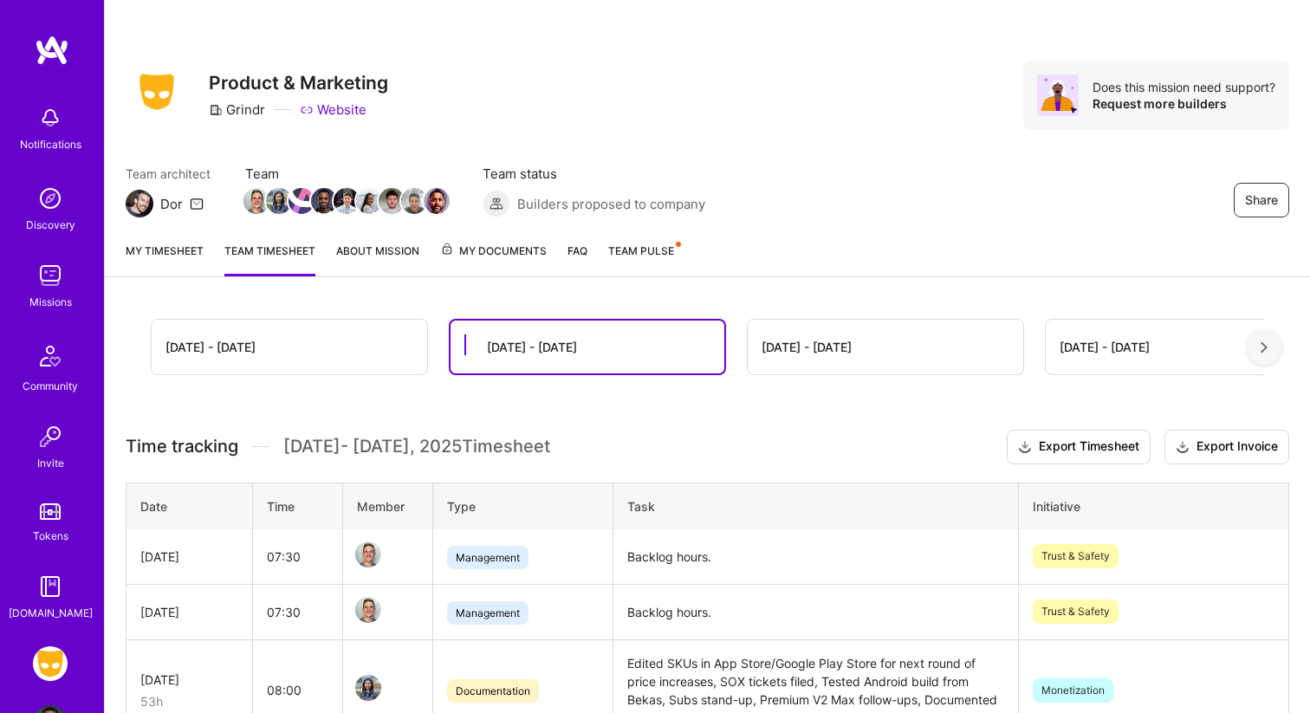
click at [619, 249] on span "Team Pulse" at bounding box center [641, 250] width 66 height 13
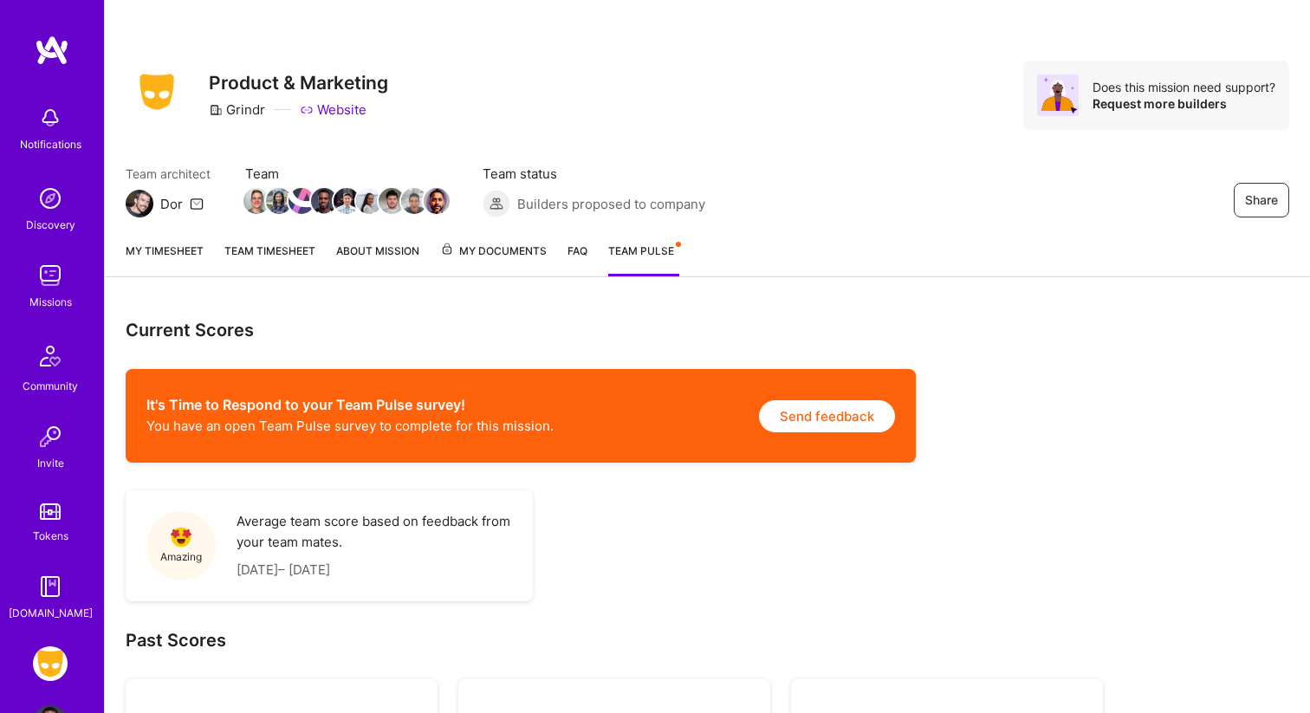
click at [305, 252] on link "Team timesheet" at bounding box center [269, 259] width 91 height 35
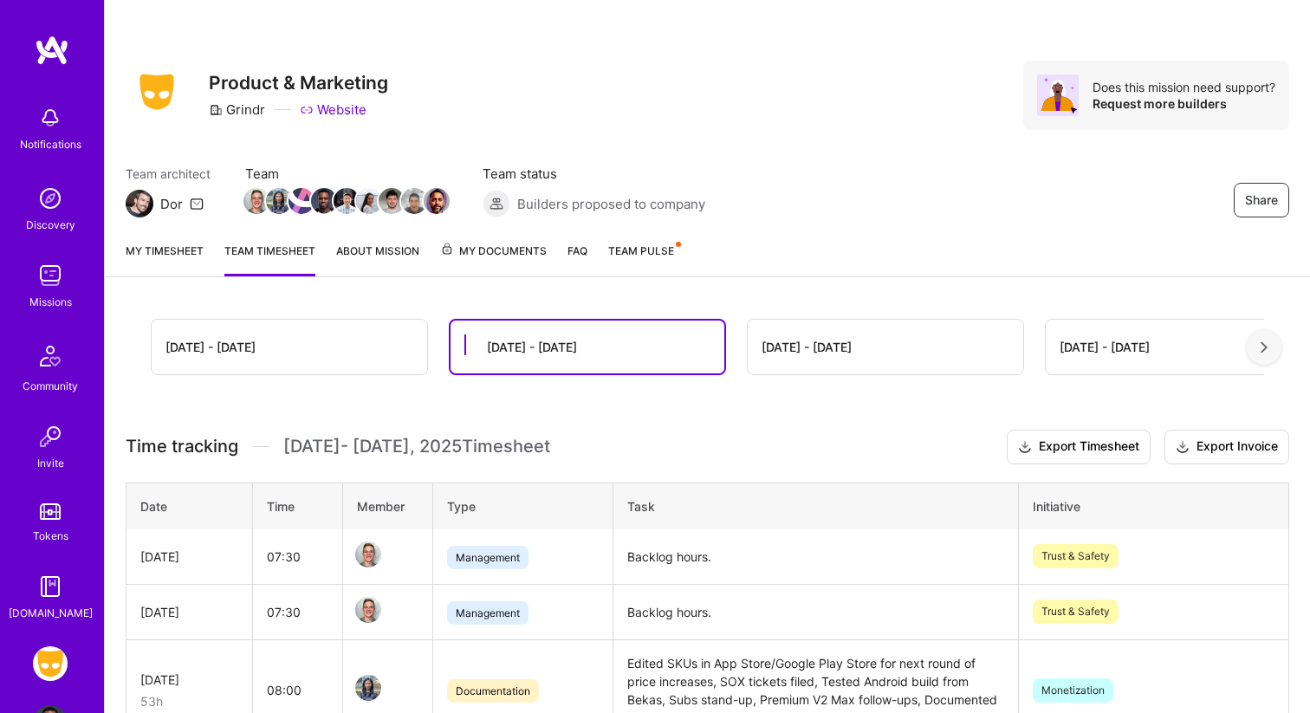
click at [396, 257] on link "About Mission" at bounding box center [377, 259] width 83 height 35
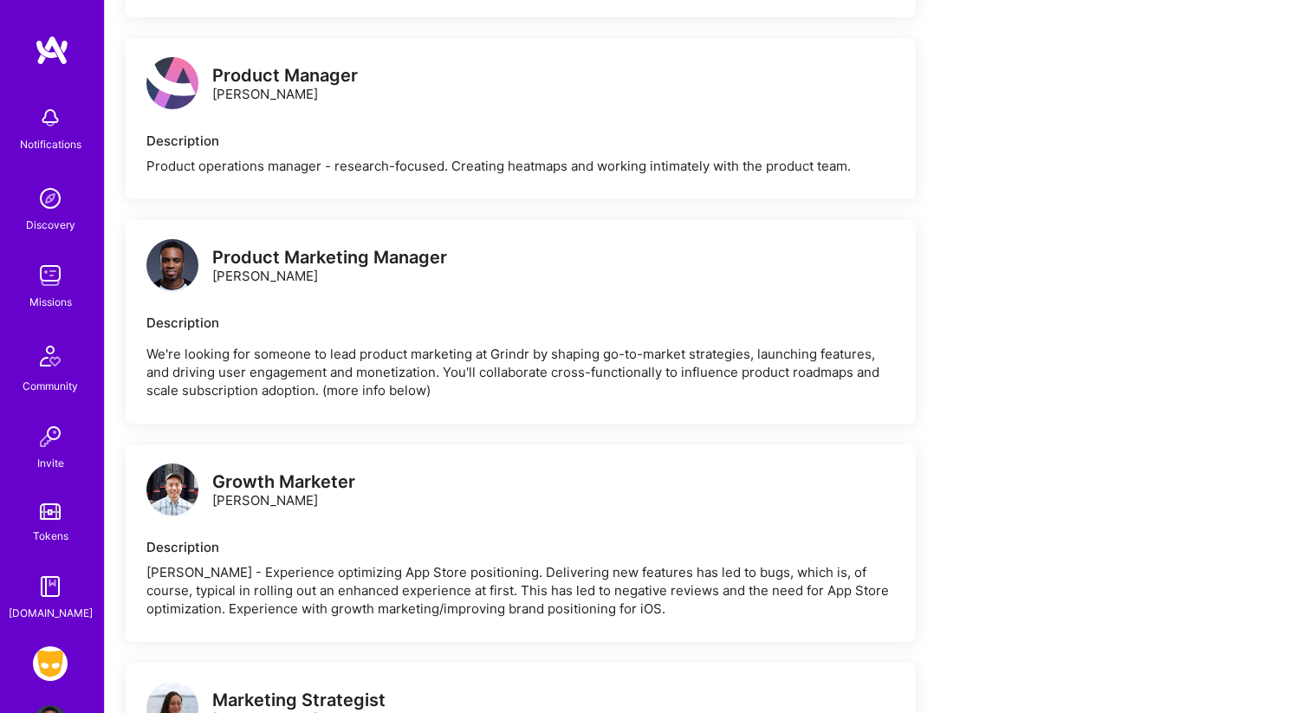
scroll to position [819, 0]
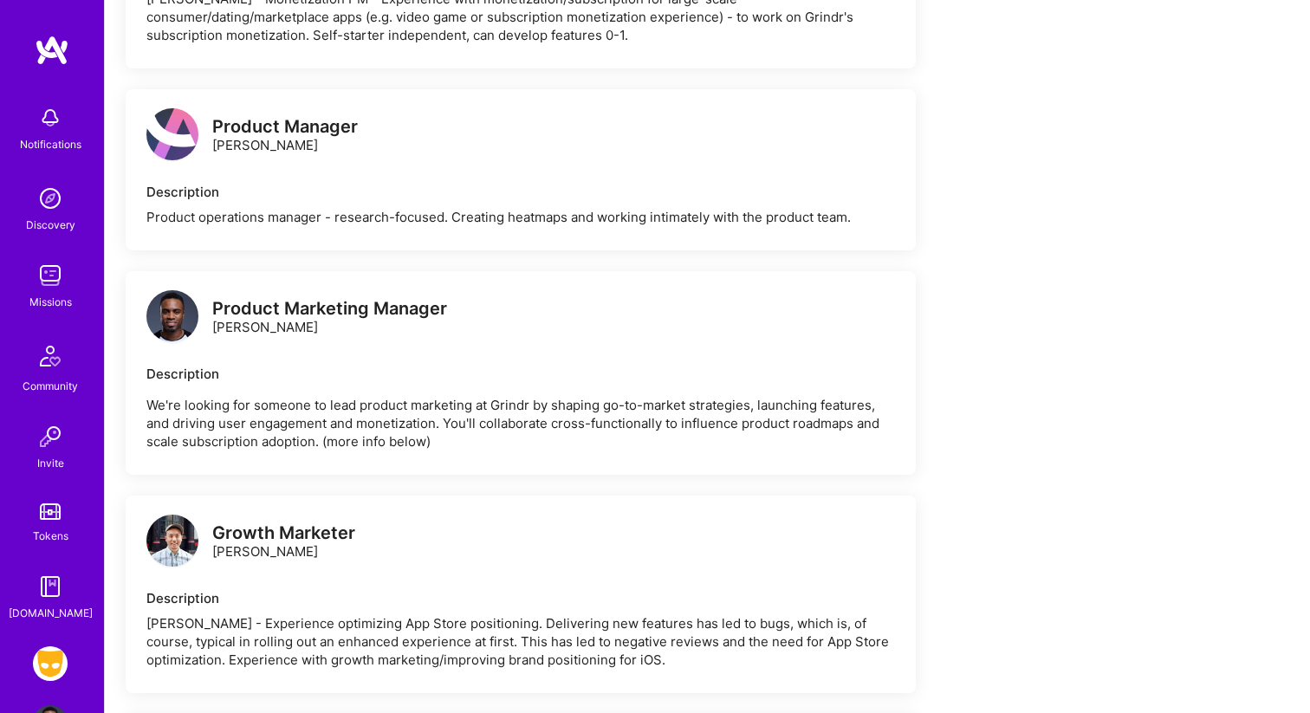
click at [468, 399] on p "We're looking for someone to lead product marketing at Grindr by shaping go-to-…" at bounding box center [520, 423] width 749 height 55
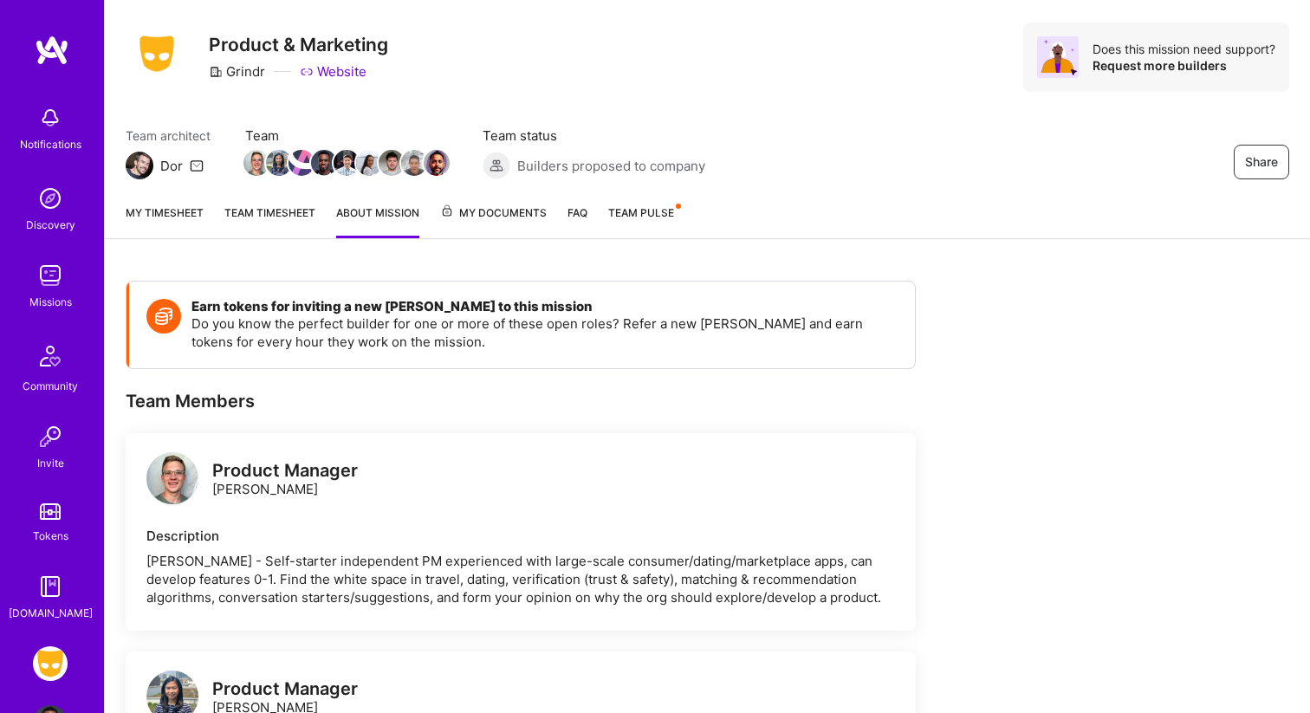
scroll to position [0, 0]
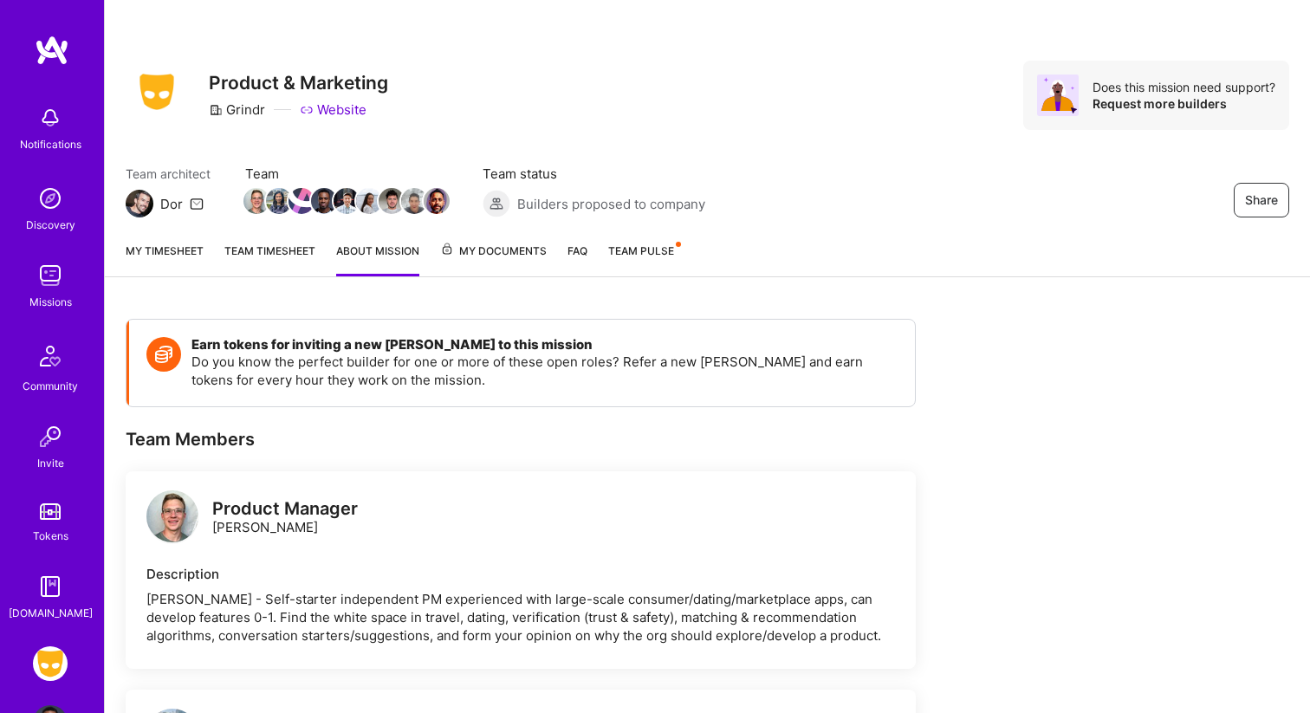
click at [176, 250] on link "My timesheet" at bounding box center [165, 259] width 78 height 35
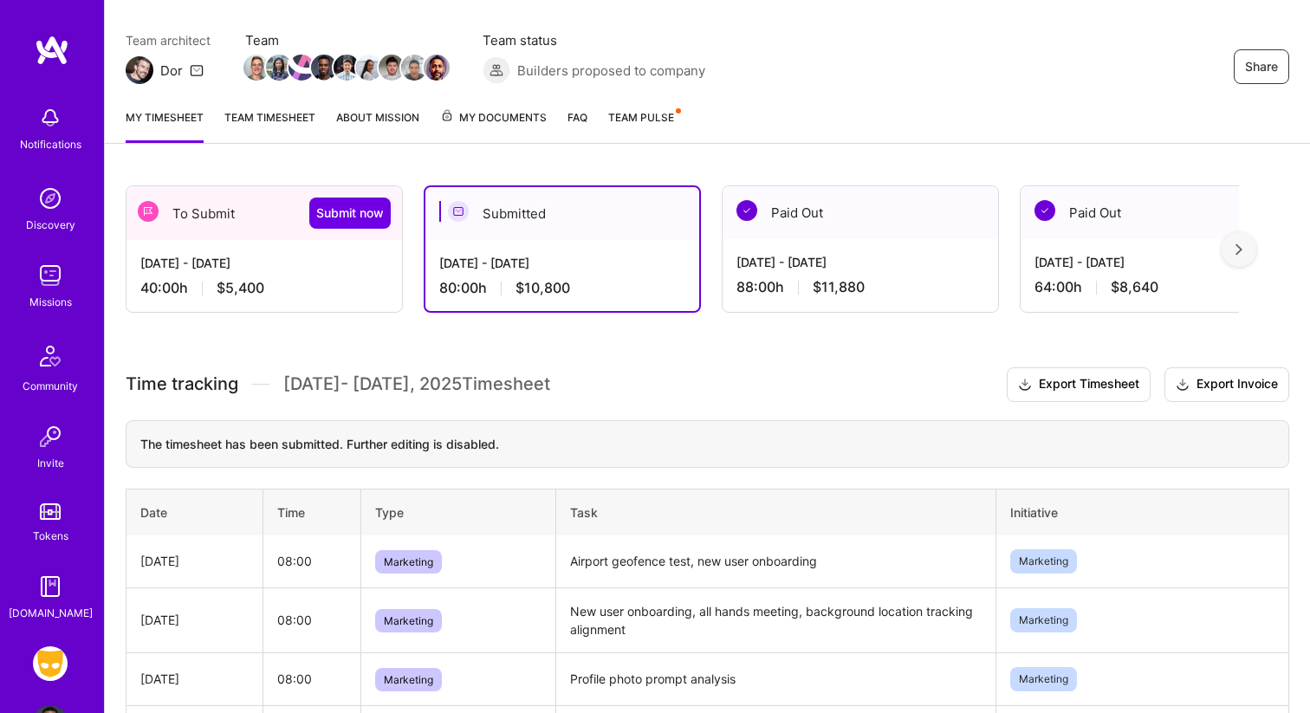
scroll to position [75, 0]
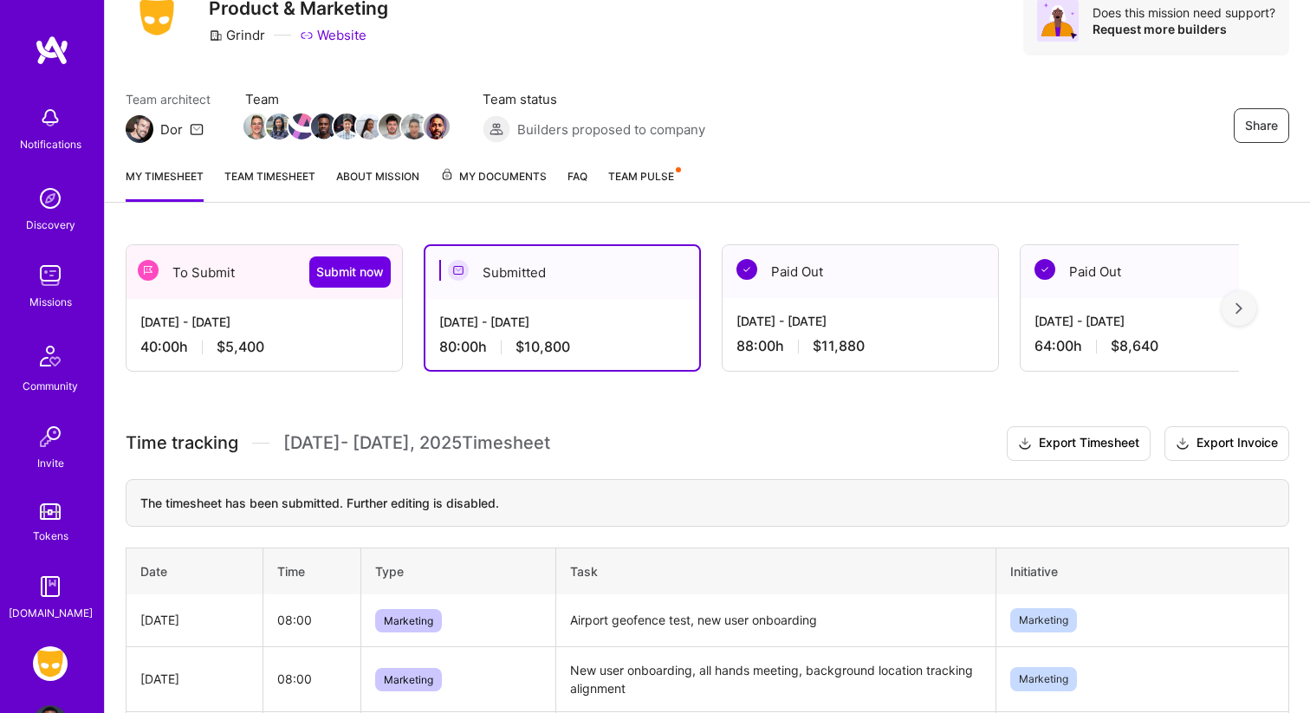
click at [181, 321] on div "[DATE] - [DATE]" at bounding box center [264, 322] width 248 height 18
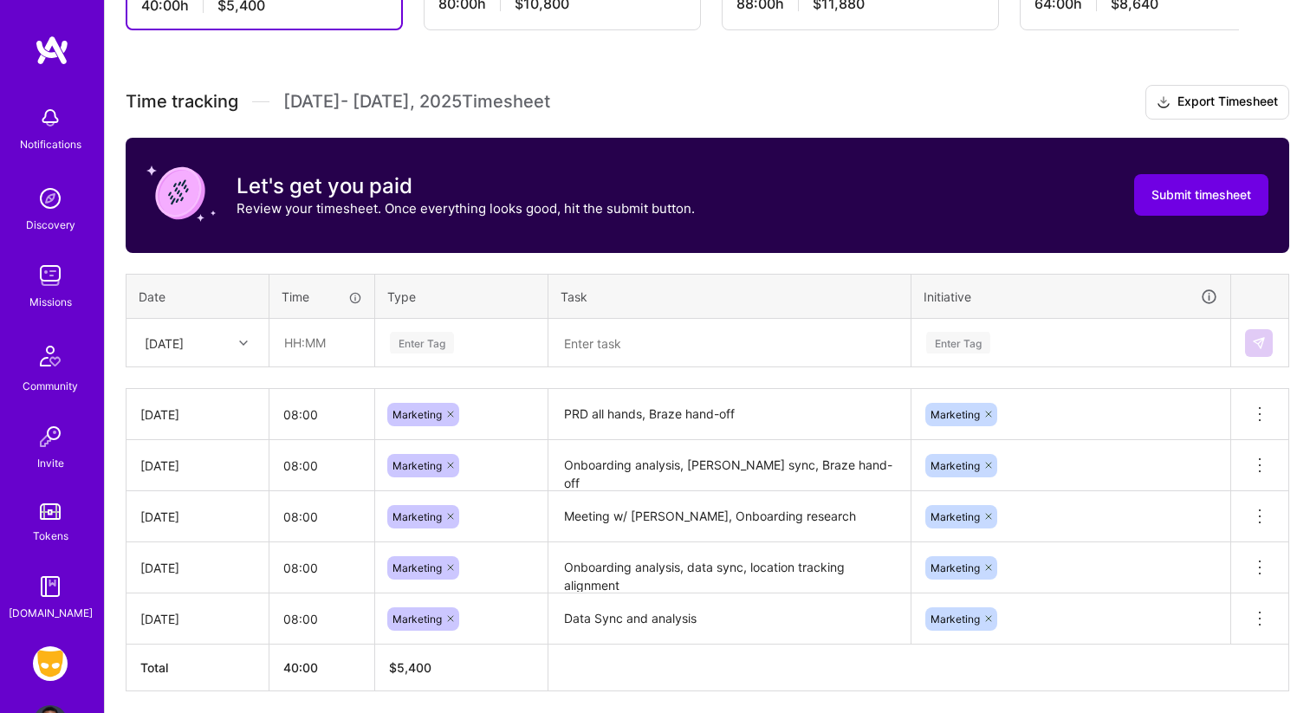
scroll to position [479, 0]
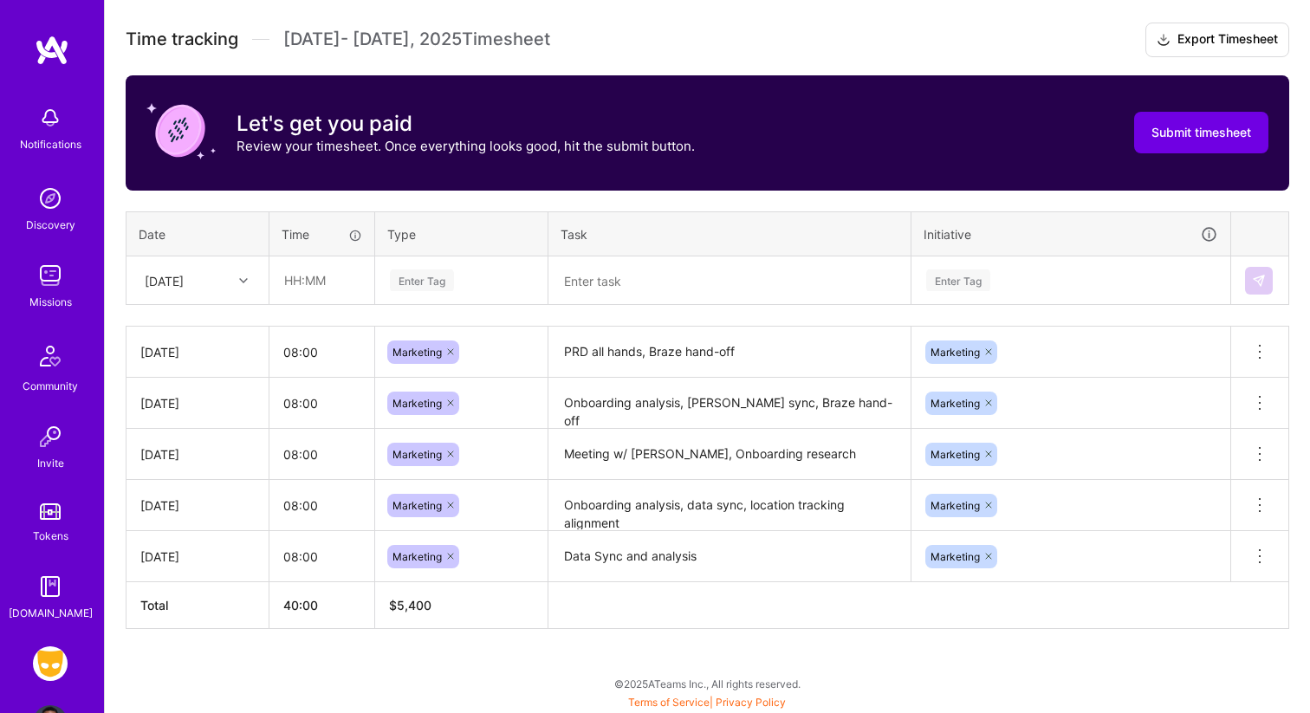
click at [227, 279] on div "[DATE]" at bounding box center [184, 280] width 96 height 29
drag, startPoint x: 215, startPoint y: 483, endPoint x: 199, endPoint y: 565, distance: 82.9
click at [199, 565] on div "Mon, Sep 1 Tue, Sep 2 Wed, Sep 3 Thu, Sep 4 Fri, Sep 5 Sat, Sep 6 Sun, Sep 7 Mo…" at bounding box center [197, 440] width 140 height 260
click at [200, 548] on div "[DATE]" at bounding box center [197, 554] width 140 height 32
click at [321, 277] on input "text" at bounding box center [321, 280] width 103 height 46
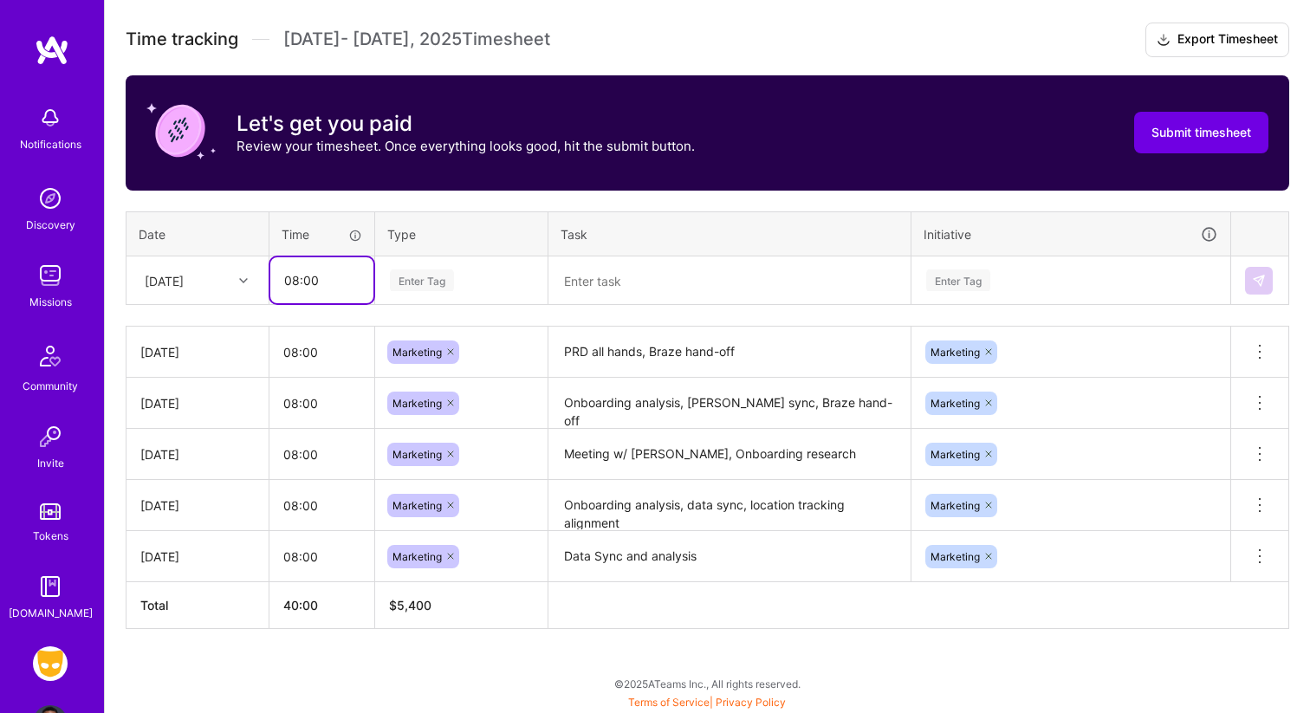
type input "08:00"
click at [432, 276] on div "Enter Tag" at bounding box center [422, 280] width 64 height 27
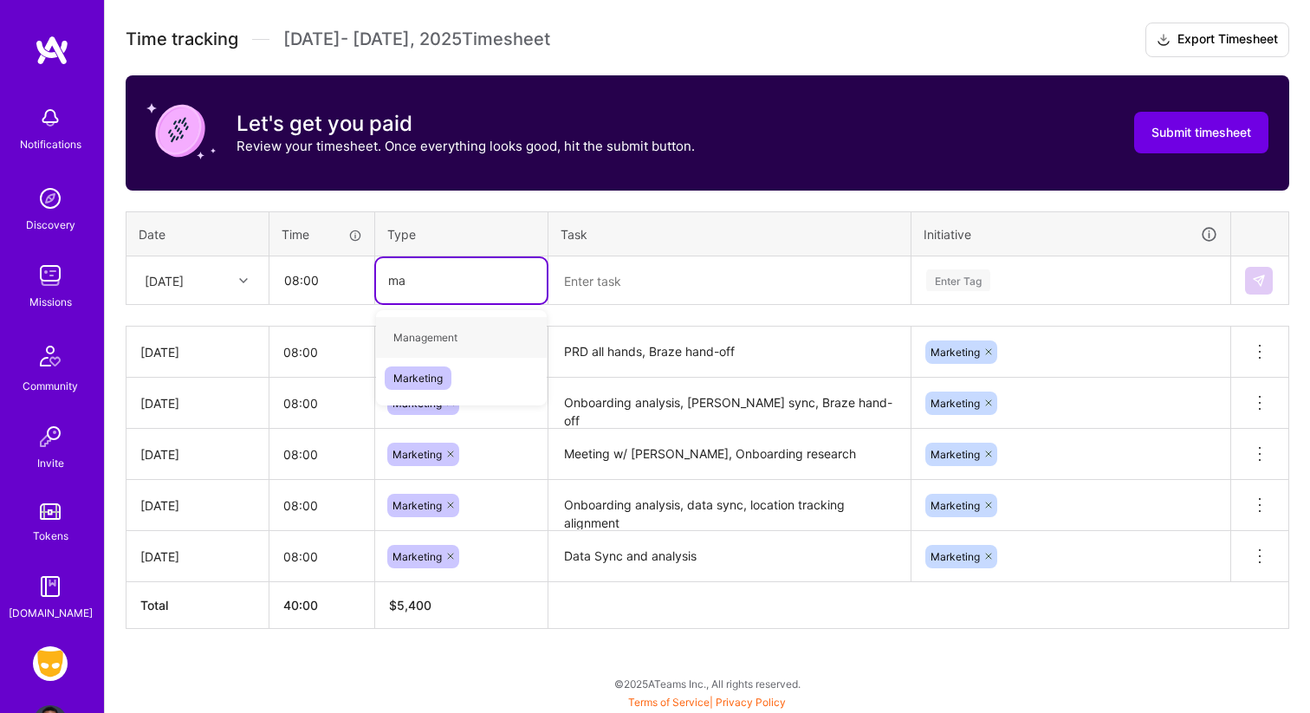
type input "mar"
click at [444, 347] on span "Marketing" at bounding box center [418, 337] width 67 height 23
click at [600, 285] on textarea at bounding box center [729, 280] width 359 height 45
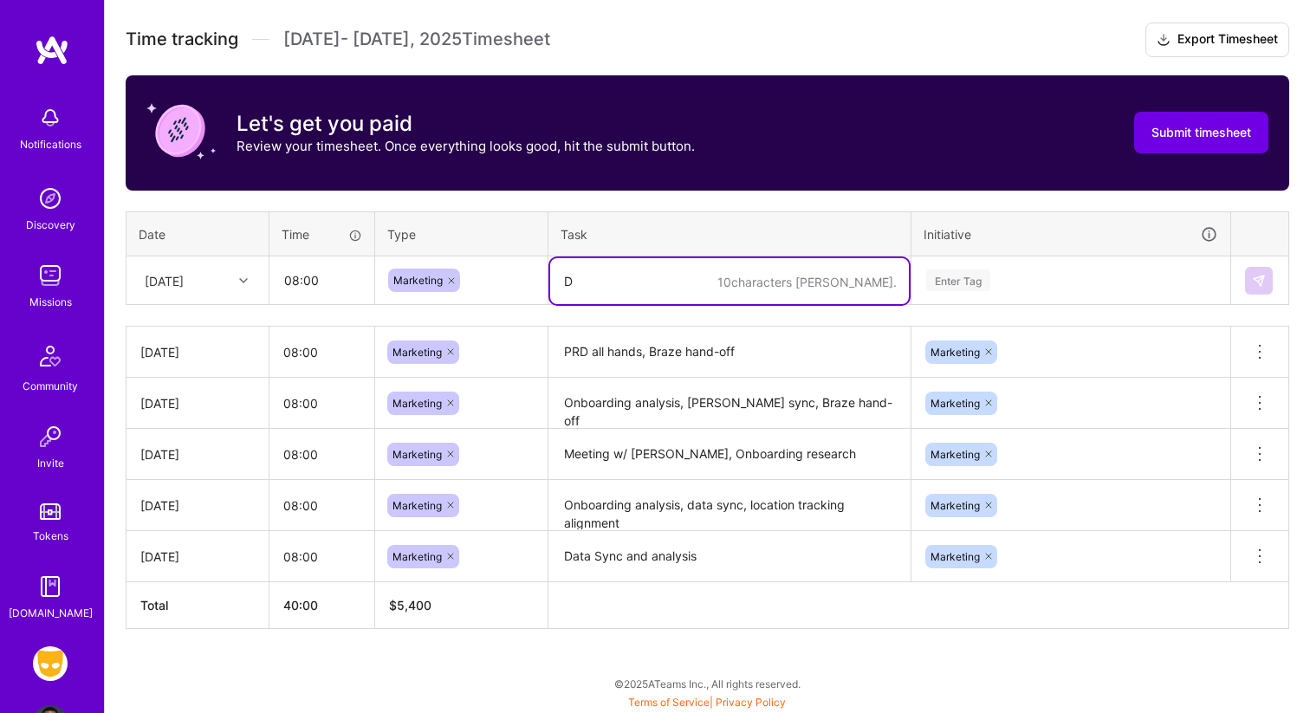
type textarea "Da"
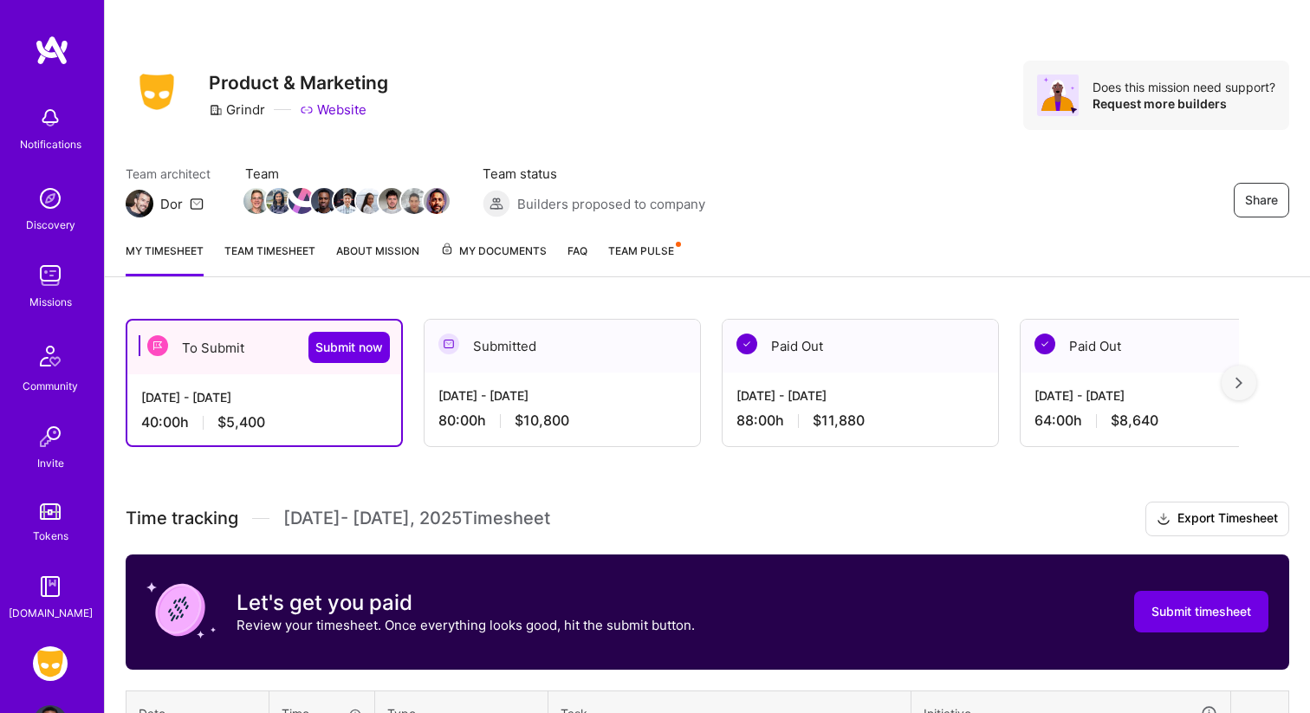
scroll to position [479, 0]
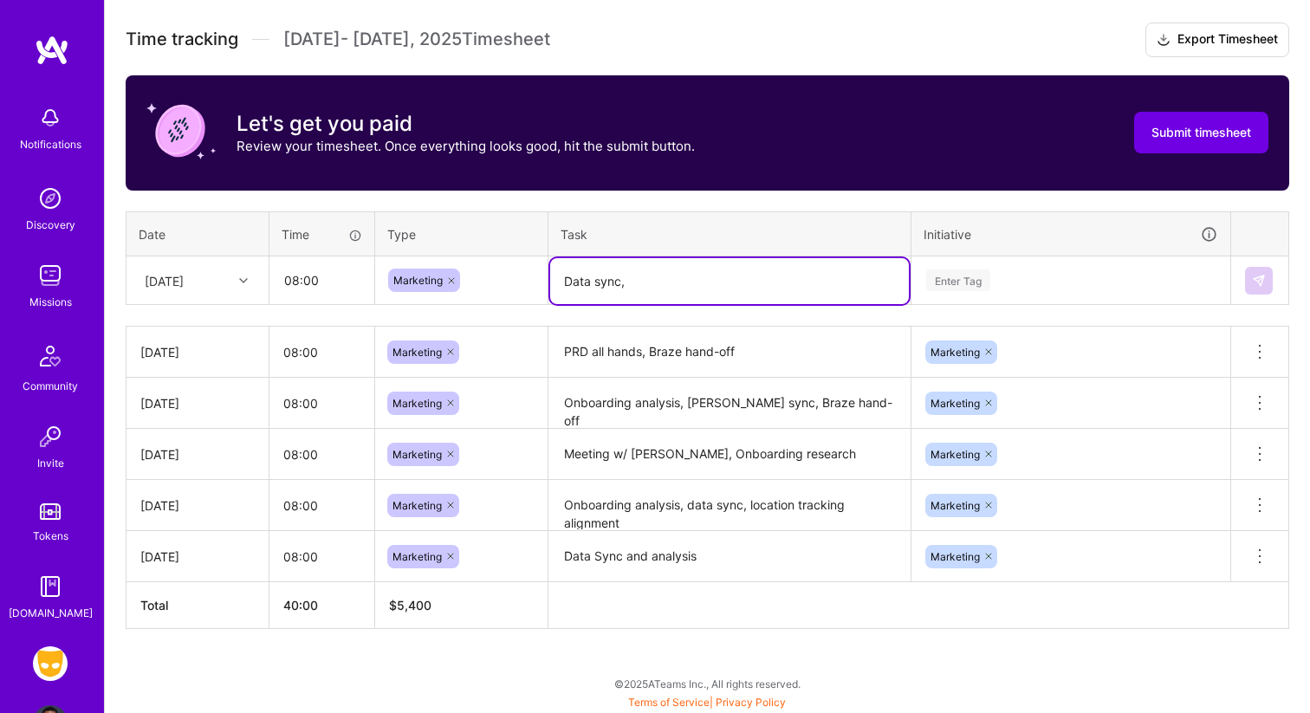
type textarea "Data sync,"
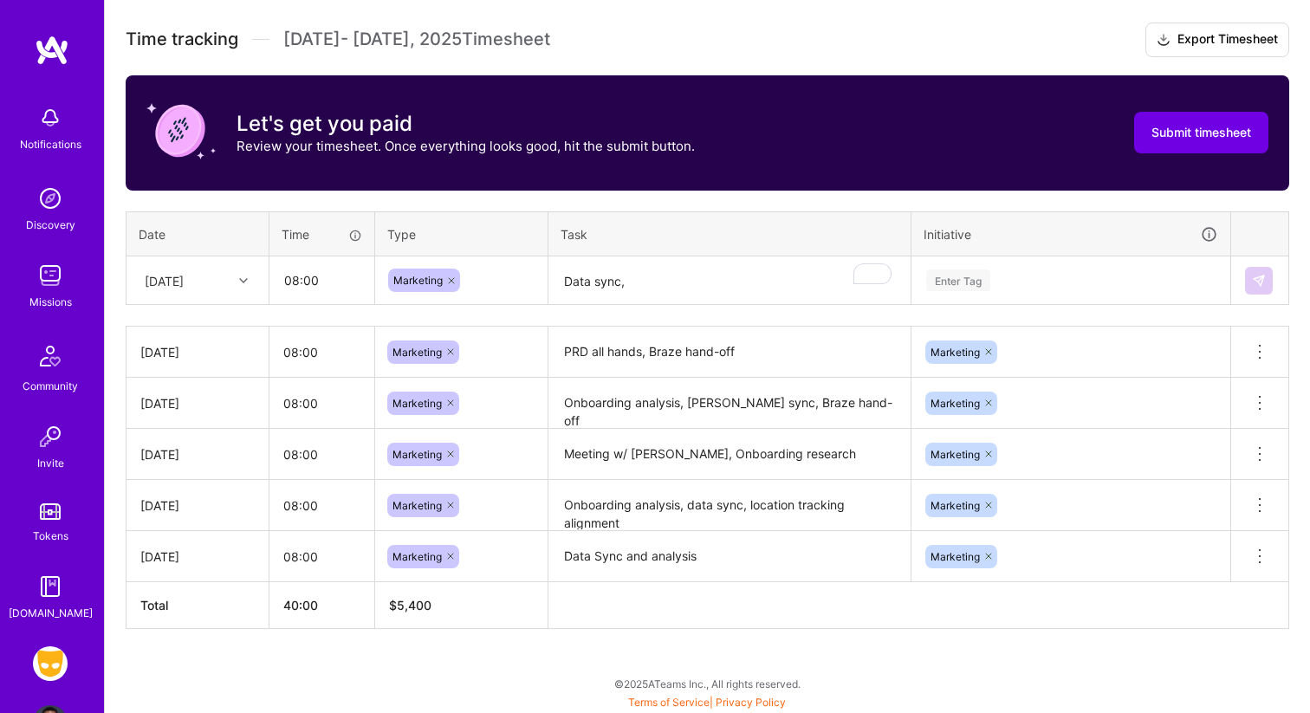
click at [976, 286] on div "Enter Tag" at bounding box center [958, 280] width 64 height 27
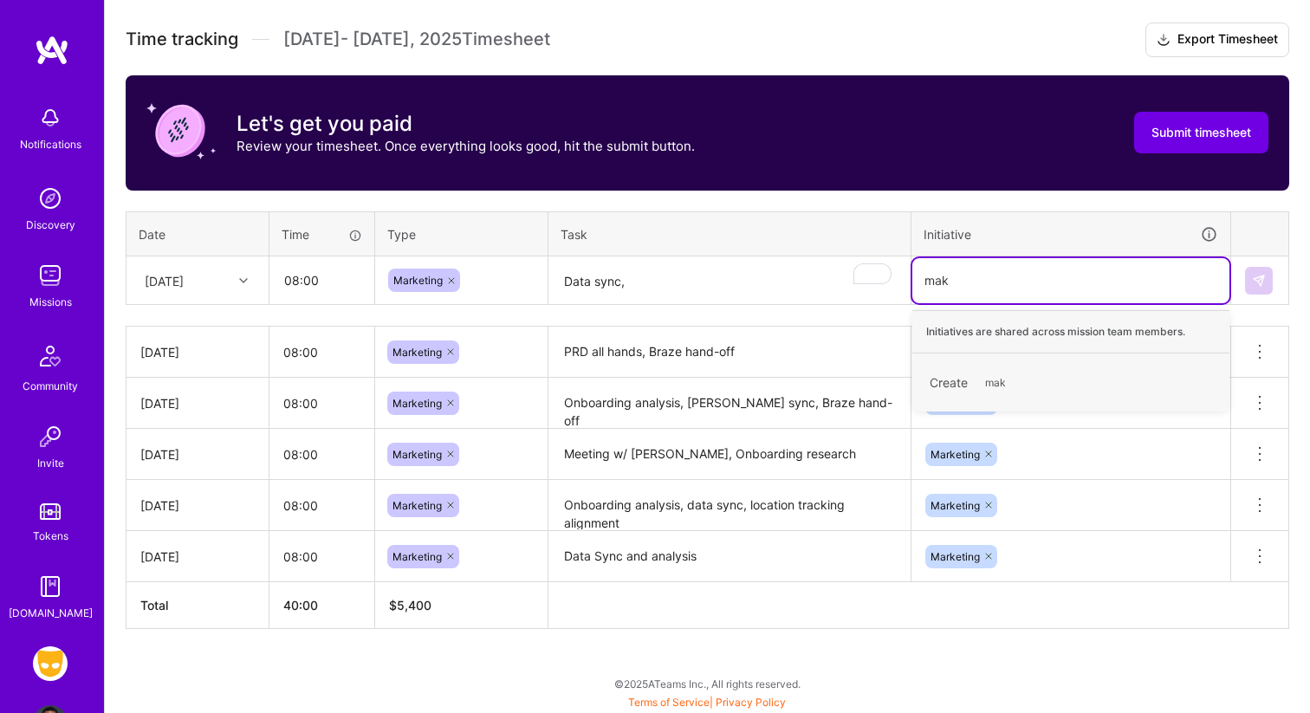
type input "ma"
click at [963, 374] on div "Marketing" at bounding box center [954, 374] width 49 height 18
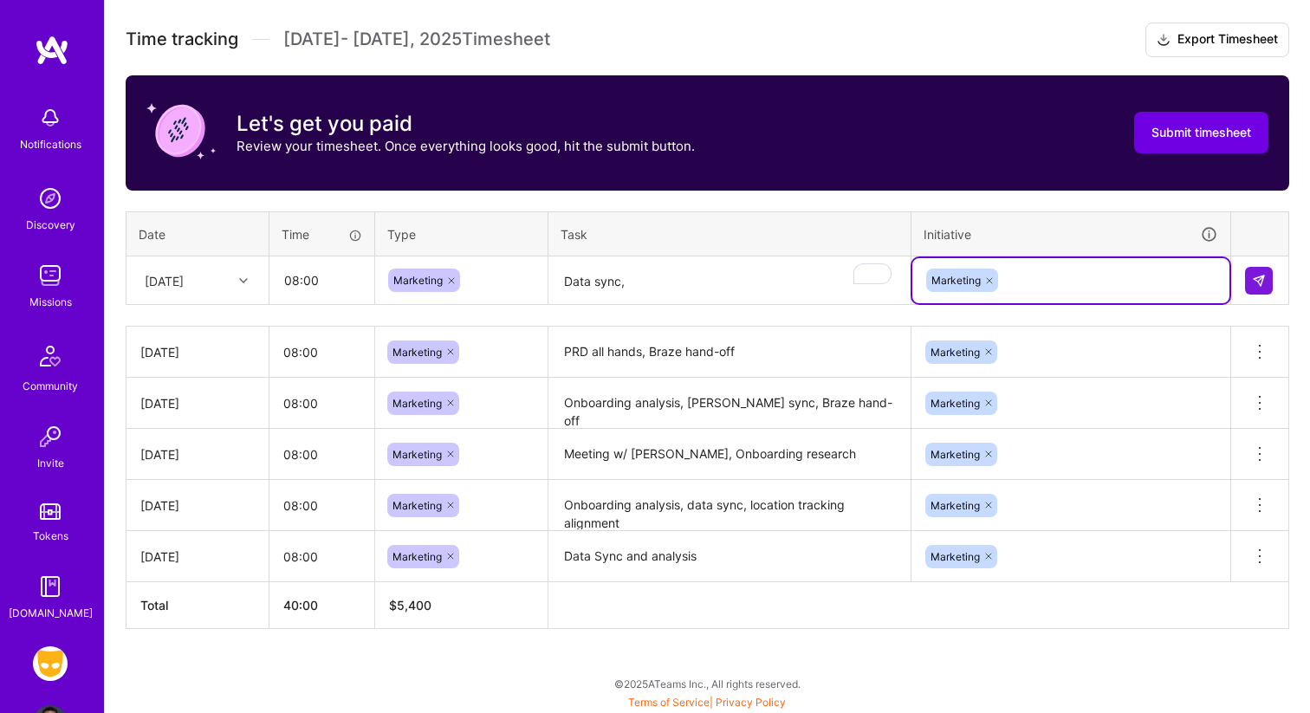
click at [761, 276] on textarea "Data sync," at bounding box center [729, 281] width 359 height 46
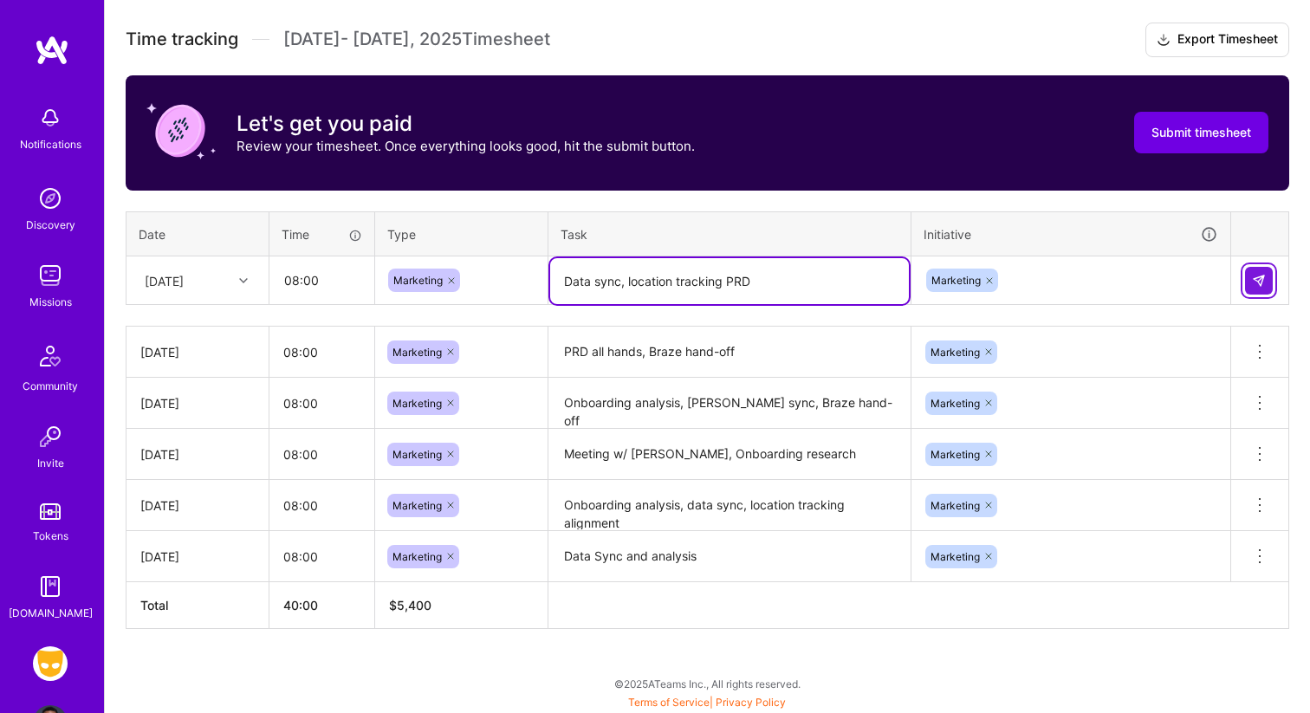
type textarea "Data sync, location tracking PRD"
click at [1267, 280] on button at bounding box center [1259, 281] width 28 height 28
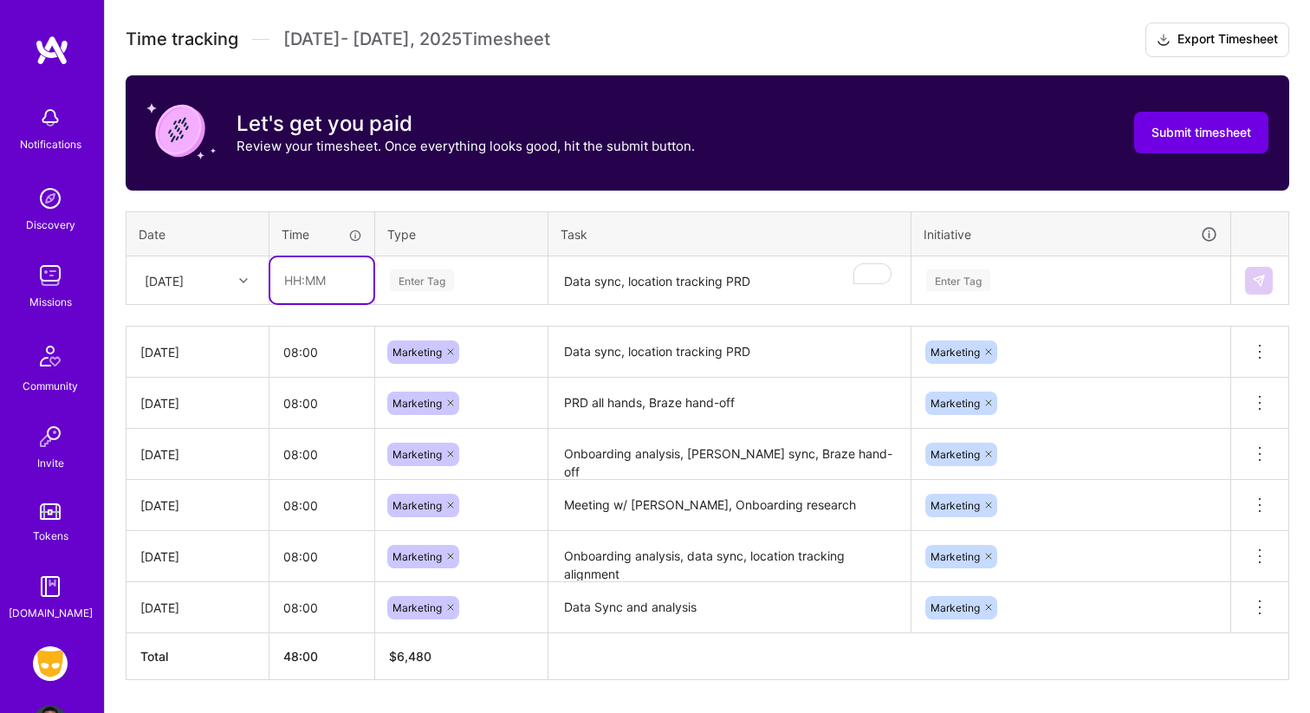
click at [308, 285] on input "text" at bounding box center [321, 280] width 103 height 46
type input "08:00"
click at [396, 275] on div "Enter Tag" at bounding box center [422, 280] width 64 height 27
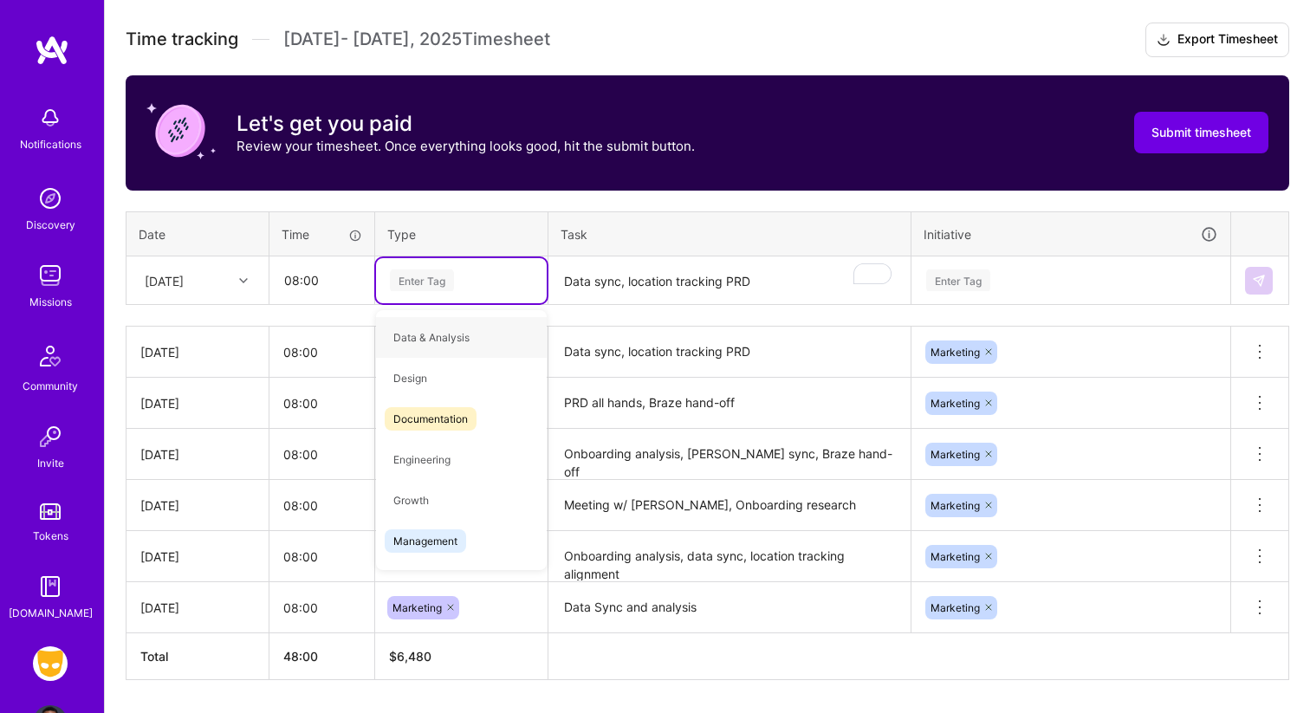
type input "m"
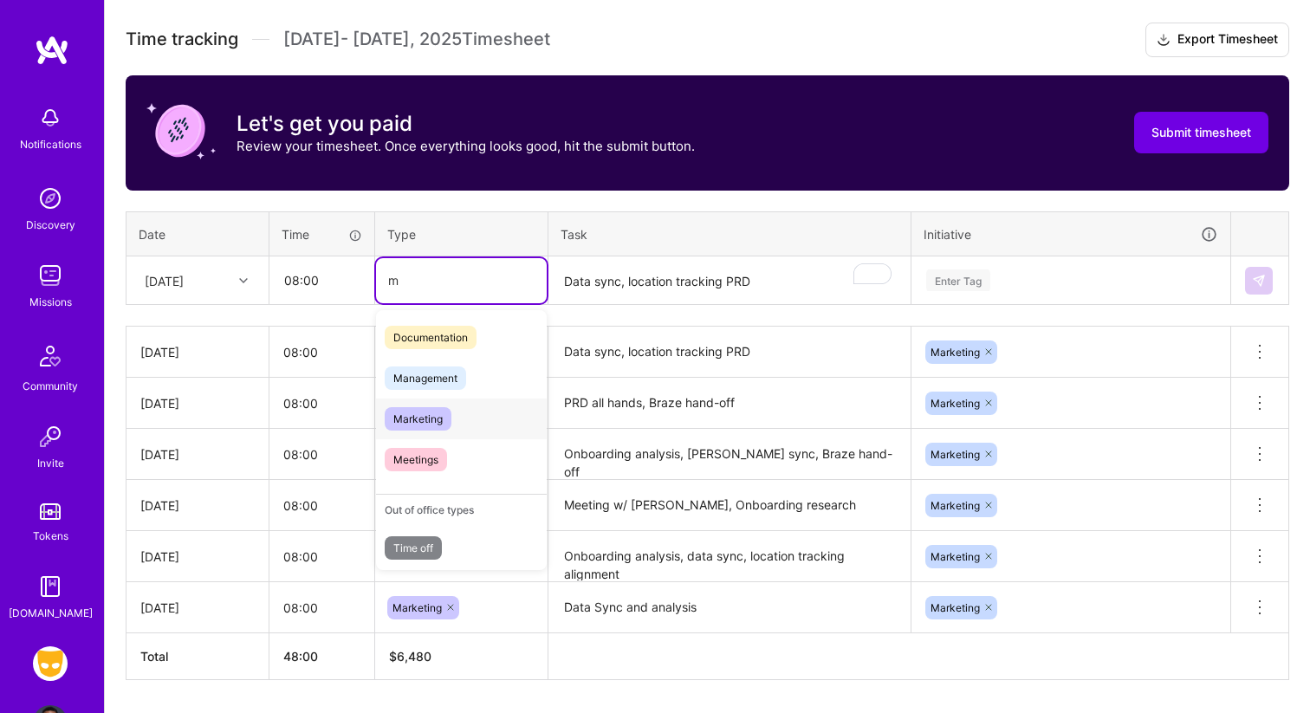
click at [423, 399] on div "Marketing" at bounding box center [461, 419] width 171 height 41
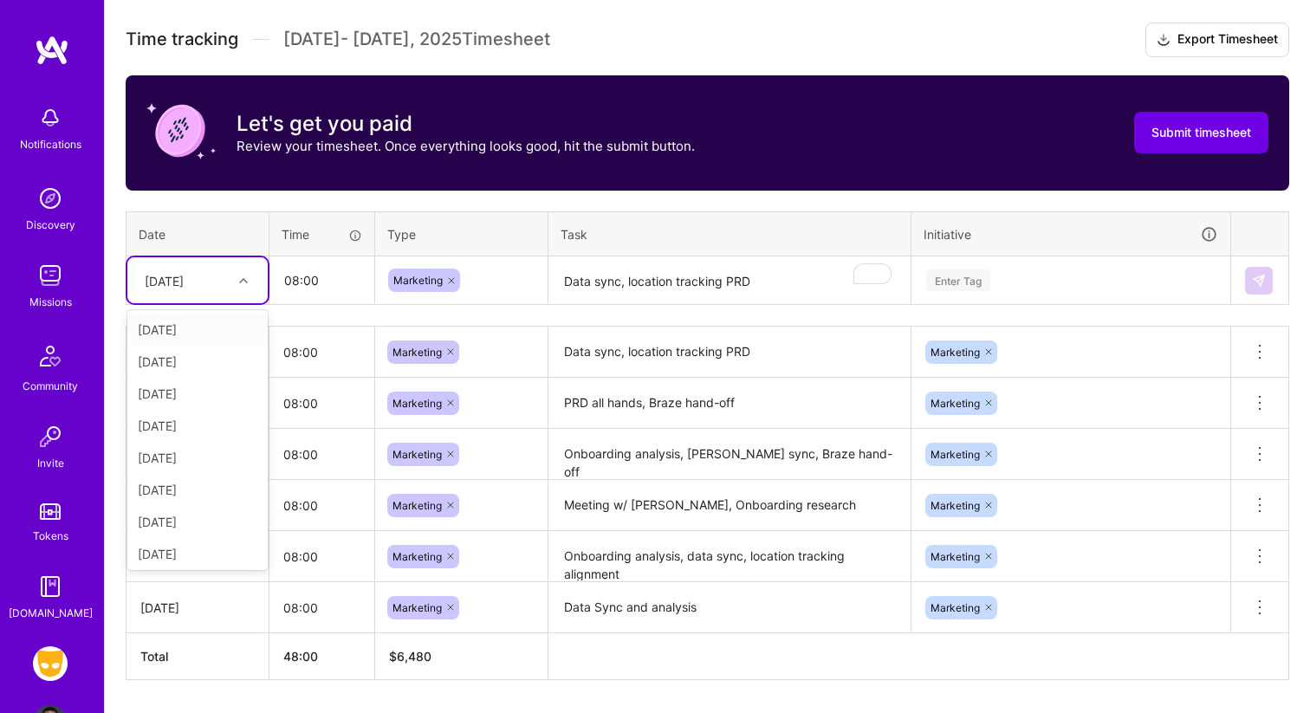
click at [184, 277] on div "[DATE]" at bounding box center [164, 280] width 39 height 18
click at [186, 375] on div "[DATE]" at bounding box center [197, 362] width 140 height 32
click at [210, 282] on div "[DATE]" at bounding box center [184, 280] width 96 height 29
click at [202, 457] on div "[DATE]" at bounding box center [197, 461] width 140 height 32
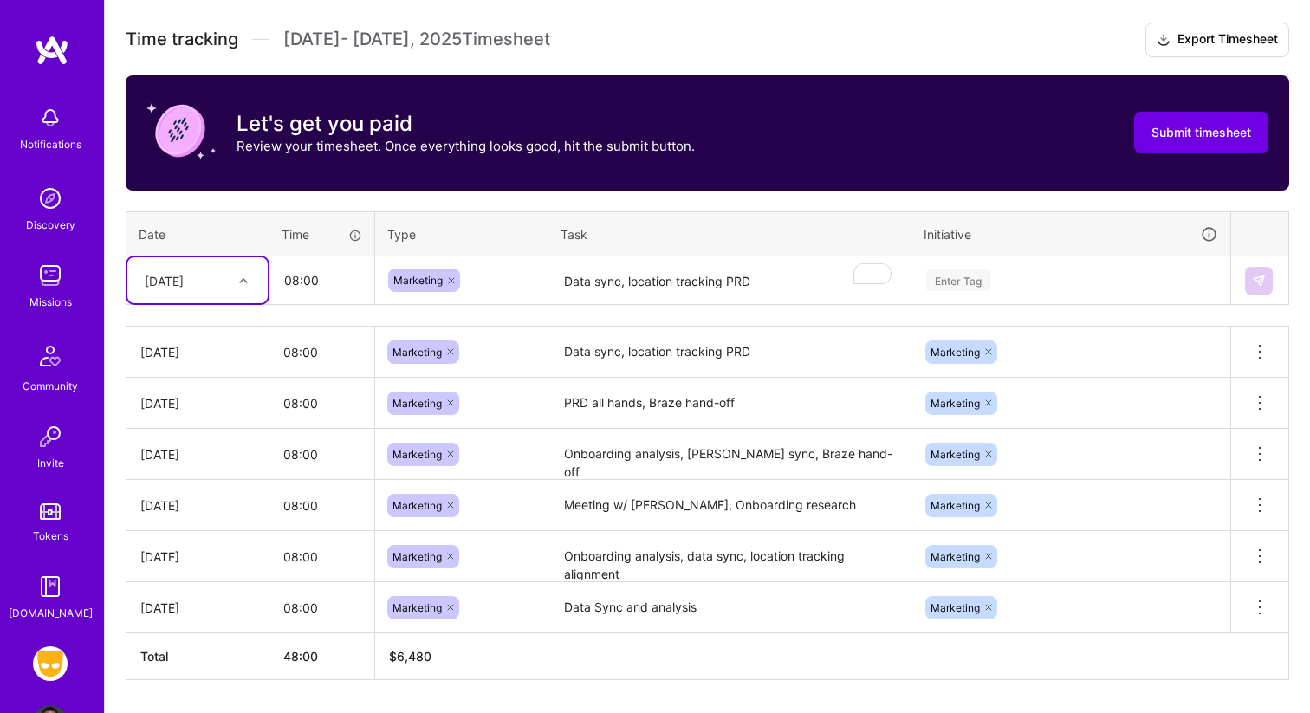
click at [561, 294] on textarea "Data sync, location tracking PRD" at bounding box center [729, 281] width 359 height 46
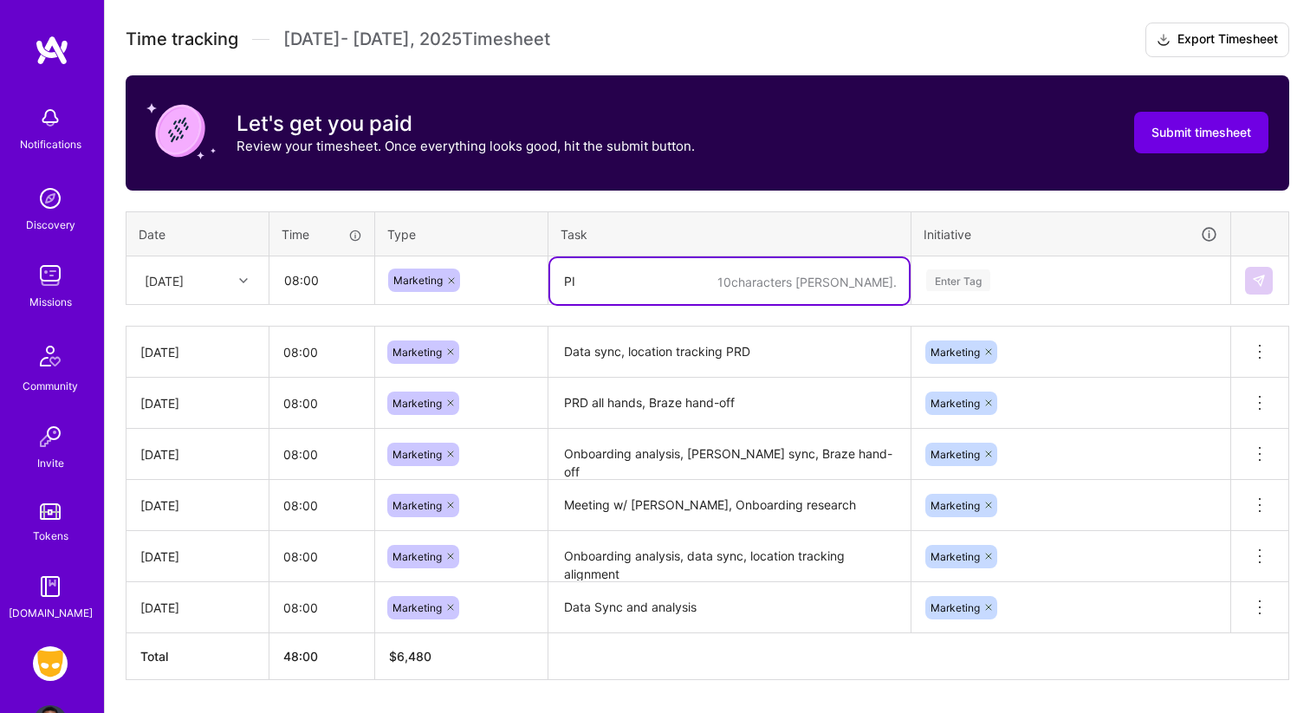
type textarea "P"
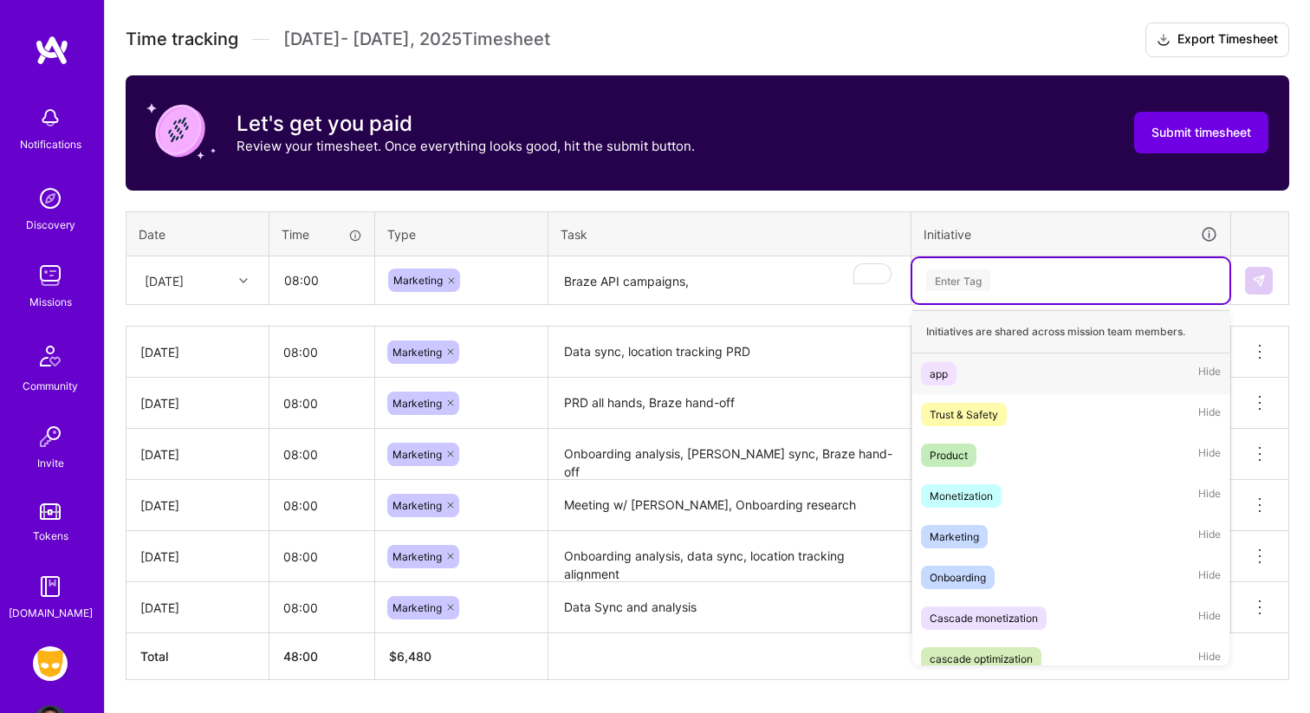
click at [966, 277] on div "Enter Tag" at bounding box center [958, 280] width 64 height 27
click at [998, 539] on div "Marketing Hide" at bounding box center [1070, 536] width 317 height 41
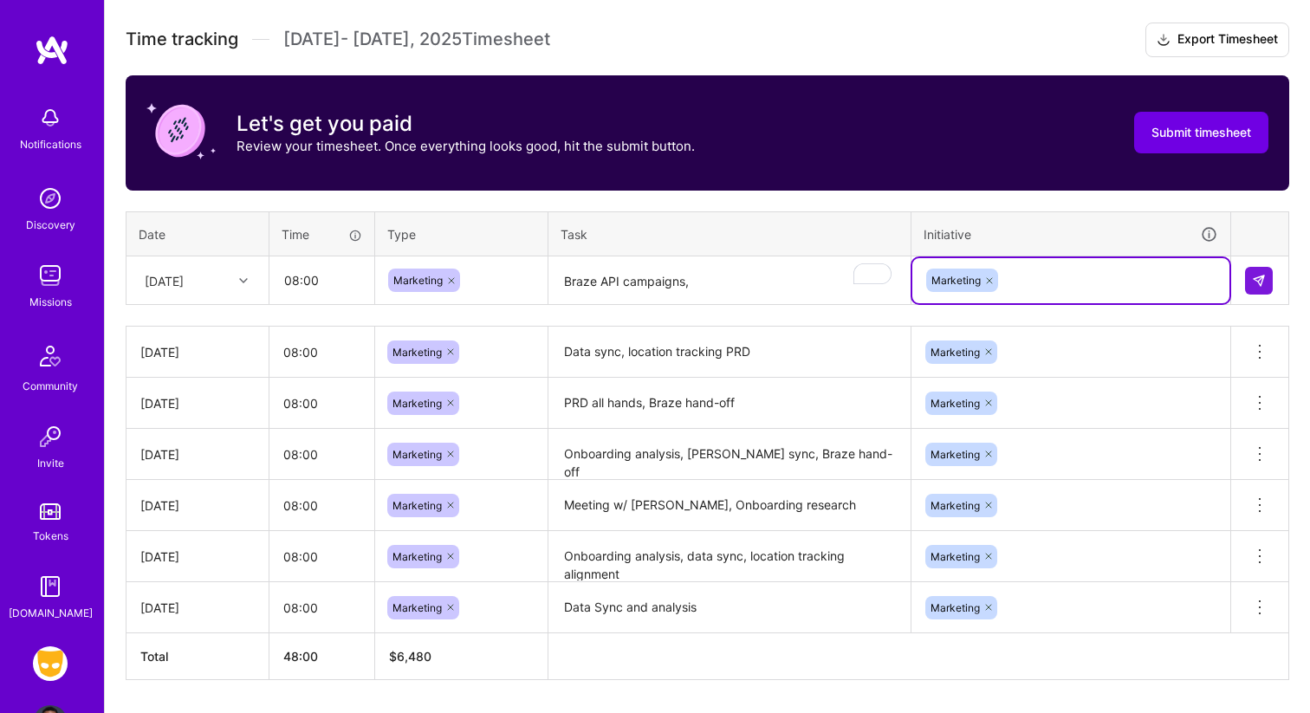
click at [802, 285] on textarea "Braze API campaigns," at bounding box center [729, 281] width 359 height 46
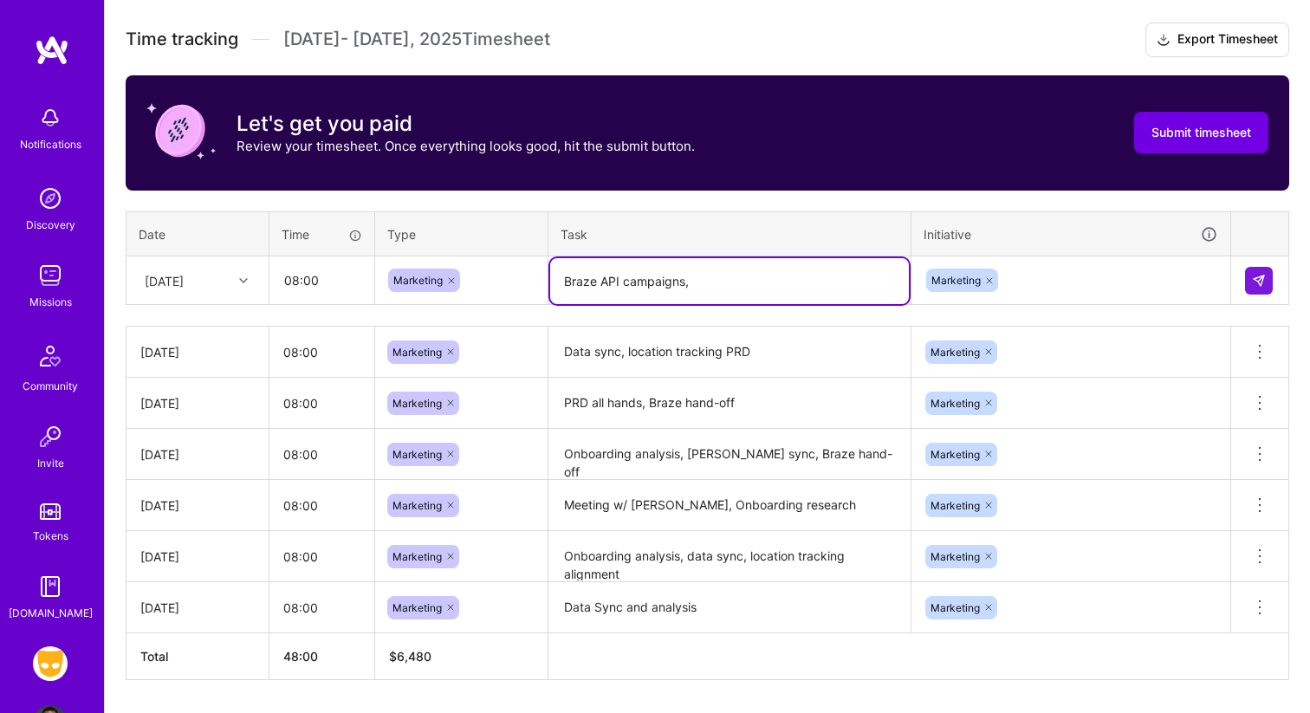
click at [790, 287] on textarea "Braze API campaigns," at bounding box center [729, 281] width 359 height 46
type textarea "Braze API campaigns"
click at [1261, 284] on img at bounding box center [1259, 281] width 14 height 14
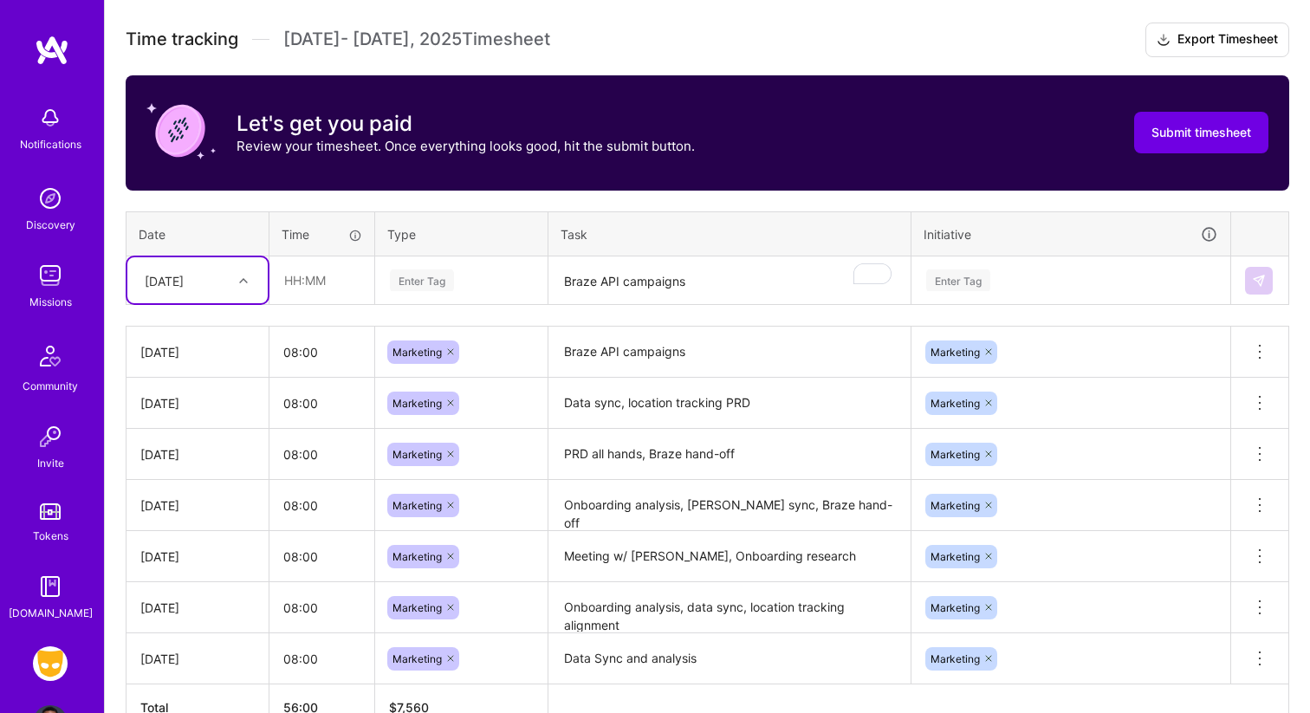
click at [218, 282] on div "[DATE]" at bounding box center [184, 280] width 96 height 29
click at [210, 519] on div "[DATE]" at bounding box center [197, 512] width 140 height 32
click at [319, 289] on input "text" at bounding box center [321, 280] width 103 height 46
type input "08:00"
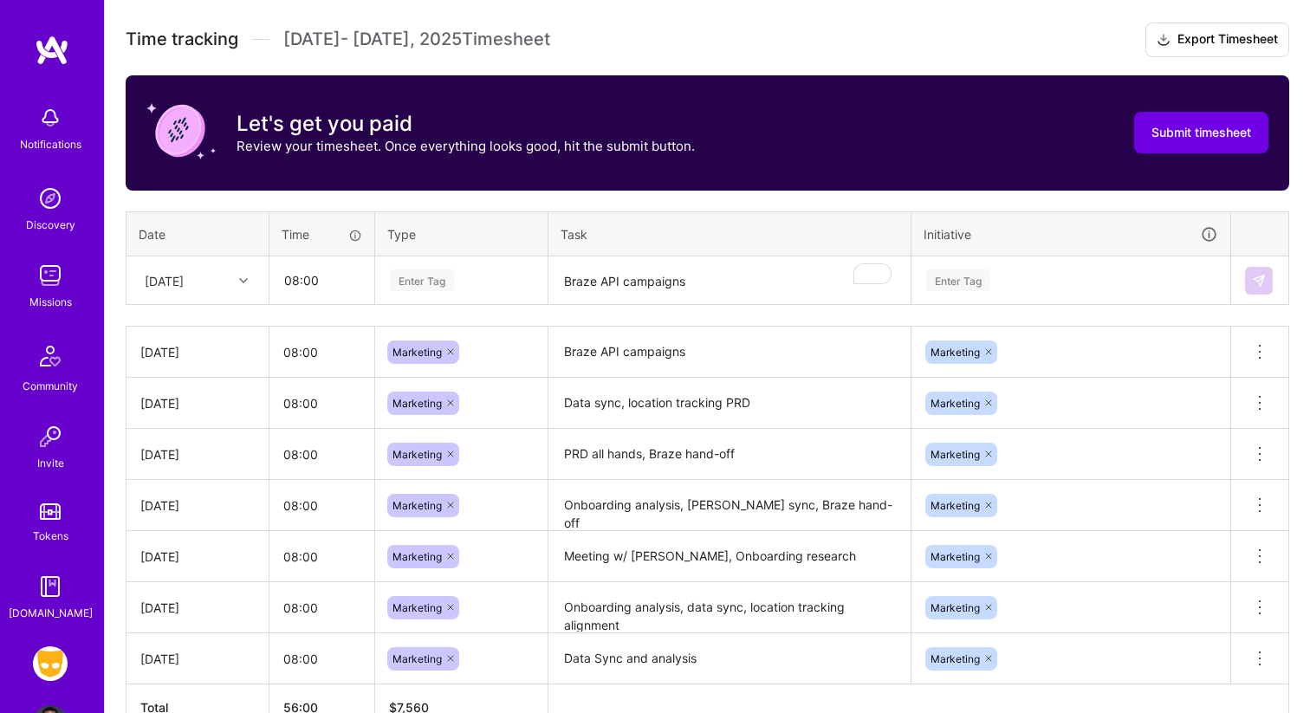
click at [421, 278] on div "Enter Tag" at bounding box center [422, 280] width 64 height 27
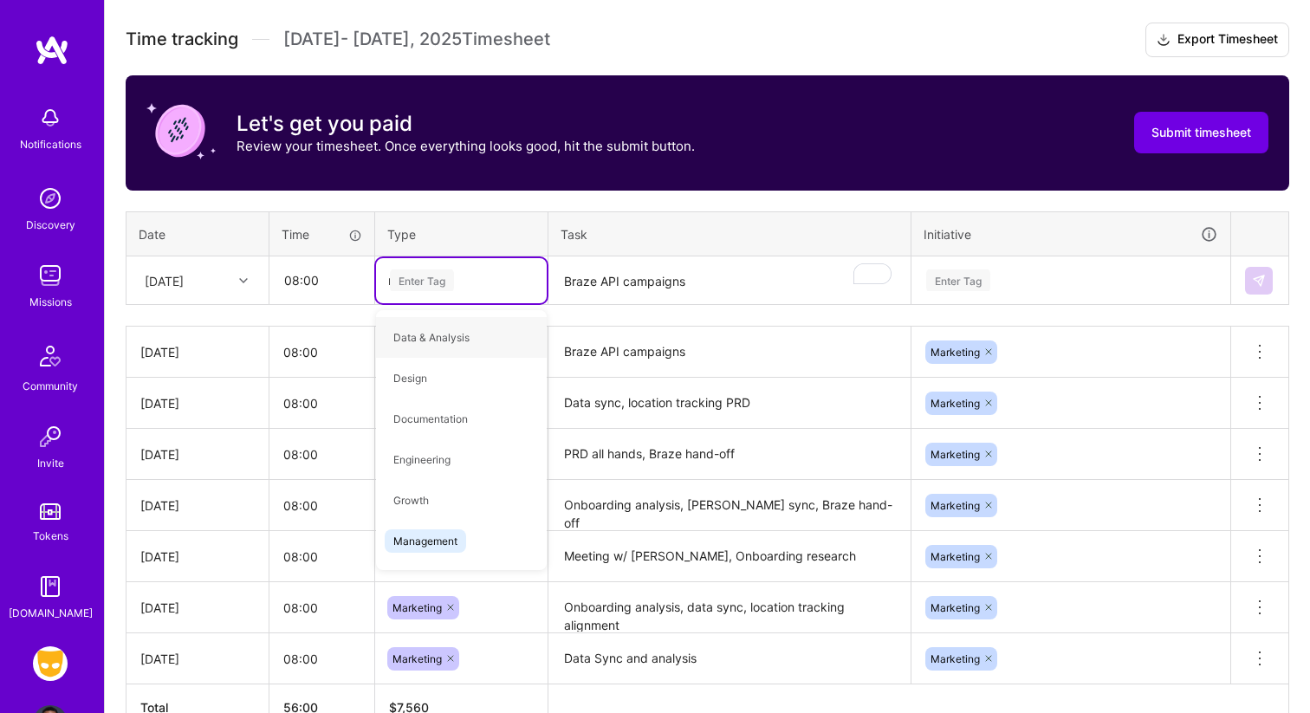
type input "ma"
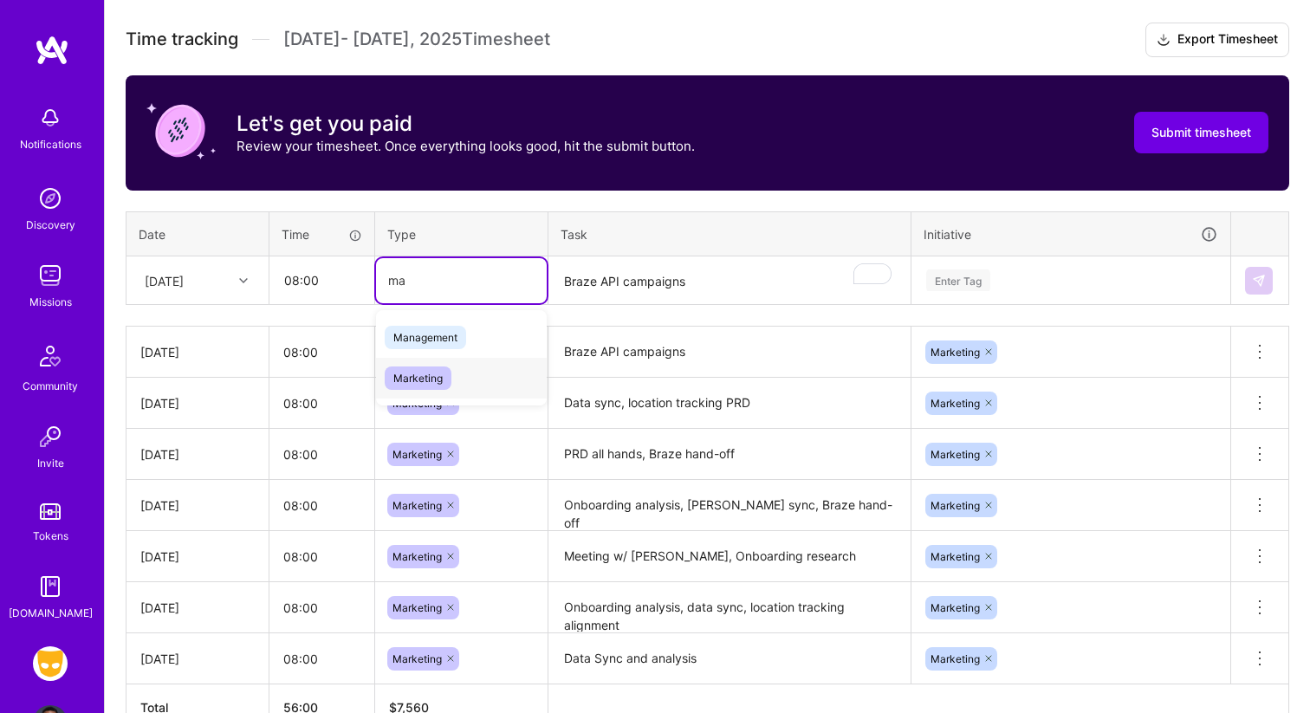
click at [438, 380] on span "Marketing" at bounding box center [418, 377] width 67 height 23
click at [609, 271] on textarea "Braze API campaigns" at bounding box center [729, 281] width 359 height 46
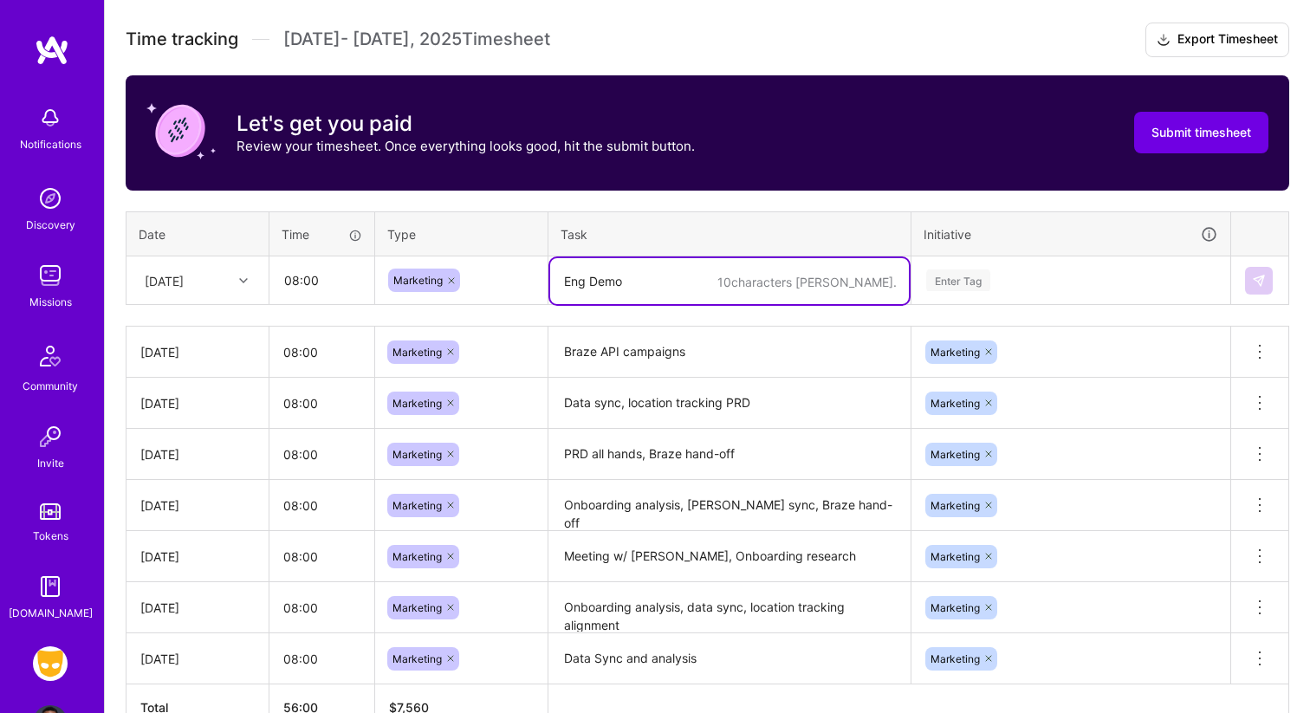
type textarea "Eng Demo"
click at [967, 275] on div "Enter Tag" at bounding box center [958, 280] width 64 height 27
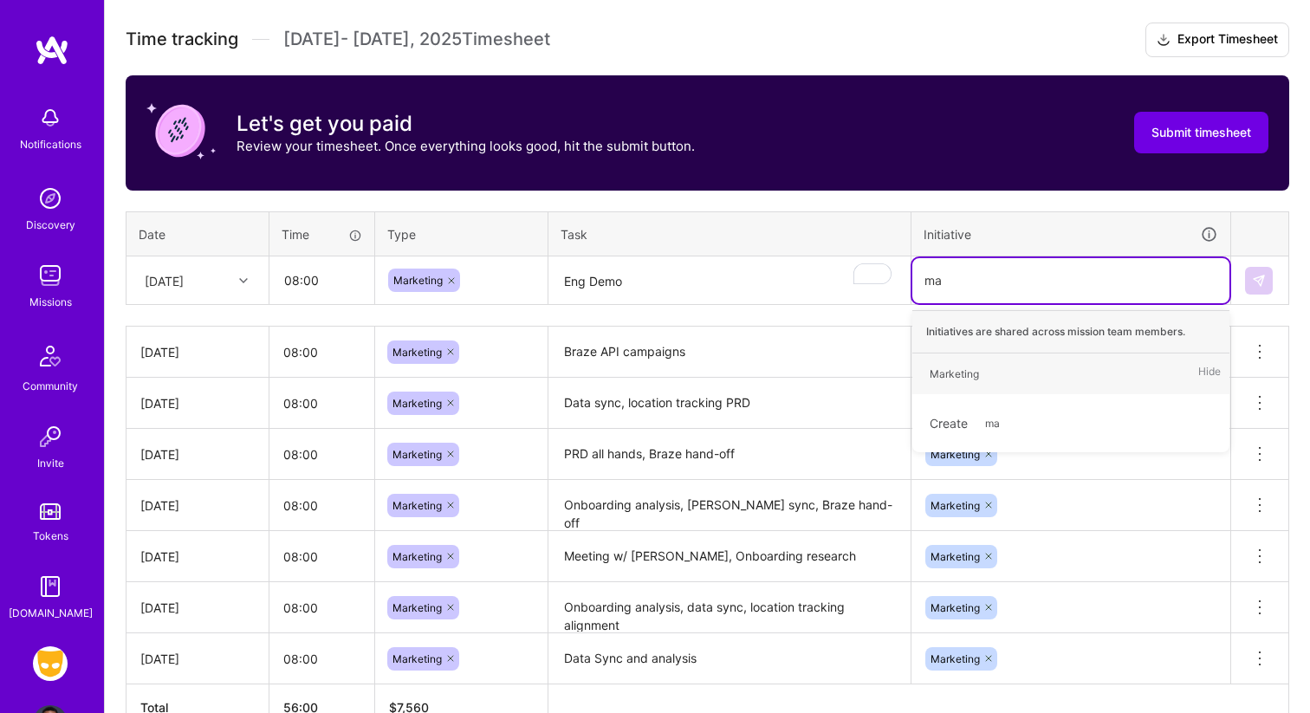
type input "mar"
click at [968, 367] on div "Marketing" at bounding box center [954, 374] width 49 height 18
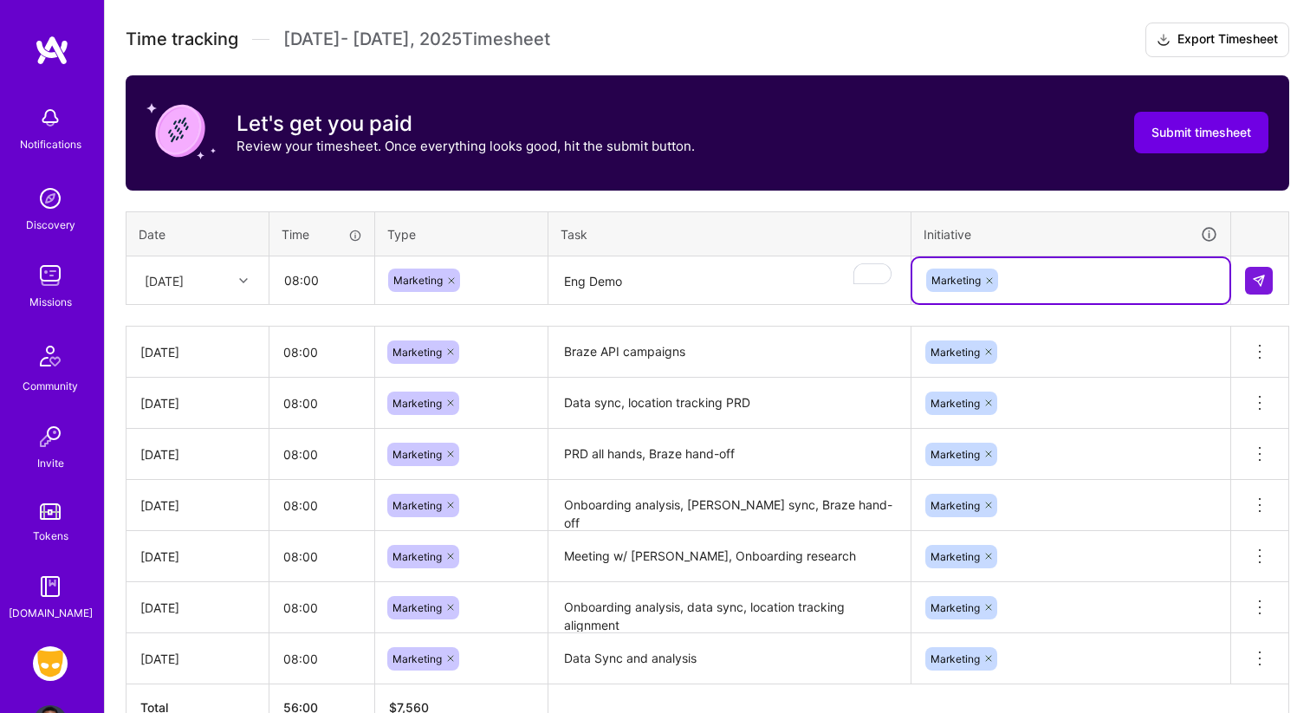
click at [790, 286] on textarea "Eng Demo" at bounding box center [729, 281] width 359 height 46
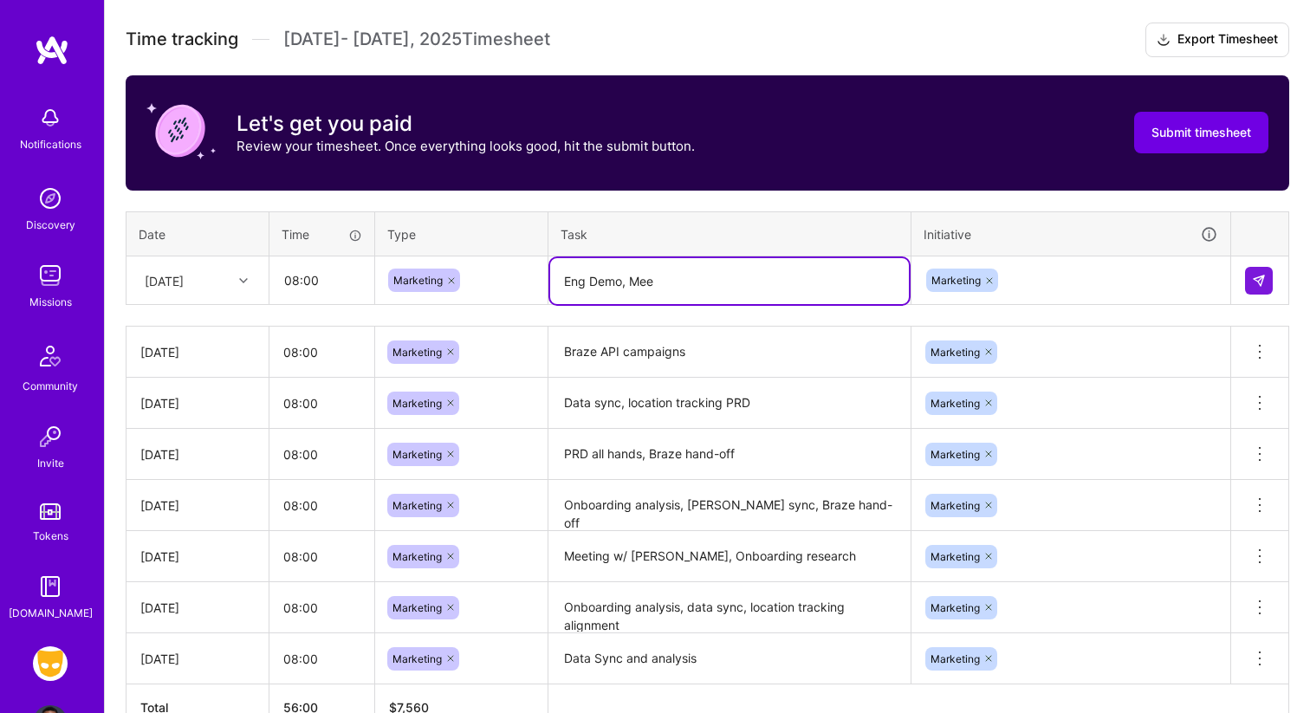
click at [642, 279] on textarea "Eng Demo, Mee" at bounding box center [729, 281] width 359 height 46
type textarea "Eng Demo, 1:1 w/ [PERSON_NAME],"
click at [1258, 274] on img at bounding box center [1259, 281] width 14 height 14
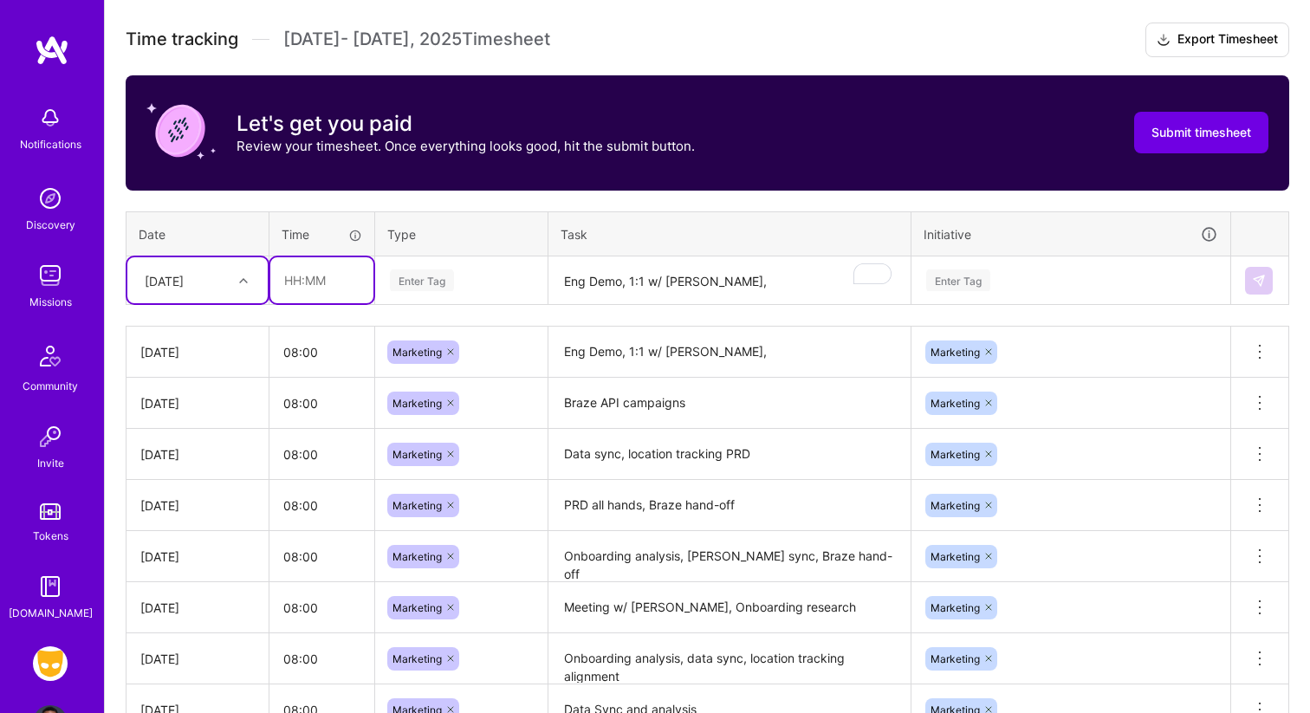
click at [305, 278] on input "text" at bounding box center [321, 280] width 103 height 46
type input "08:00"
click at [443, 282] on div "Enter Tag" at bounding box center [422, 280] width 64 height 27
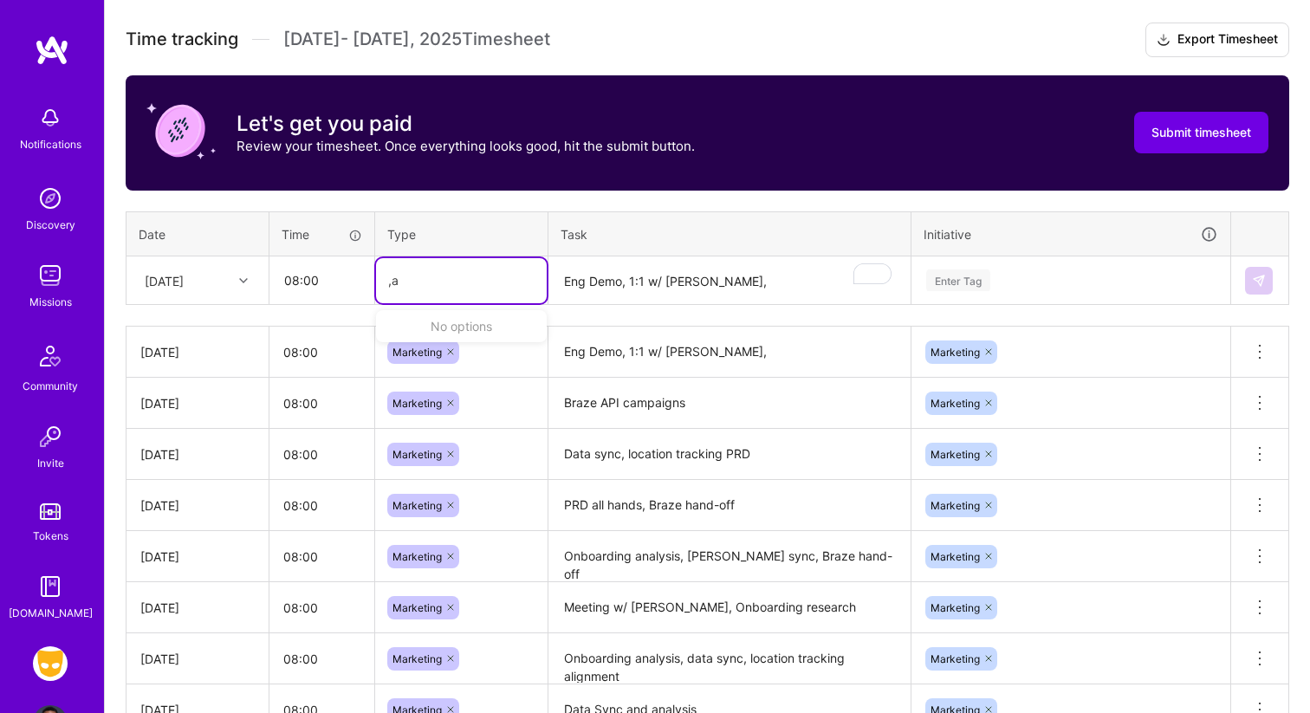
type input ","
type input "ma"
click at [450, 367] on div "Marketing" at bounding box center [461, 378] width 171 height 41
click at [613, 274] on textarea "Eng Demo, 1:1 w/ [PERSON_NAME]," at bounding box center [729, 281] width 359 height 46
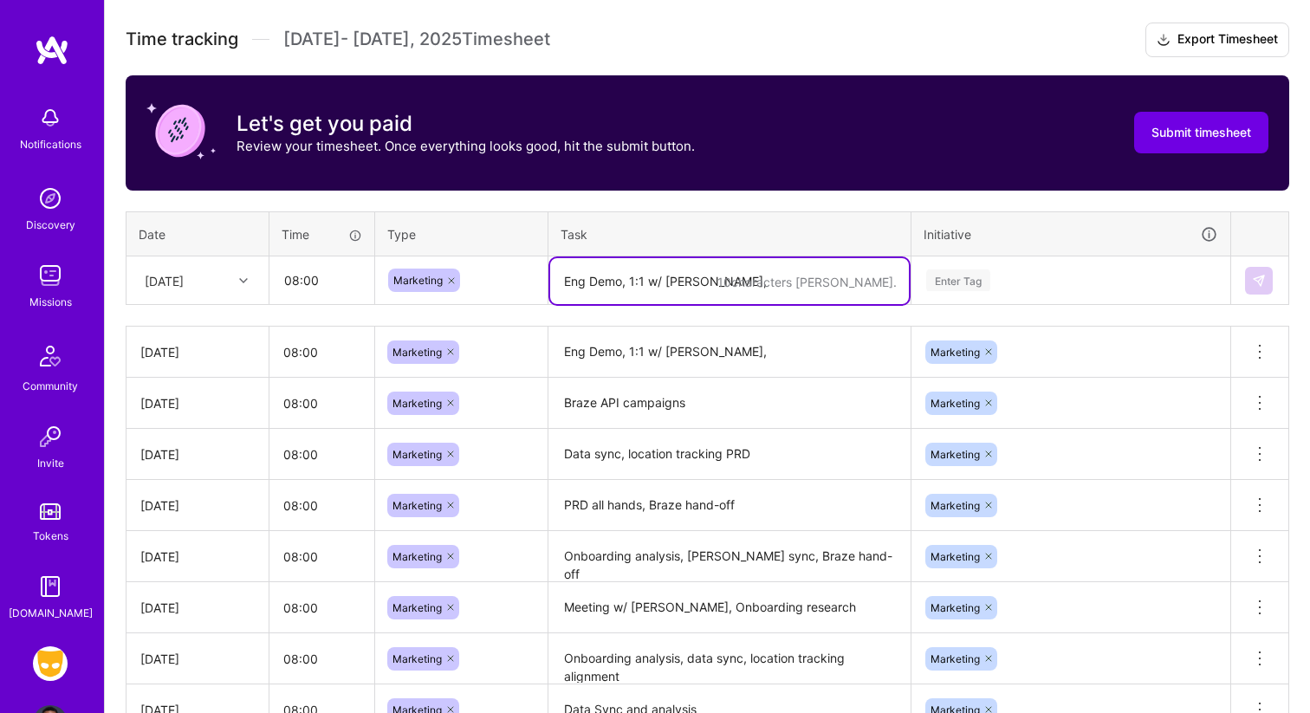
click at [696, 352] on textarea "Eng Demo, 1:1 w/ [PERSON_NAME]," at bounding box center [729, 352] width 359 height 48
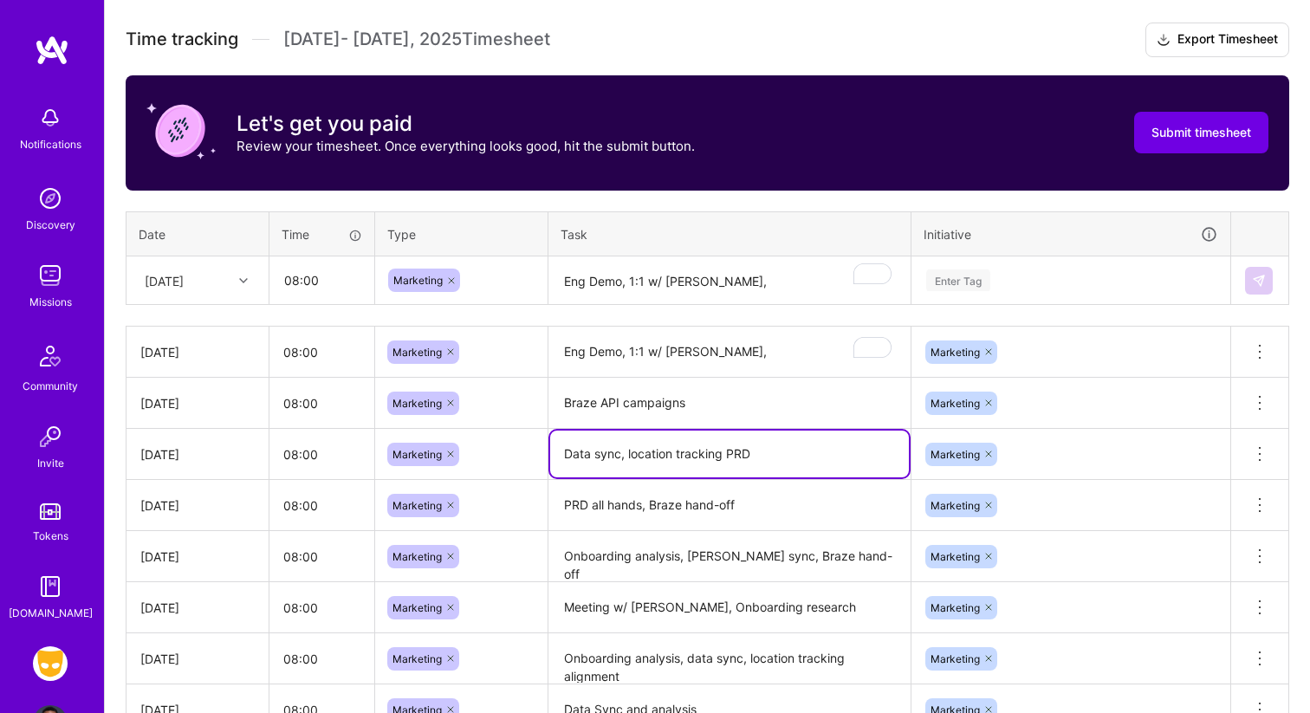
drag, startPoint x: 762, startPoint y: 453, endPoint x: 626, endPoint y: 453, distance: 136.9
click at [626, 453] on textarea "Data sync, location tracking PRD" at bounding box center [729, 454] width 359 height 47
click at [709, 412] on textarea "Braze API campaigns" at bounding box center [729, 403] width 359 height 48
paste textarea "location tracking PRD"
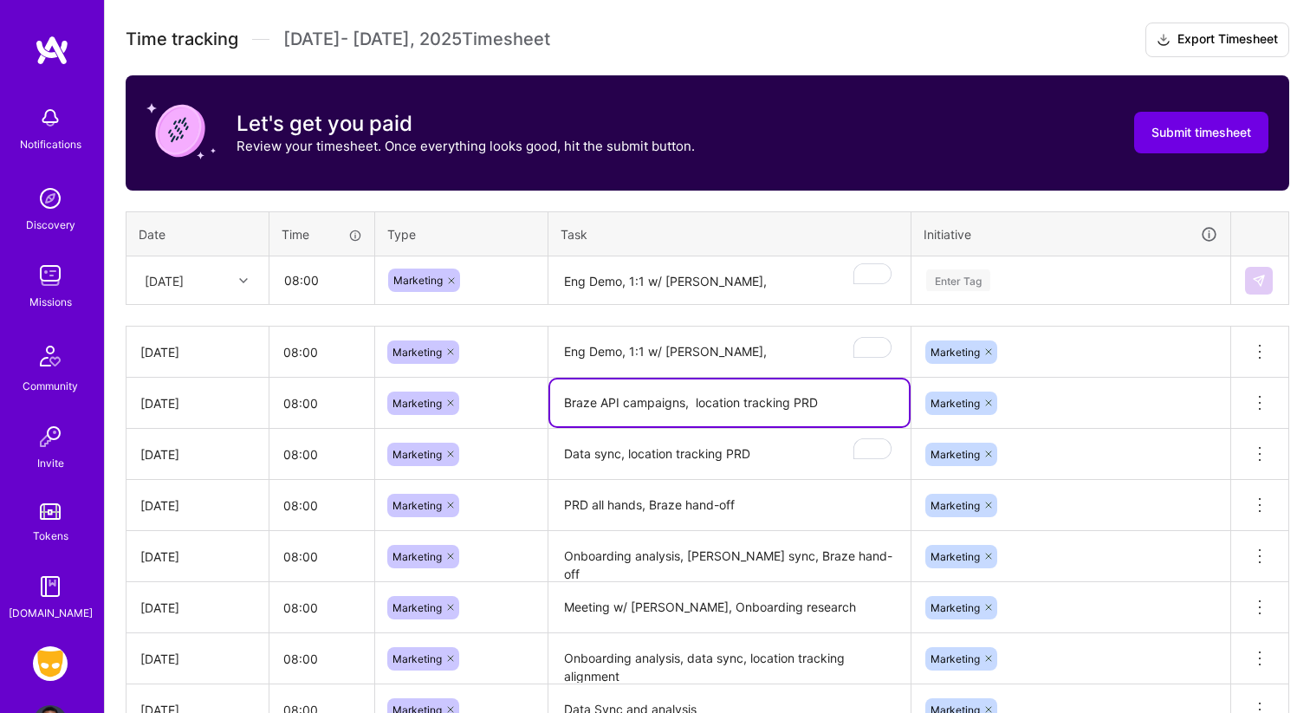
type textarea "Braze API campaigns, location tracking PRD"
click at [758, 353] on textarea "Eng Demo, 1:1 w/ [PERSON_NAME]," at bounding box center [729, 352] width 359 height 49
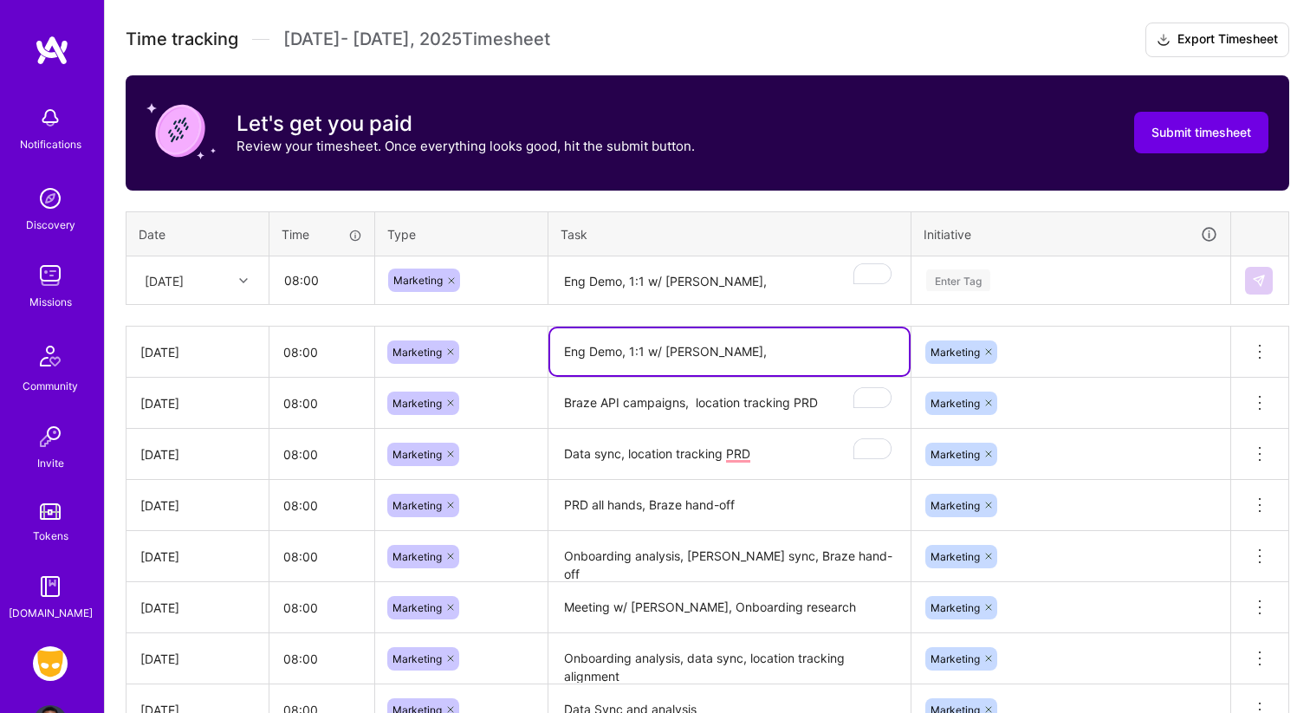
click at [760, 307] on div "Time tracking [DATE] - [DATE] Timesheet Export Timesheet Let's get you paid Rev…" at bounding box center [708, 403] width 1164 height 760
click at [742, 354] on textarea "Eng Demo, 1:1 w/ [PERSON_NAME]," at bounding box center [729, 351] width 359 height 47
click at [781, 353] on textarea "Eng Demo, 1:1 w/ [PERSON_NAME], Right Now campaign" at bounding box center [729, 351] width 359 height 47
type textarea "Eng Demo, 1:1 w/ [PERSON_NAME], Right Now catch up"
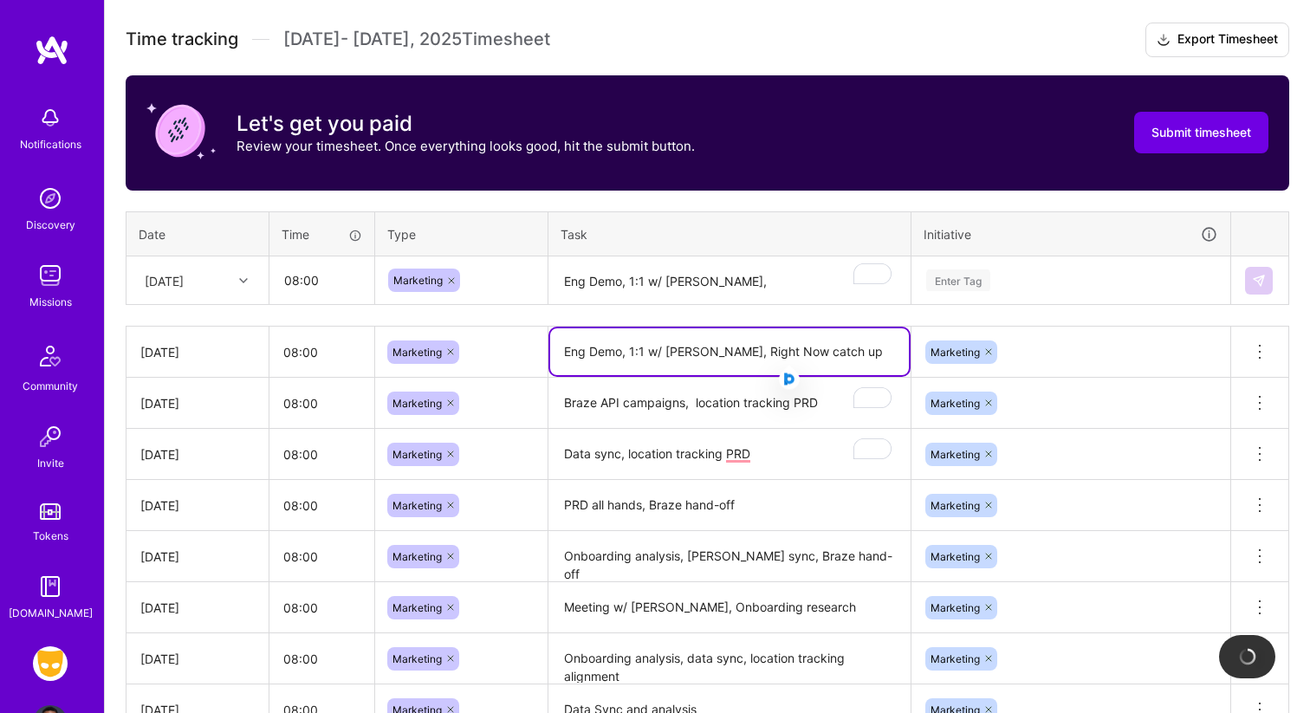
click at [1192, 347] on div "Marketing" at bounding box center [1070, 351] width 319 height 45
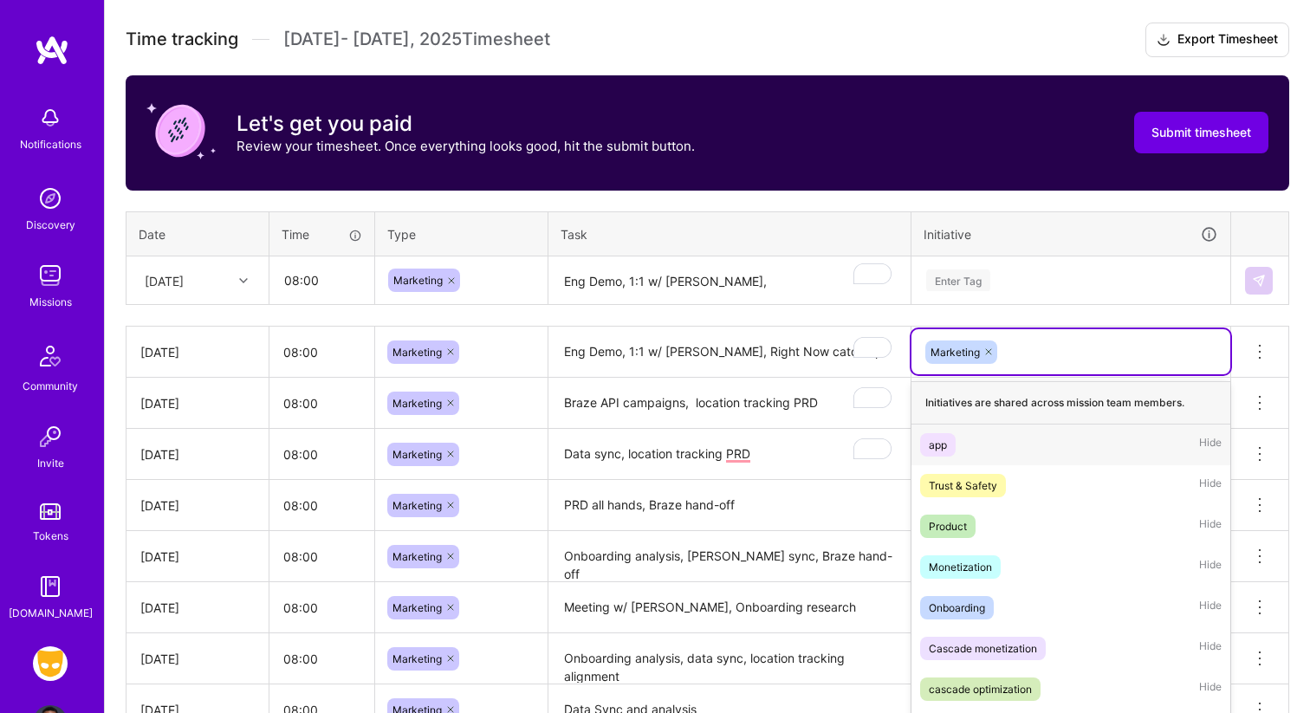
scroll to position [509, 0]
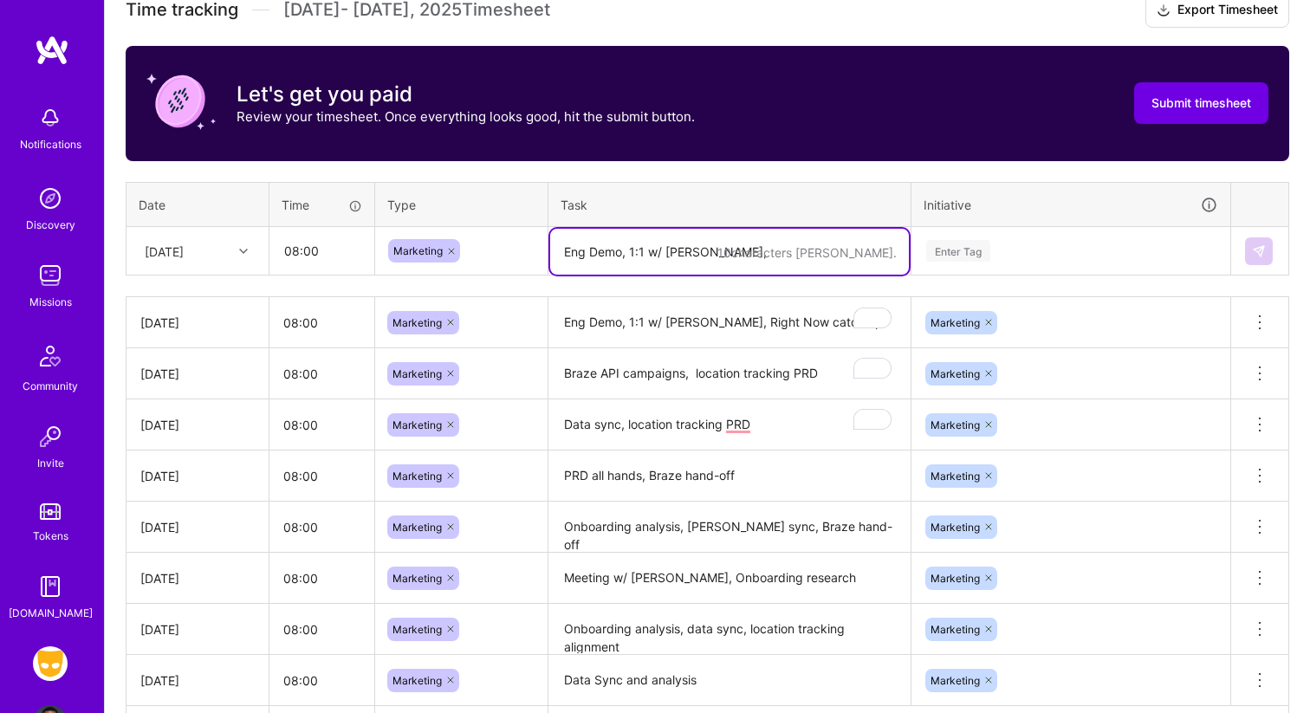
click at [757, 251] on textarea "Eng Demo, 1:1 w/ [PERSON_NAME]," at bounding box center [729, 252] width 359 height 46
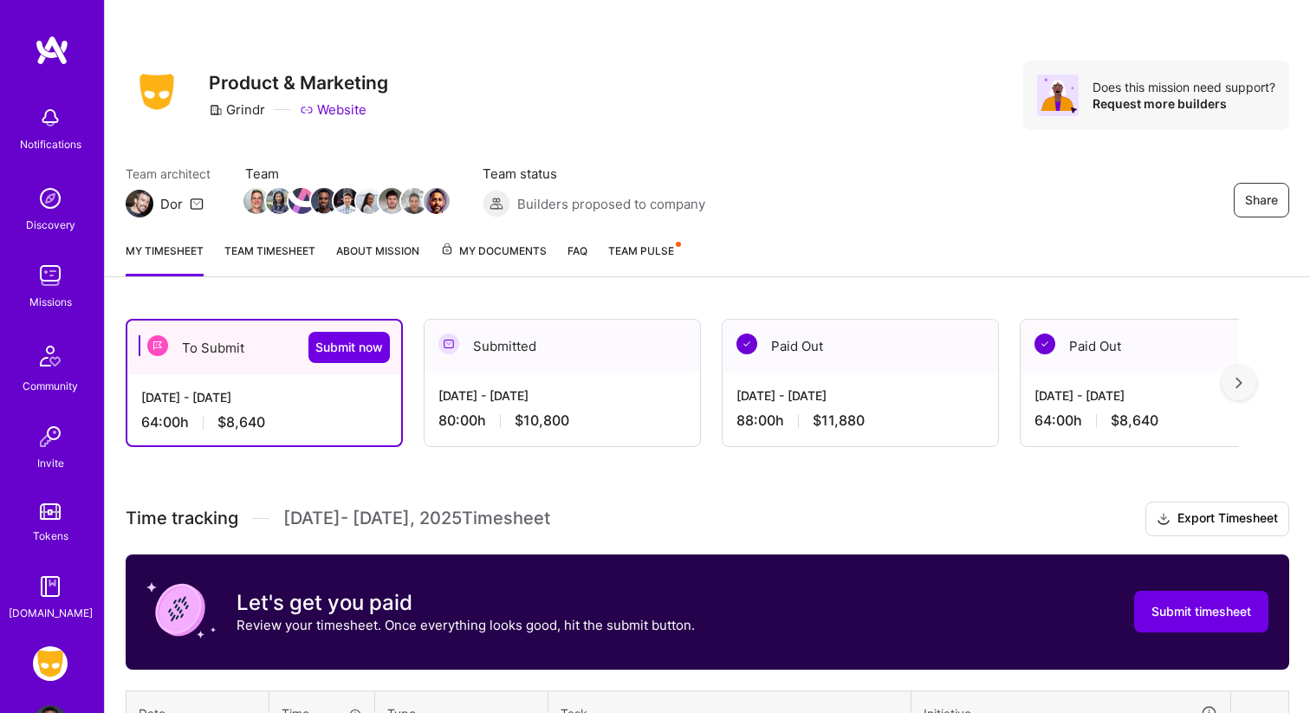
scroll to position [509, 0]
